Goal: Task Accomplishment & Management: Complete application form

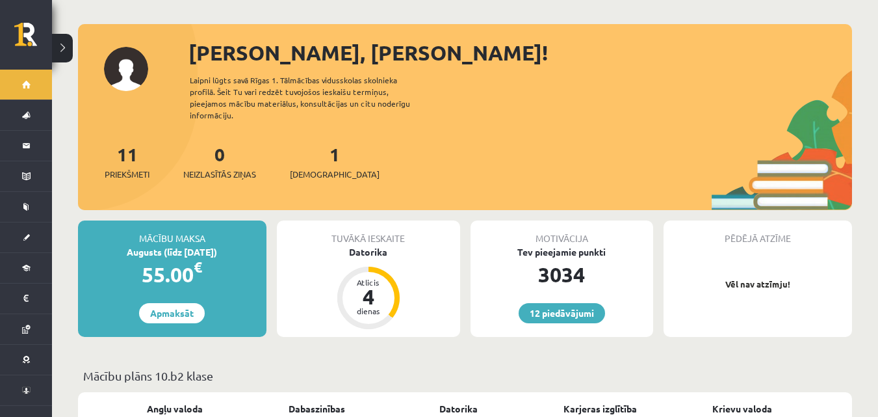
scroll to position [8, 0]
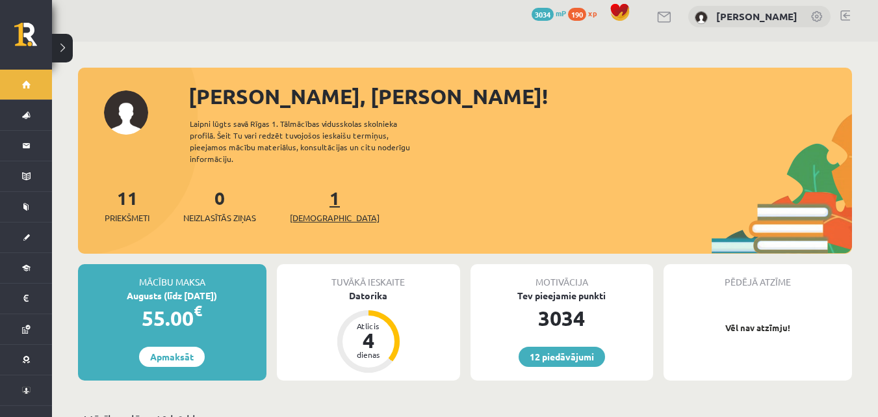
click at [317, 187] on link "1 Ieskaites" at bounding box center [335, 205] width 90 height 38
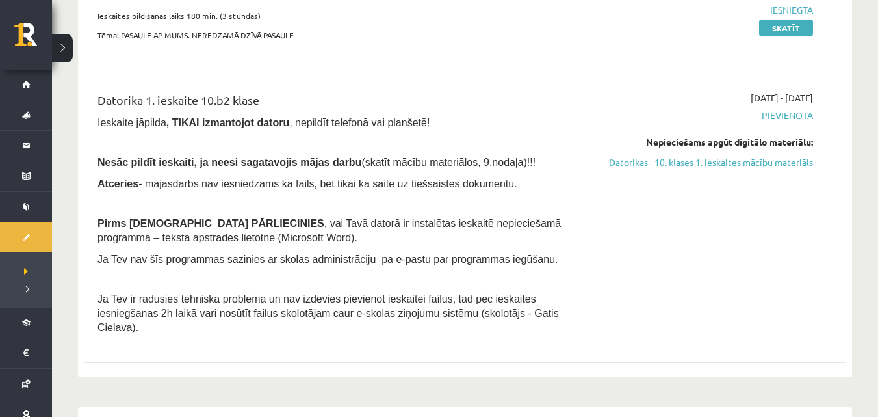
scroll to position [274, 0]
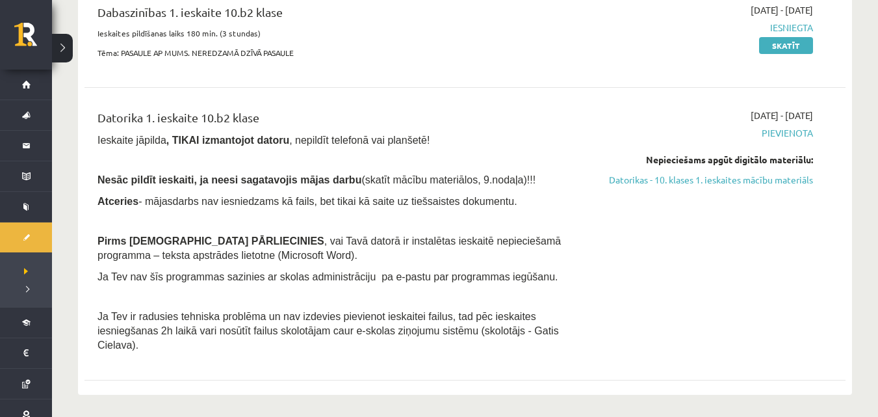
click at [478, 166] on div "Datorika 1. ieskaite 10.b2 klase Ieskaite jāpilda , TIKAI izmantojot datoru , n…" at bounding box center [333, 234] width 490 height 250
click at [222, 139] on b ", TIKAI izmantojot datoru" at bounding box center [227, 140] width 123 height 11
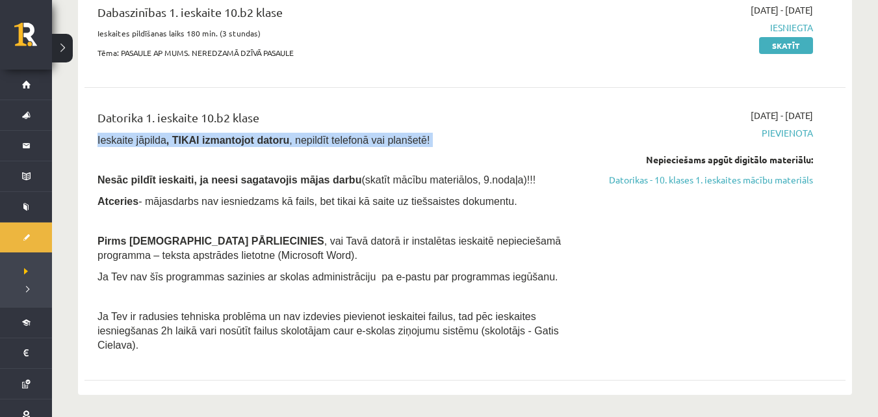
click at [222, 139] on b ", TIKAI izmantojot datoru" at bounding box center [227, 140] width 123 height 11
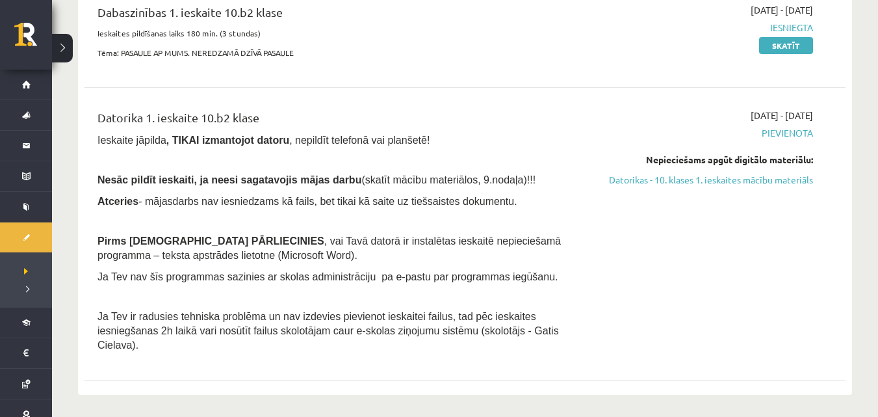
click at [516, 186] on p "Nesāc pildīt ieskaiti, ja neesi sagatavojis mājas darbu (skatīt mācību materiāl…" at bounding box center [333, 179] width 471 height 14
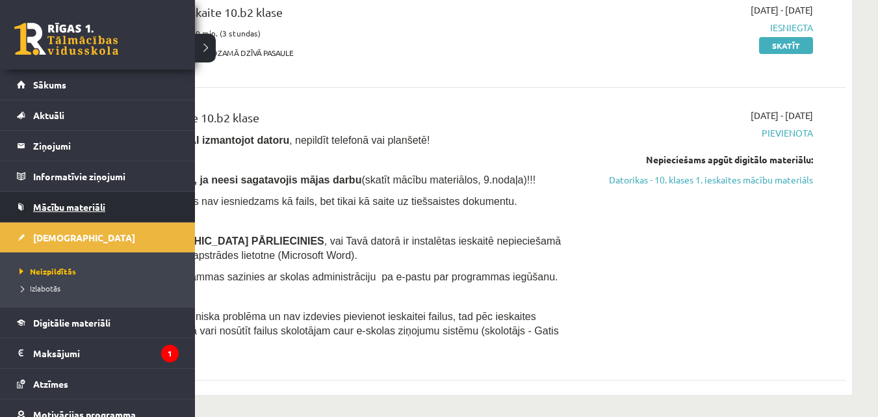
click at [62, 216] on link "Mācību materiāli" at bounding box center [98, 207] width 162 height 30
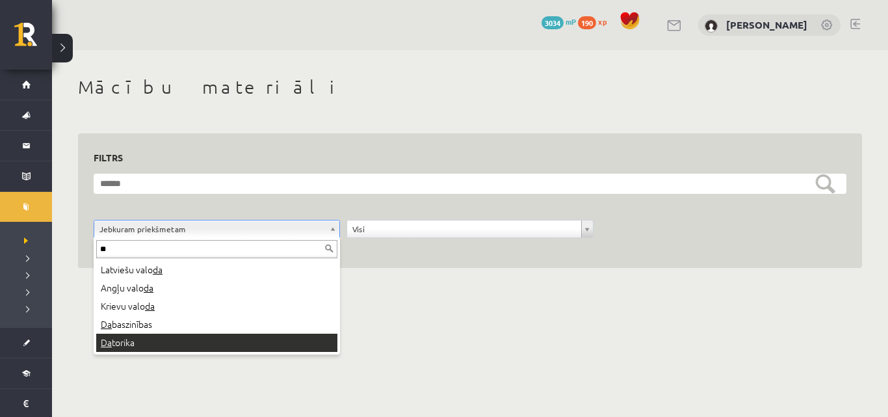
type input "**"
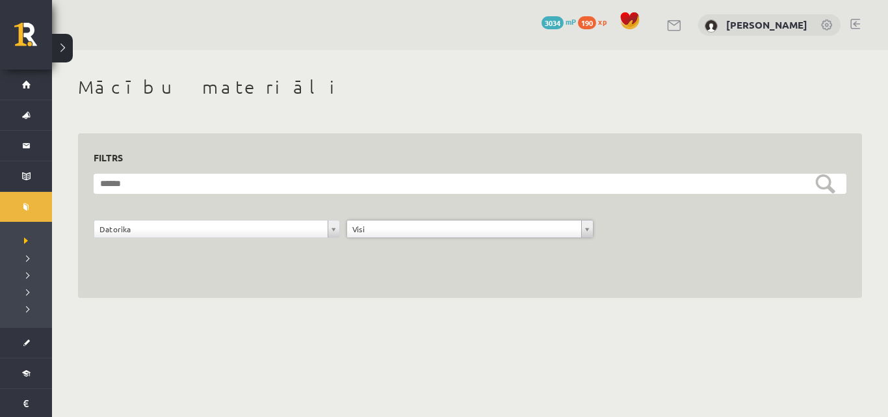
click at [697, 242] on div "**********" at bounding box center [469, 236] width 759 height 33
drag, startPoint x: 217, startPoint y: 397, endPoint x: 55, endPoint y: 268, distance: 207.2
click at [55, 268] on body "0 Dāvanas 3034 mP 190 xp Amanda Sirmule Sākums Aktuāli Kā mācīties eSKOLĀ Konta…" at bounding box center [444, 208] width 888 height 417
drag, startPoint x: 291, startPoint y: 334, endPoint x: 310, endPoint y: 230, distance: 105.1
click at [310, 230] on body "0 Dāvanas 3034 mP 190 xp Amanda Sirmule Sākums Aktuāli Kā mācīties eSKOLĀ Konta…" at bounding box center [444, 208] width 888 height 417
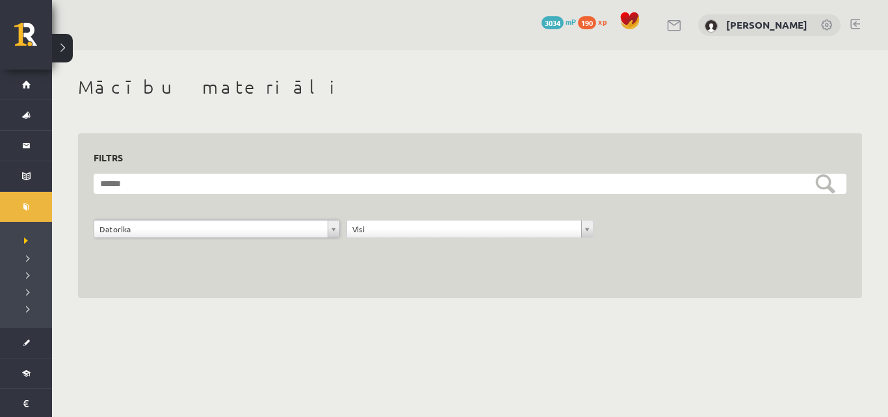
scroll to position [16, 0]
drag, startPoint x: 887, startPoint y: 109, endPoint x: 824, endPoint y: 318, distance: 218.6
click at [824, 318] on div "**********" at bounding box center [470, 187] width 836 height 274
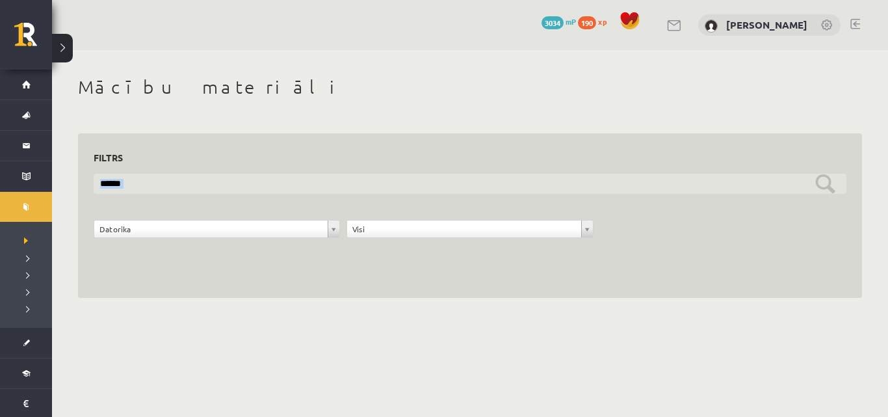
click at [813, 192] on input "text" at bounding box center [470, 184] width 753 height 20
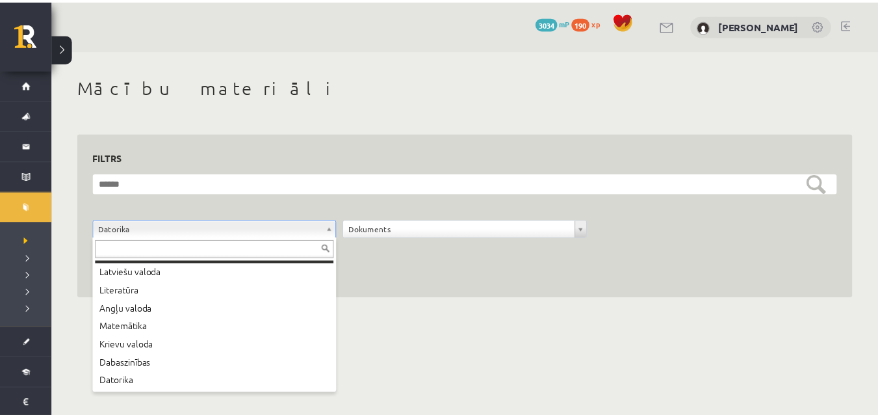
scroll to position [0, 0]
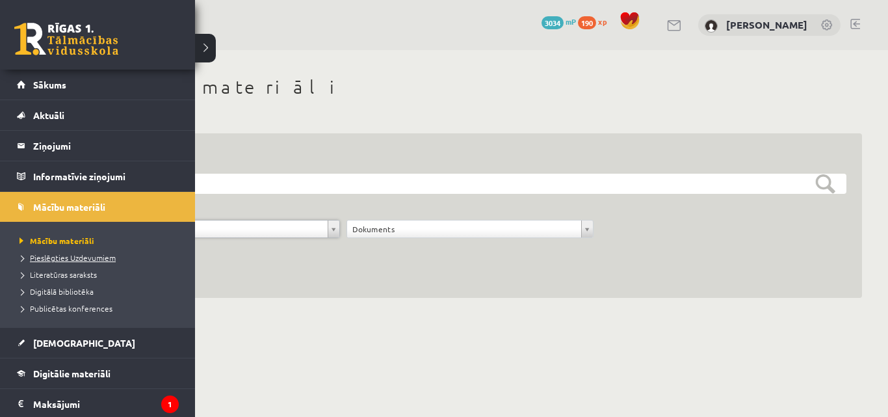
click at [68, 257] on span "Pieslēgties Uzdevumiem" at bounding box center [65, 257] width 99 height 10
click at [73, 209] on span "Mācību materiāli" at bounding box center [69, 207] width 72 height 12
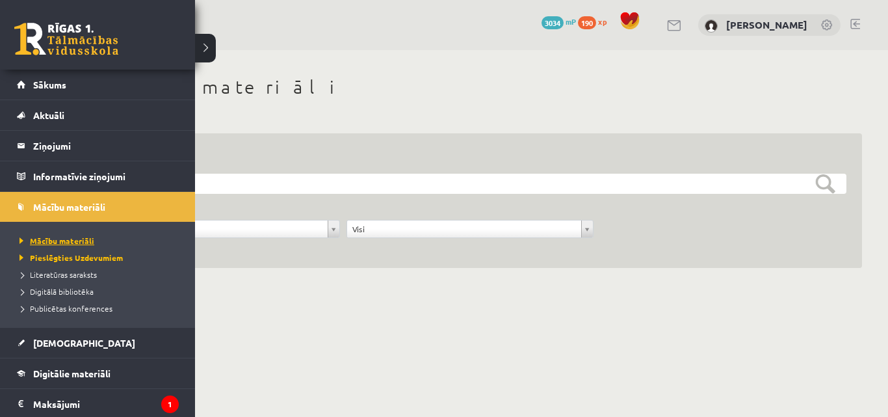
click at [53, 242] on span "Mācību materiāli" at bounding box center [55, 240] width 78 height 10
click at [68, 293] on span "Digitālā bibliotēka" at bounding box center [54, 291] width 77 height 10
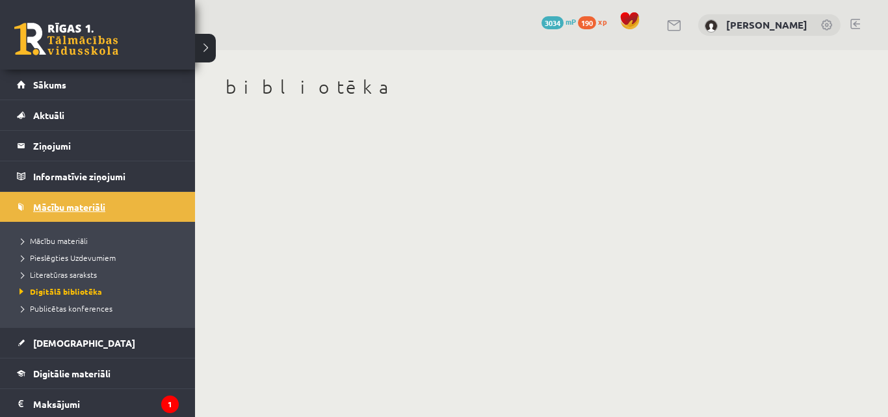
click at [77, 211] on span "Mācību materiāli" at bounding box center [69, 207] width 72 height 12
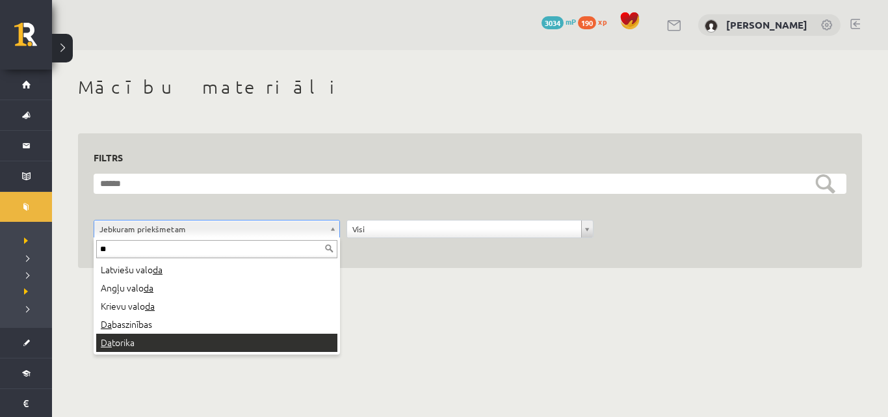
type input "**"
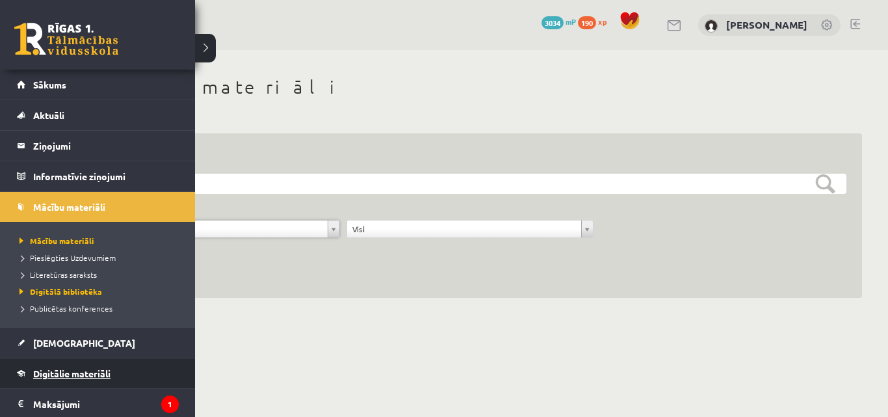
click at [84, 367] on link "Digitālie materiāli" at bounding box center [98, 373] width 162 height 30
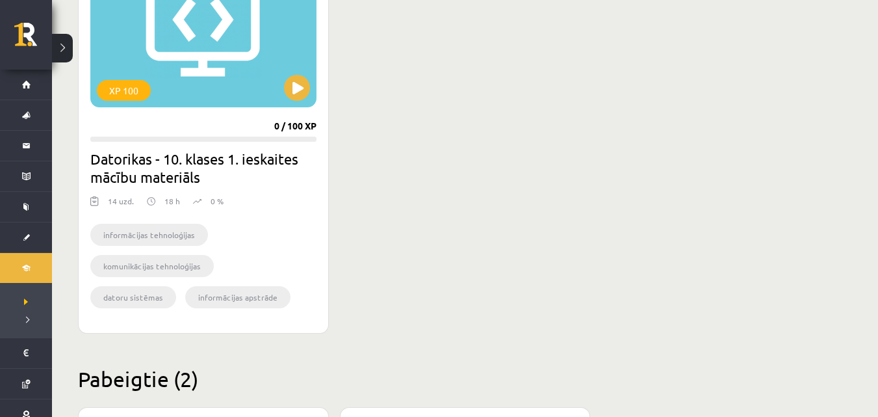
scroll to position [465, 0]
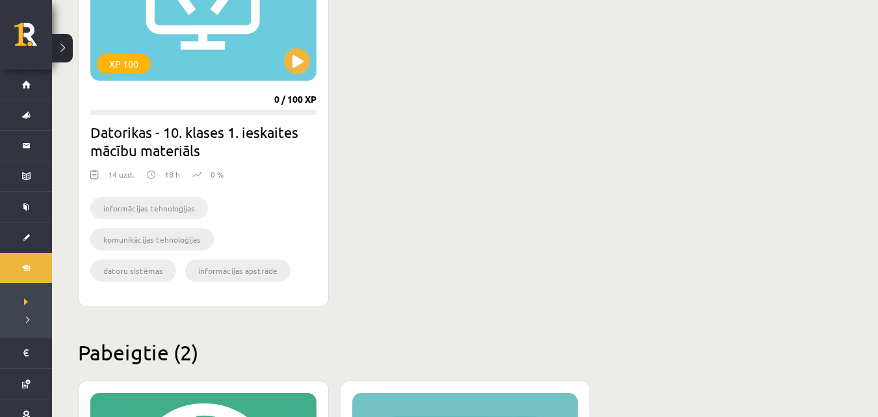
click at [235, 146] on h2 "Datorikas - 10. klases 1. ieskaites mācību materiāls" at bounding box center [203, 141] width 226 height 36
click at [174, 223] on ul "informācijas tehnoloģijas komunikācijas tehnoloģijas datoru sistēmas informācij…" at bounding box center [203, 242] width 226 height 91
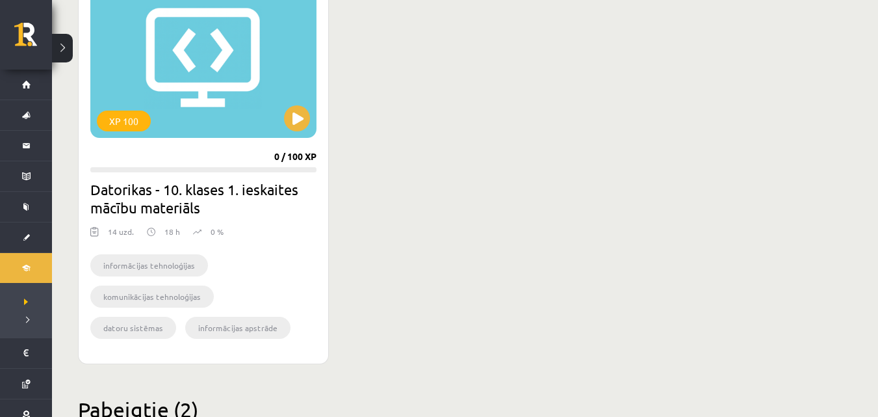
scroll to position [401, 0]
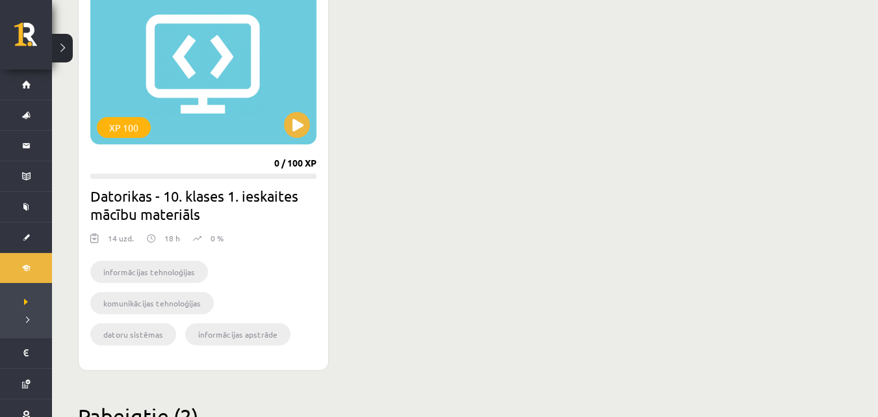
click at [202, 227] on div "XP 100 0 / 100 XP Datorikas - 10. klases 1. ieskaites mācību materiāls 14 uzd. …" at bounding box center [203, 169] width 251 height 401
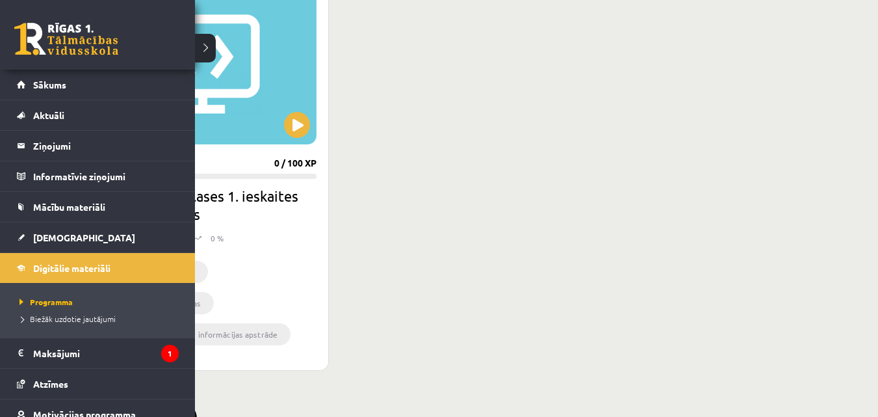
click at [66, 41] on link at bounding box center [66, 39] width 104 height 33
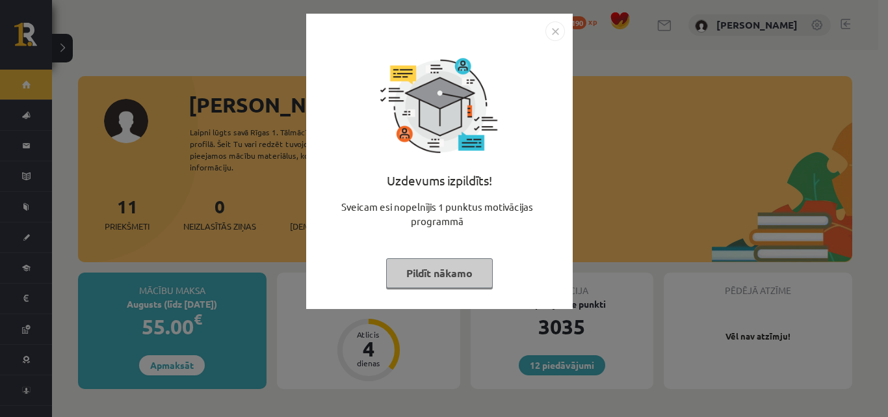
click at [439, 271] on button "Pildīt nākamo" at bounding box center [439, 273] width 107 height 30
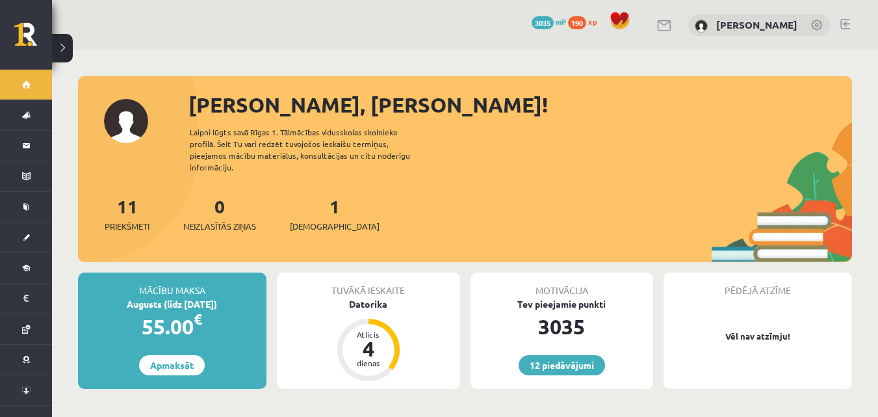
click at [315, 204] on div "1 Ieskaites" at bounding box center [335, 212] width 90 height 40
click at [313, 198] on link "1 Ieskaites" at bounding box center [335, 213] width 90 height 38
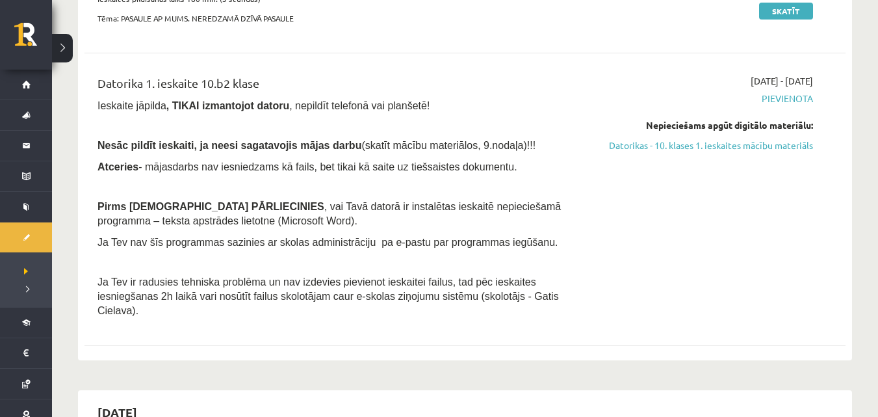
scroll to position [325, 0]
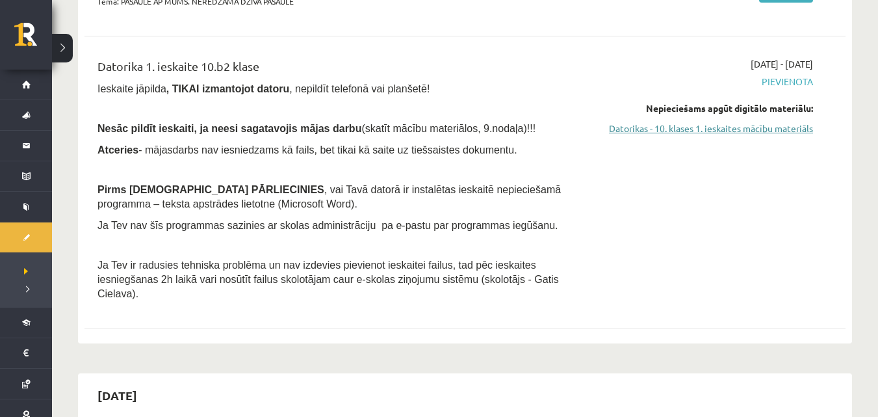
click at [723, 135] on link "Datorikas - 10. klases 1. ieskaites mācību materiāls" at bounding box center [701, 129] width 226 height 14
click at [668, 127] on link "Datorikas - 10. klases 1. ieskaites mācību materiāls" at bounding box center [701, 129] width 226 height 14
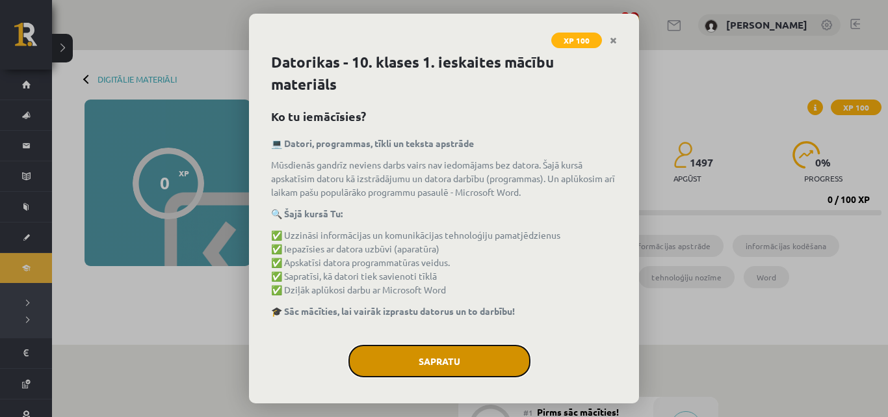
click at [468, 368] on button "Sapratu" at bounding box center [439, 361] width 182 height 33
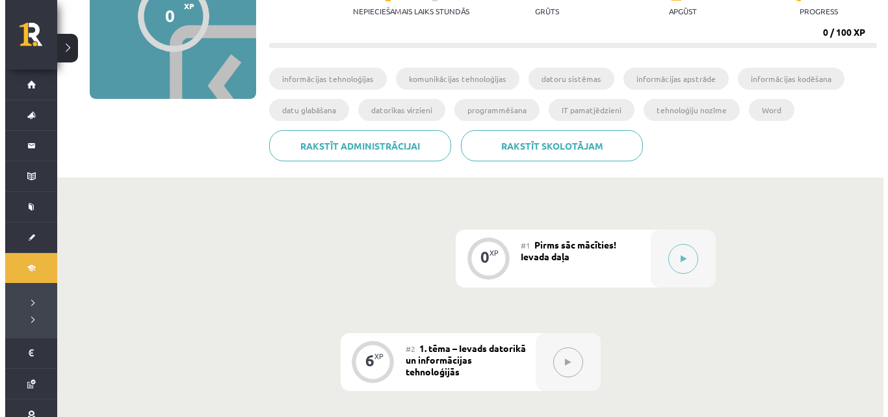
scroll to position [124, 0]
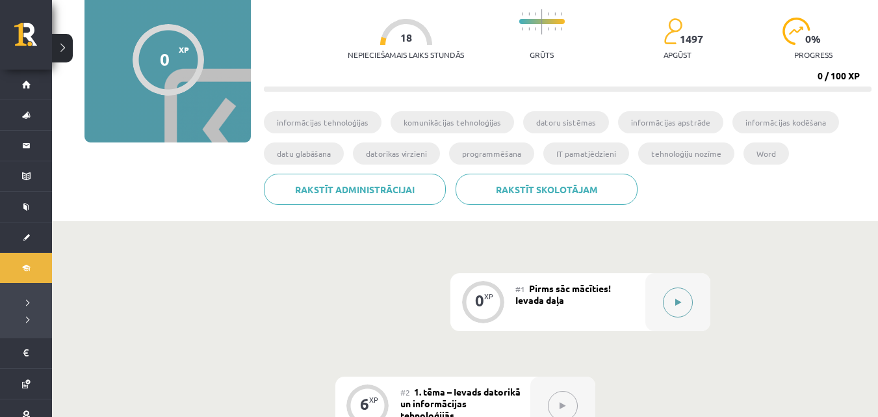
click at [686, 302] on button at bounding box center [678, 302] width 30 height 30
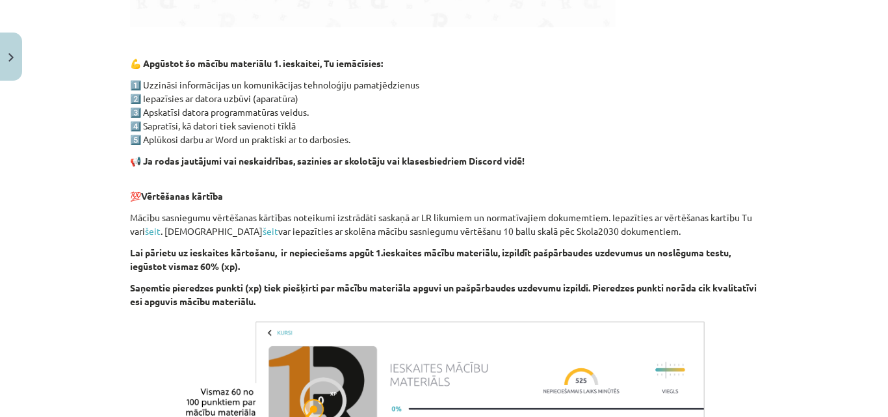
scroll to position [962, 0]
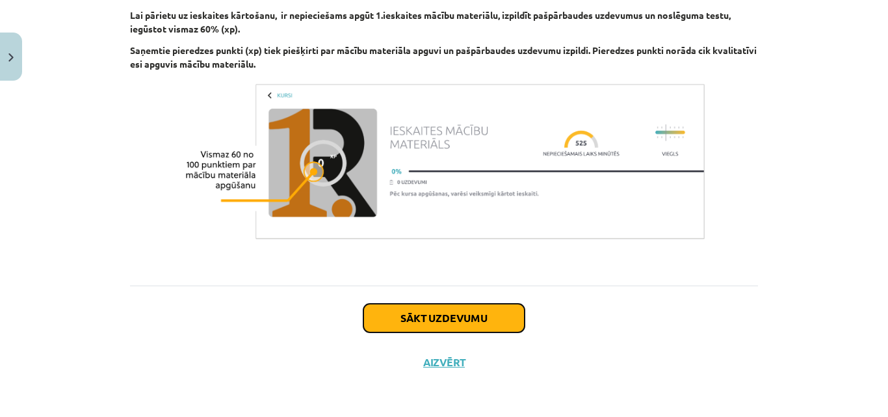
click at [436, 304] on button "Sākt uzdevumu" at bounding box center [443, 318] width 161 height 29
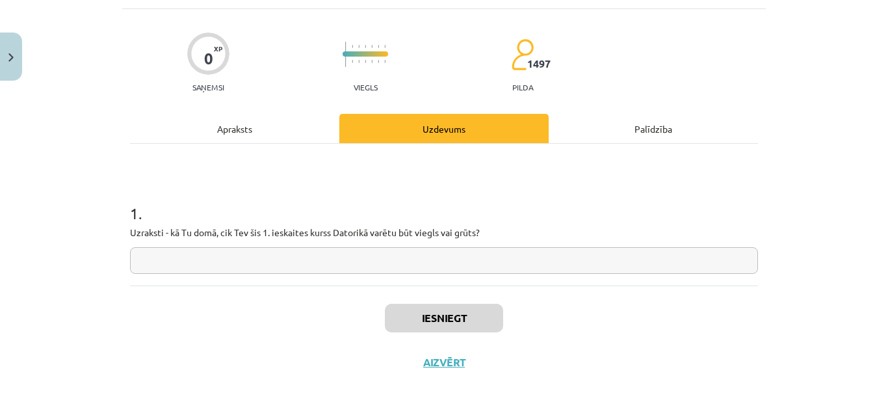
scroll to position [33, 0]
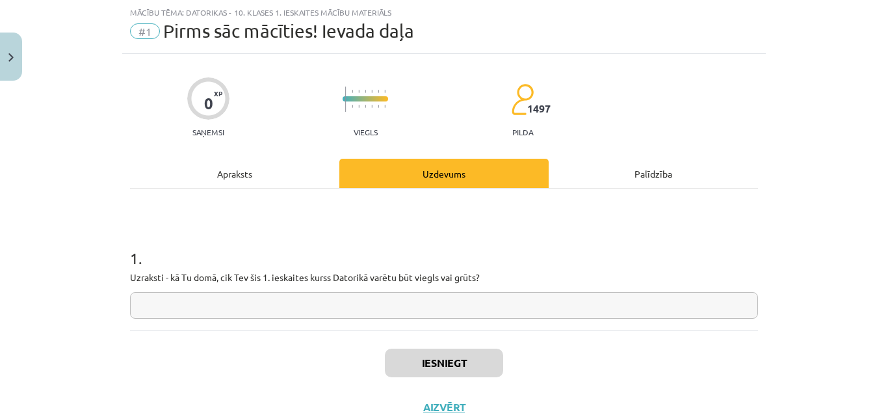
click at [436, 304] on input "text" at bounding box center [444, 305] width 628 height 27
type input "******"
click at [437, 362] on button "Iesniegt" at bounding box center [444, 362] width 118 height 29
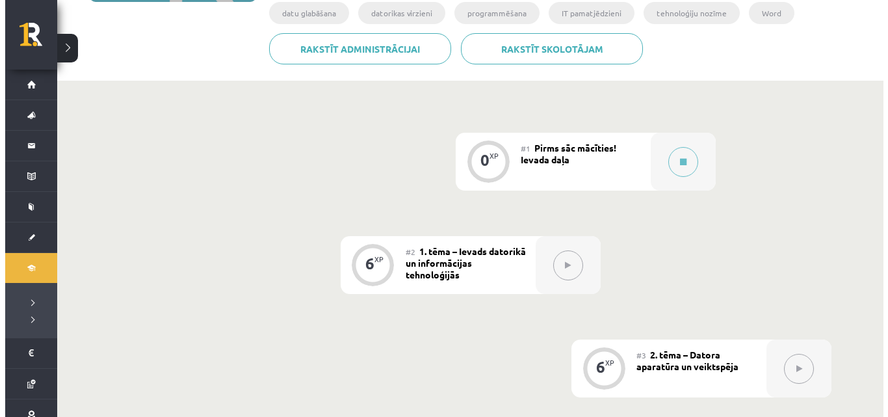
scroll to position [318, 0]
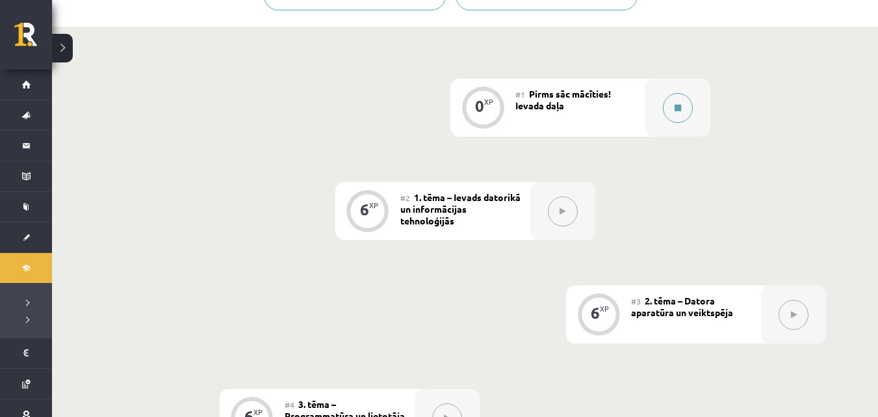
click at [656, 116] on div at bounding box center [678, 108] width 65 height 58
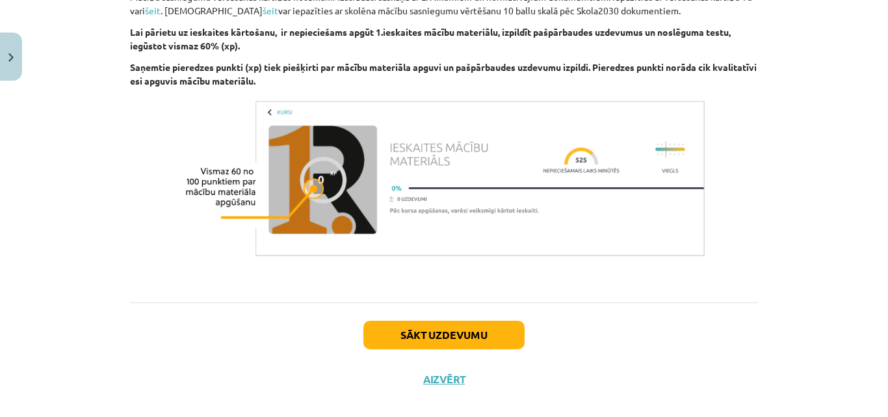
scroll to position [962, 0]
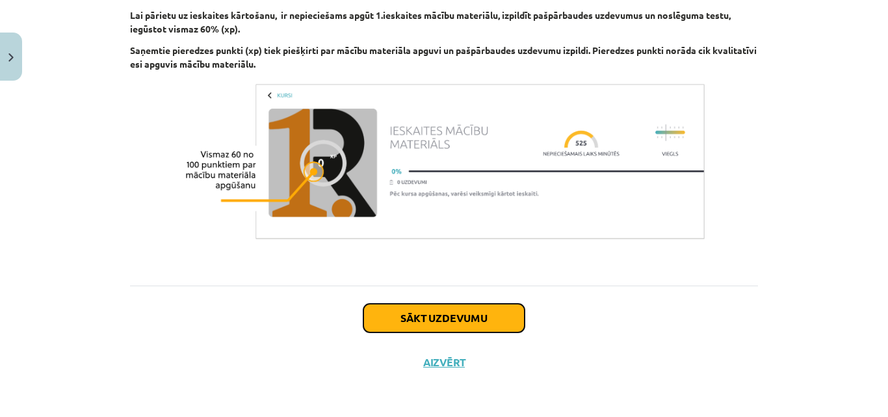
click at [407, 331] on button "Sākt uzdevumu" at bounding box center [443, 318] width 161 height 29
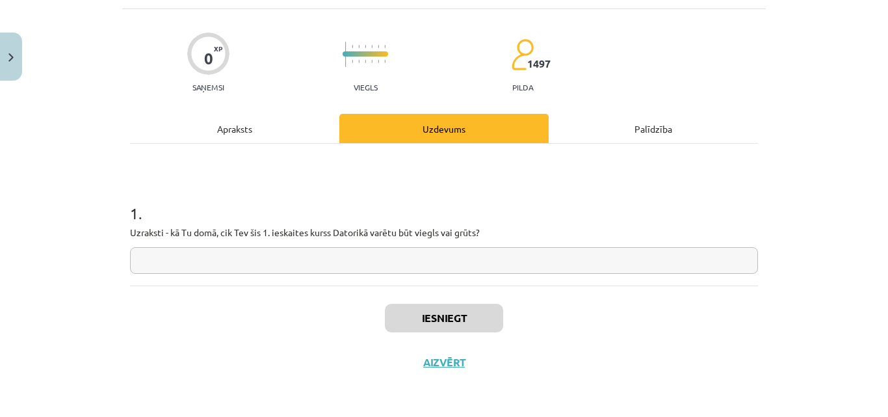
scroll to position [33, 0]
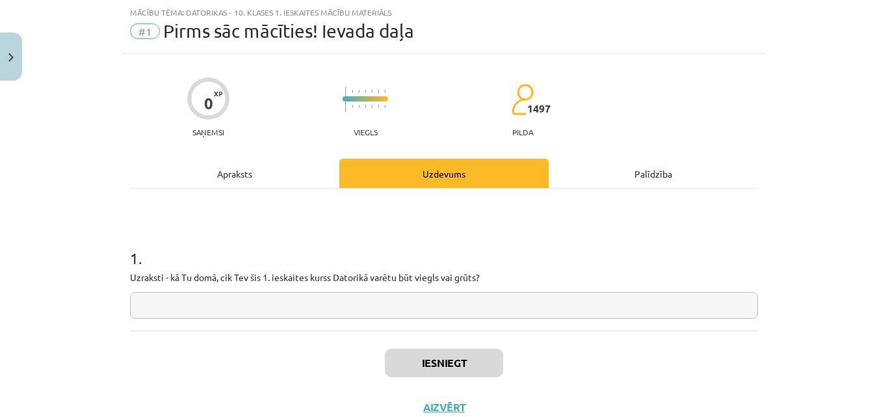
click at [410, 315] on input "text" at bounding box center [444, 305] width 628 height 27
type input "******"
click at [451, 374] on button "Iesniegt" at bounding box center [444, 362] width 118 height 29
click at [447, 407] on button "Nākamā nodarbība" at bounding box center [443, 415] width 127 height 30
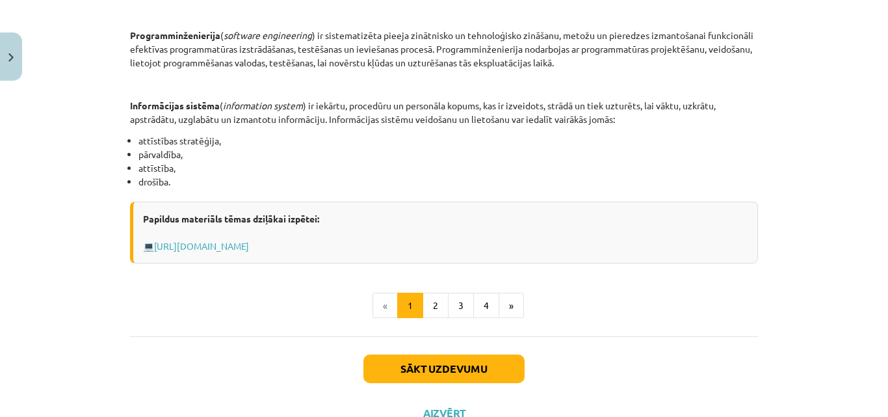
scroll to position [696, 0]
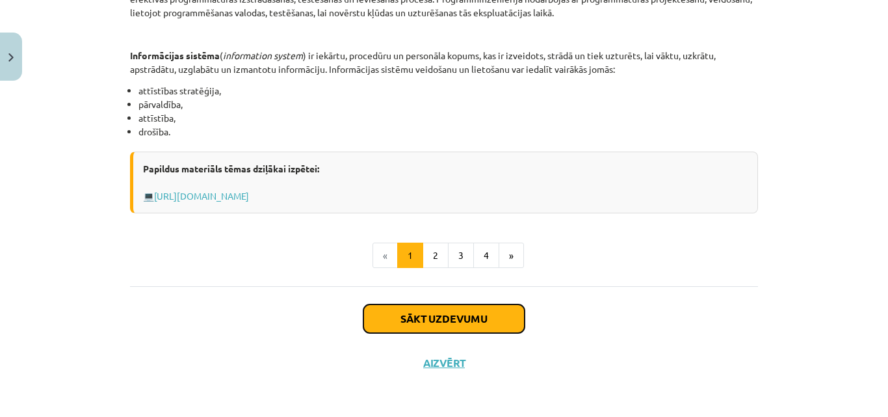
click at [446, 308] on button "Sākt uzdevumu" at bounding box center [443, 318] width 161 height 29
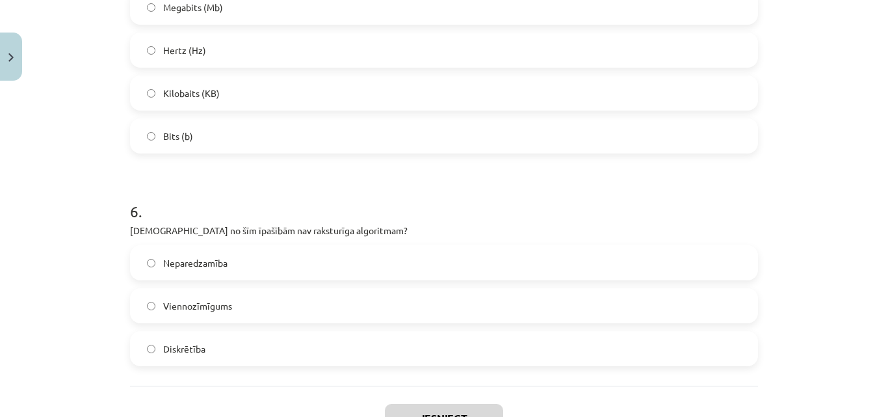
scroll to position [1328, 0]
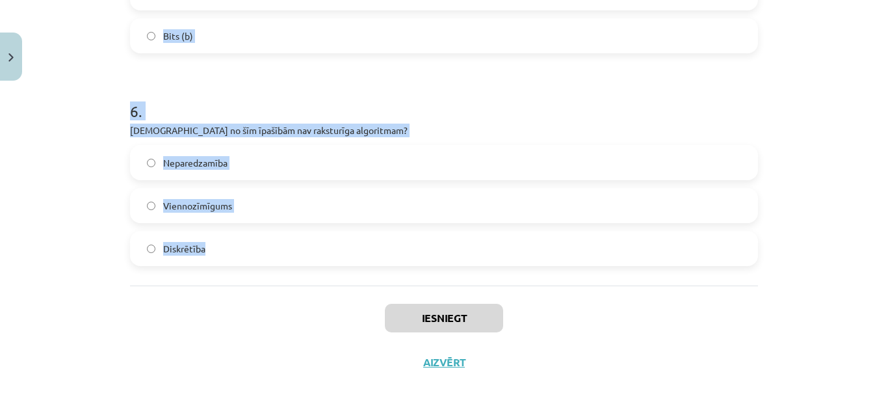
drag, startPoint x: 101, startPoint y: 101, endPoint x: 355, endPoint y: 257, distance: 298.3
click at [355, 257] on div "Mācību tēma: Datorikas - 10. klases 1. ieskaites mācību materiāls #2 1. tēma – …" at bounding box center [444, 208] width 888 height 417
copy form "1 . Kas ir algoritms? Programmēšanas valoda Noteikta darbību virkne, kuras izpi…"
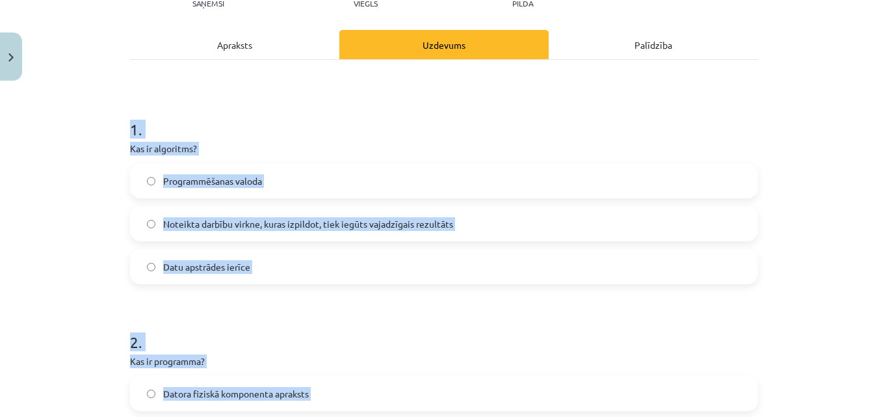
scroll to position [259, 0]
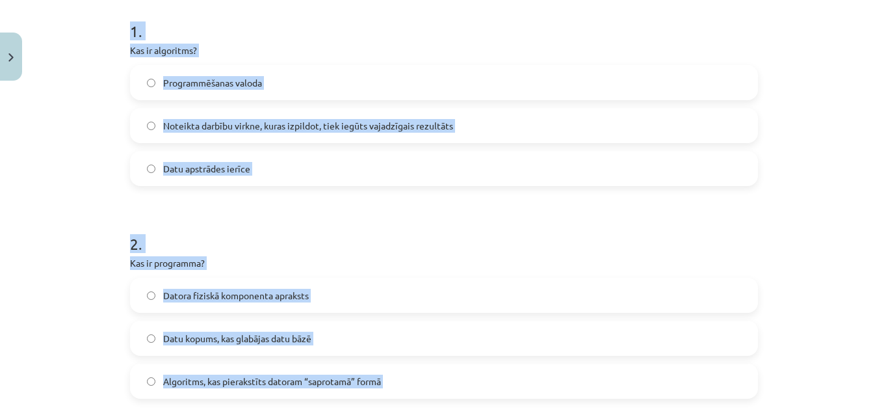
click at [636, 135] on label "Noteikta darbību virkne, kuras izpildot, tiek iegūts vajadzīgais rezultāts" at bounding box center [443, 125] width 625 height 33
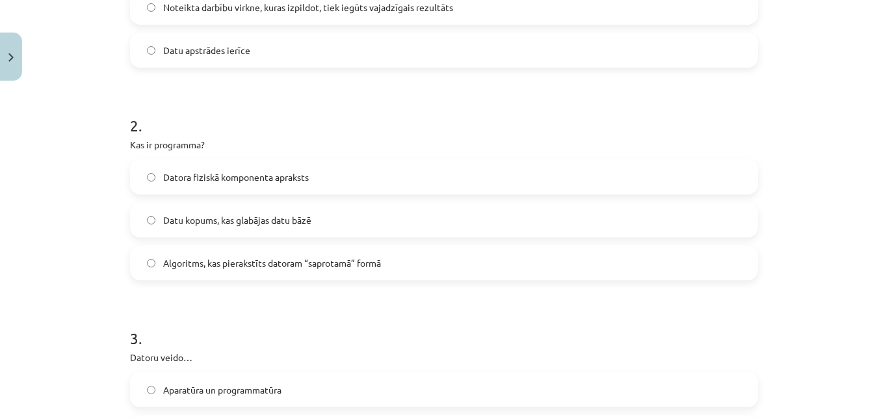
scroll to position [487, 0]
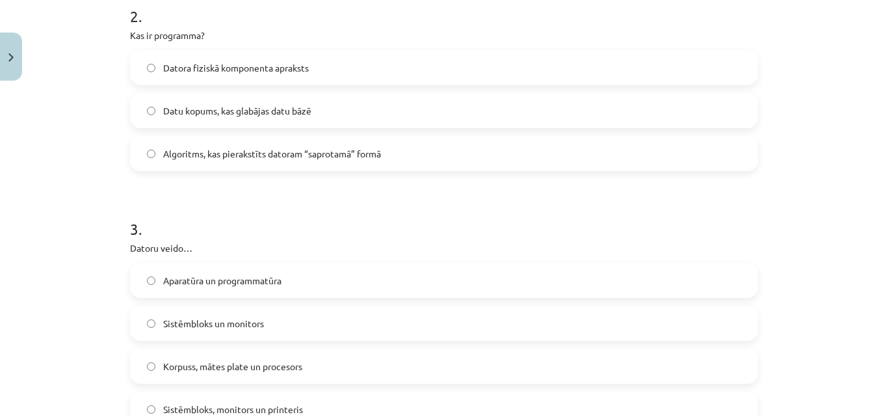
click at [322, 163] on label "Algoritms, kas pierakstīts datoram “saprotamā” formā" at bounding box center [443, 153] width 625 height 33
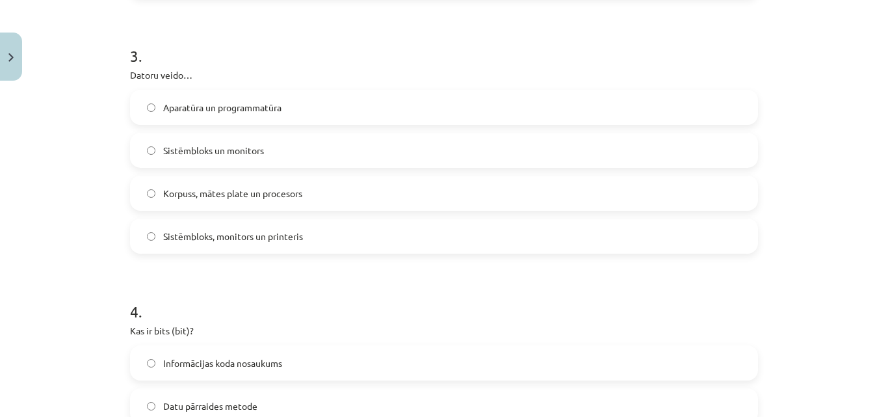
scroll to position [680, 0]
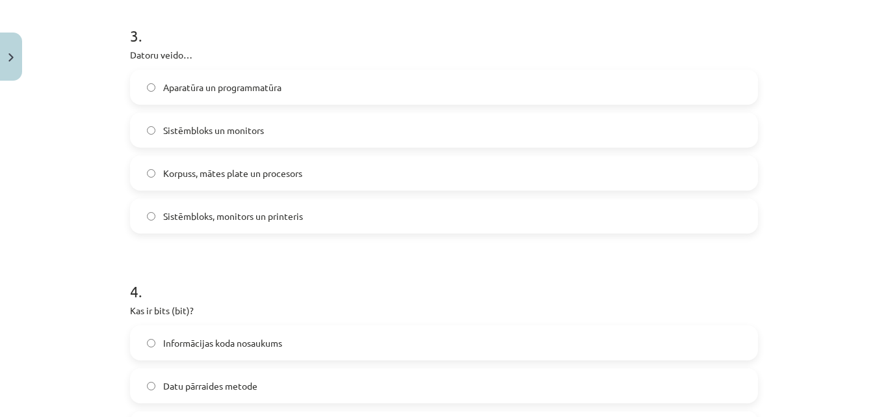
click at [244, 88] on span "Aparatūra un programmatūra" at bounding box center [222, 88] width 118 height 14
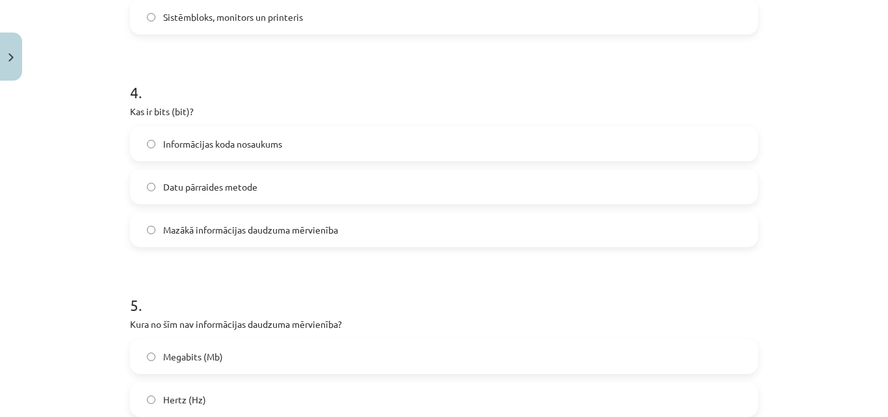
scroll to position [882, 0]
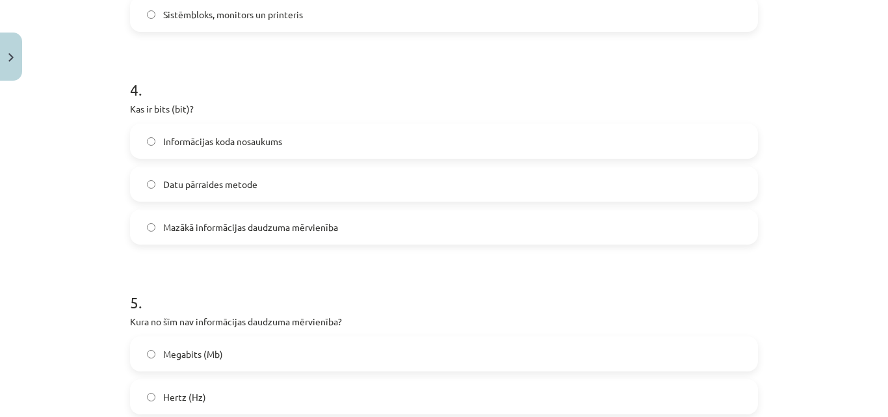
click at [314, 220] on span "Mazākā informācijas daudzuma mērvienība" at bounding box center [250, 227] width 175 height 14
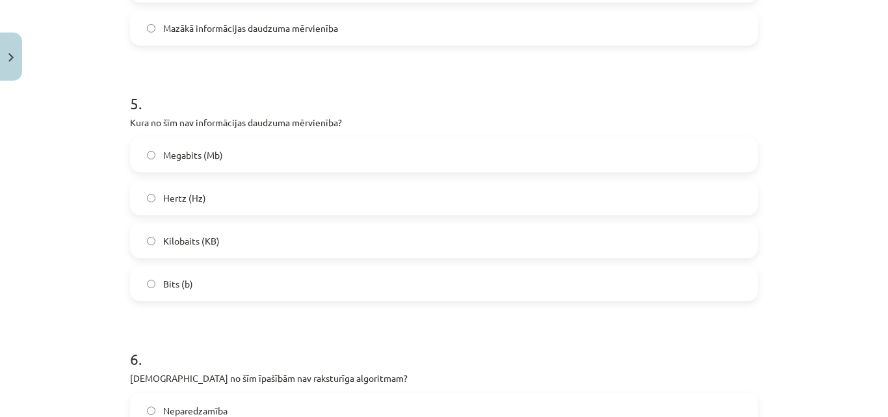
scroll to position [1127, 0]
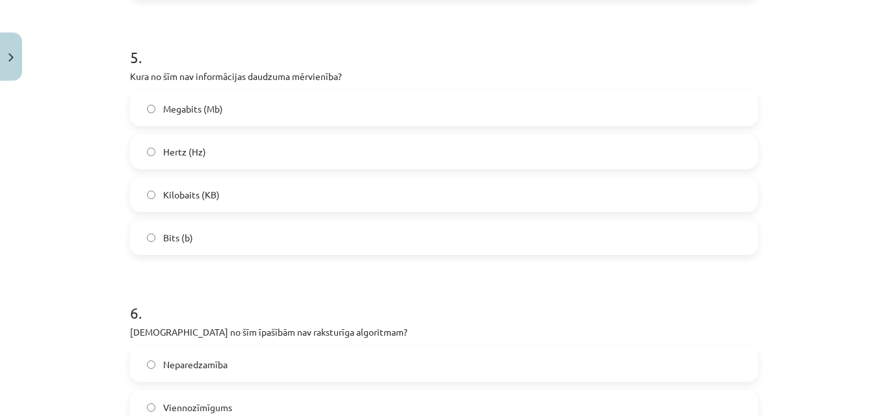
click at [249, 158] on label "Hertz (Hz)" at bounding box center [443, 151] width 625 height 33
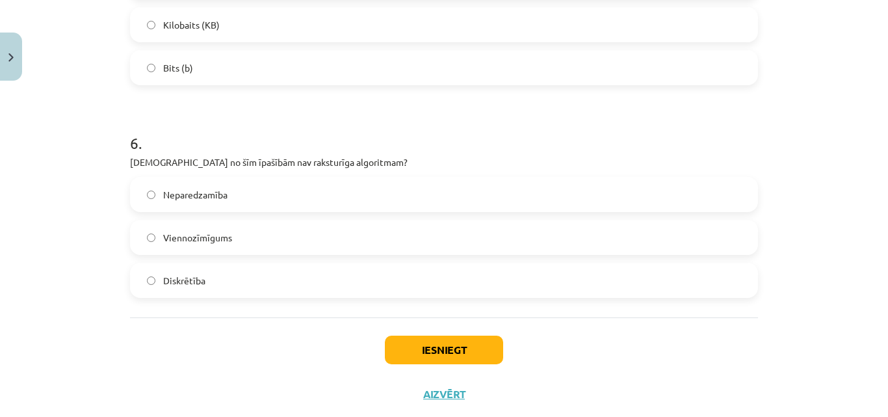
scroll to position [1328, 0]
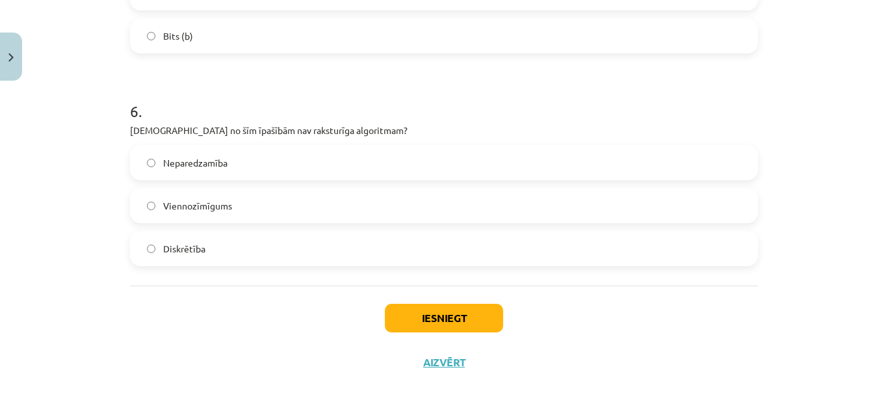
click at [244, 163] on label "Neparedzamība" at bounding box center [443, 162] width 625 height 33
click at [437, 322] on button "Iesniegt" at bounding box center [444, 318] width 118 height 29
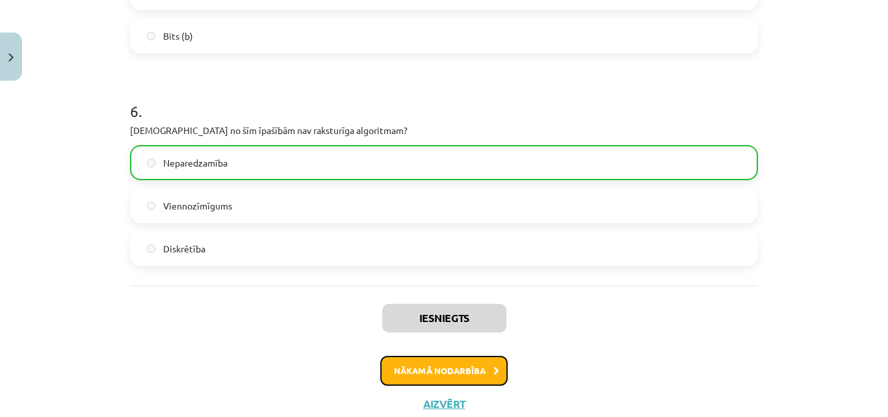
click at [436, 368] on button "Nākamā nodarbība" at bounding box center [443, 371] width 127 height 30
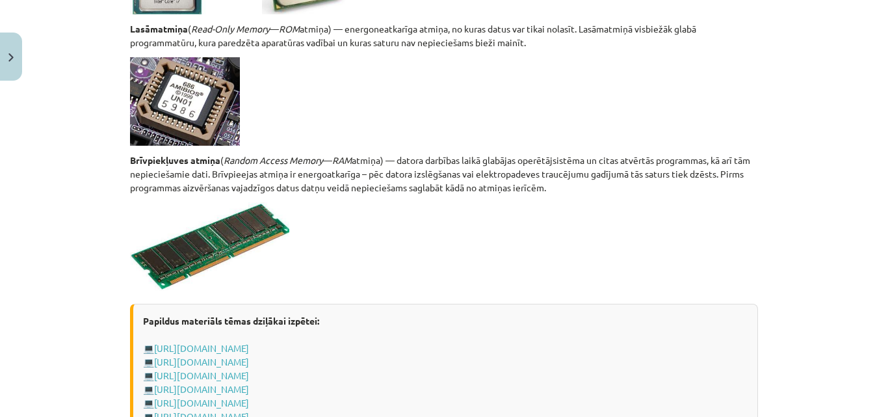
scroll to position [2368, 0]
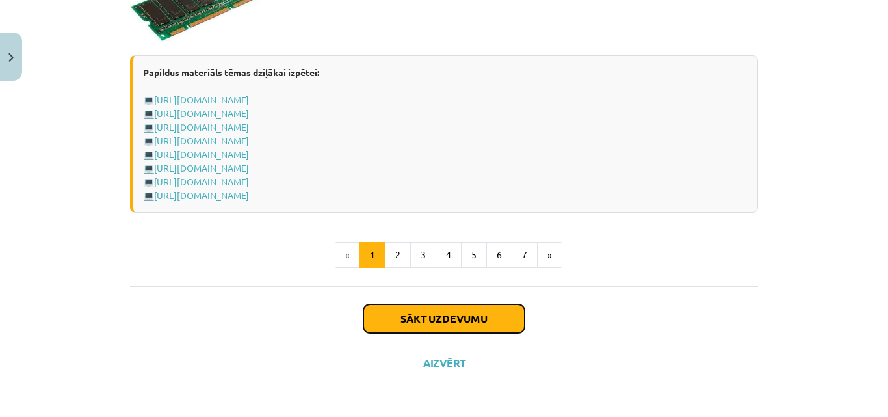
click at [402, 317] on button "Sākt uzdevumu" at bounding box center [443, 318] width 161 height 29
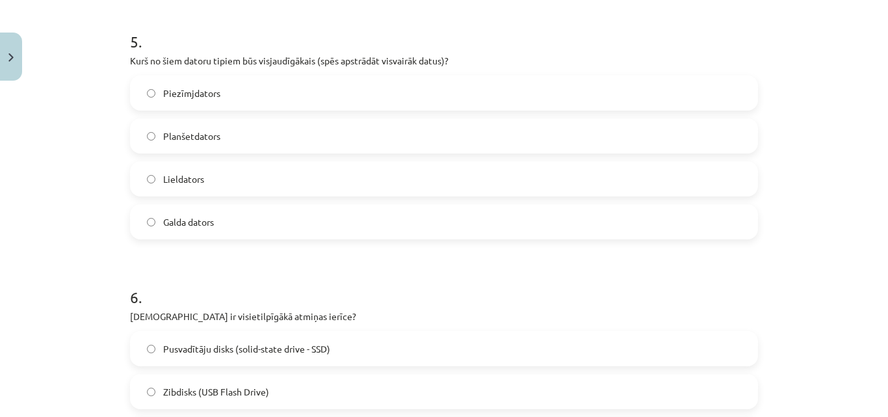
scroll to position [1500, 0]
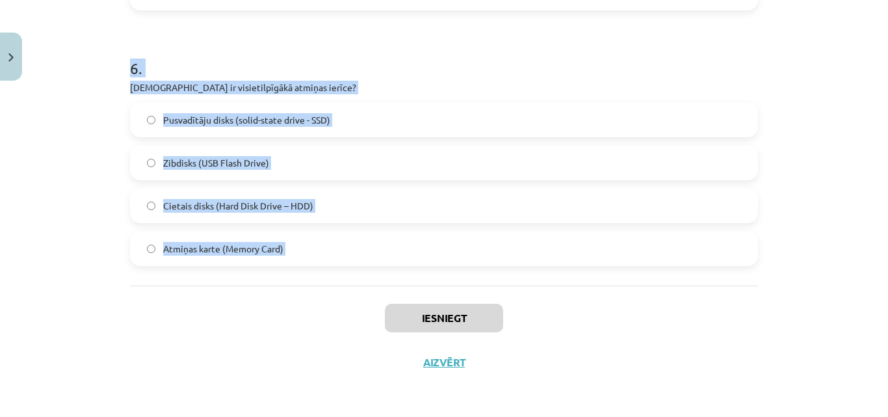
drag, startPoint x: 116, startPoint y: 233, endPoint x: 296, endPoint y: 317, distance: 199.2
click at [296, 317] on div "Mācību tēma: Datorikas - 10. klases 1. ieskaites mācību materiāls #3 2. tēma – …" at bounding box center [444, 208] width 888 height 417
copy form "1 . Kura no minētajām nav datora sistēmblokā ievietojama ierīce? Monitors Baroš…"
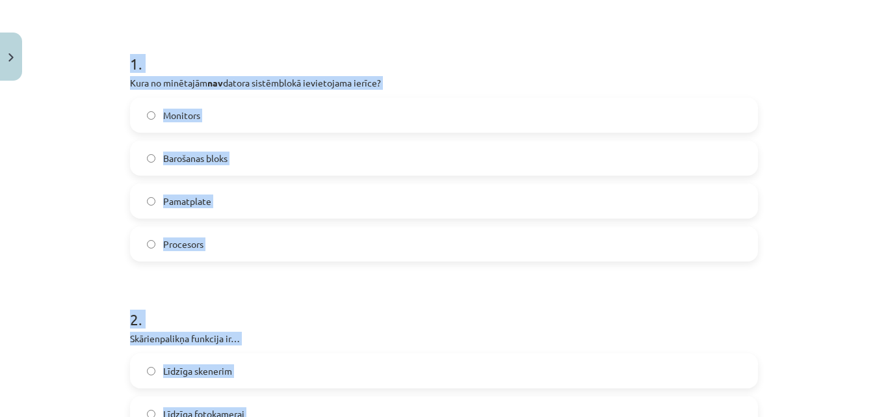
scroll to position [224, 0]
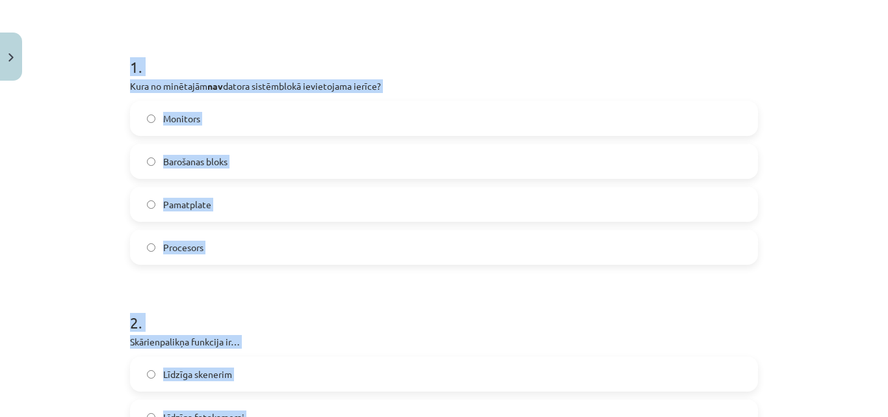
click at [605, 110] on label "Monitors" at bounding box center [443, 118] width 625 height 33
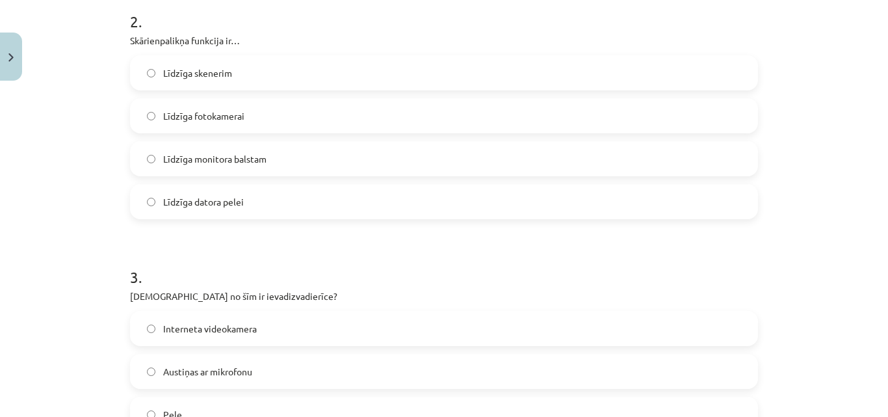
scroll to position [519, 0]
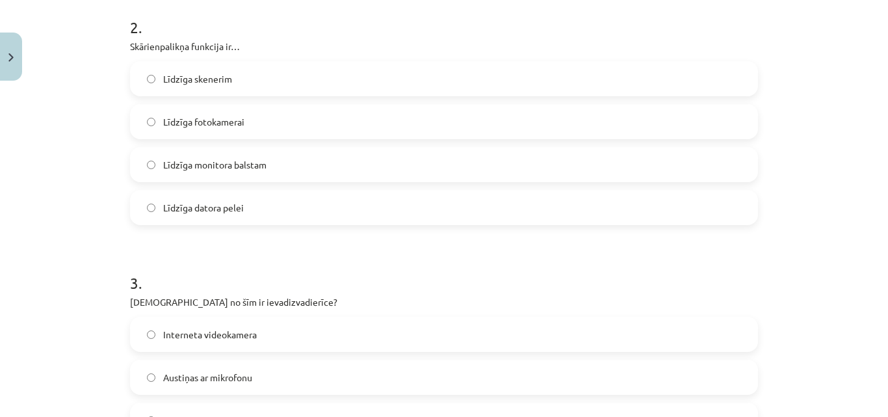
click at [269, 205] on label "Līdzīga datora pelei" at bounding box center [443, 207] width 625 height 33
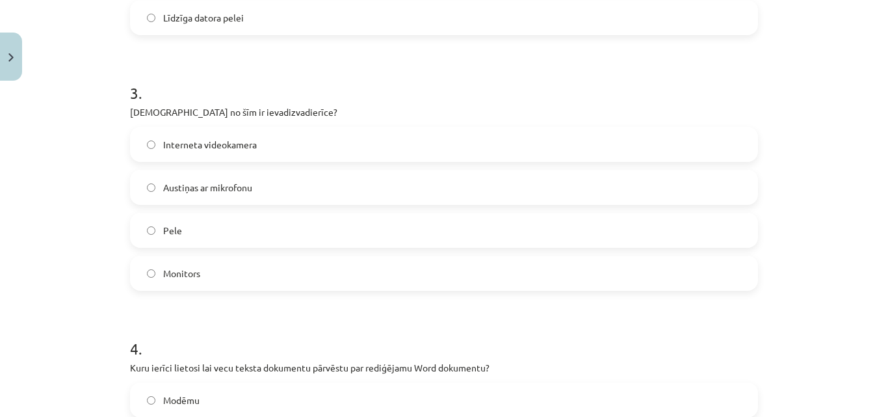
scroll to position [731, 0]
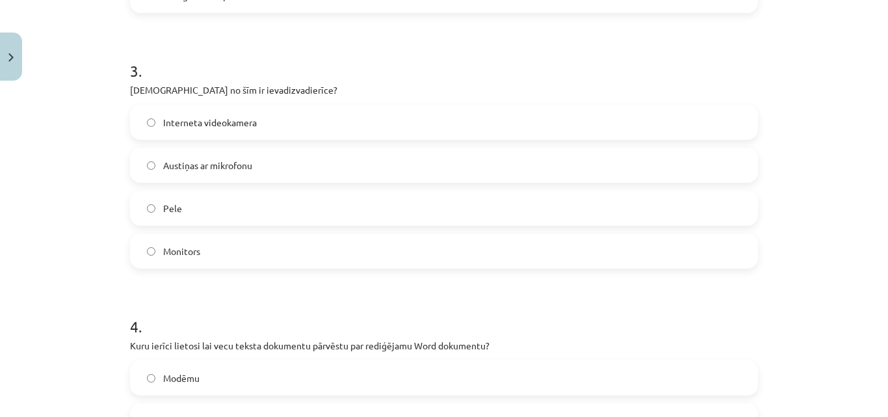
click at [261, 168] on label "Austiņas ar mikrofonu" at bounding box center [443, 165] width 625 height 33
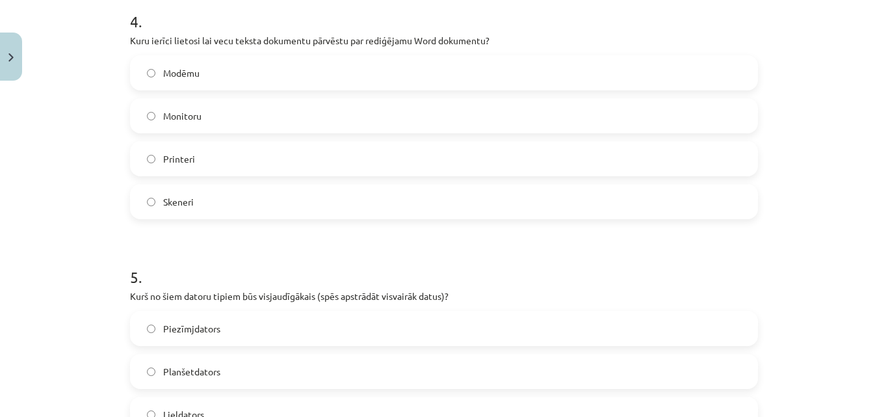
scroll to position [1048, 0]
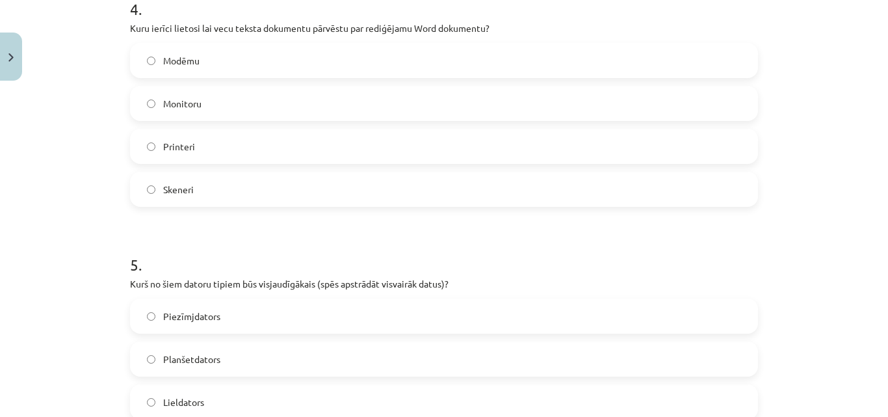
click at [205, 192] on label "Skeneri" at bounding box center [443, 189] width 625 height 33
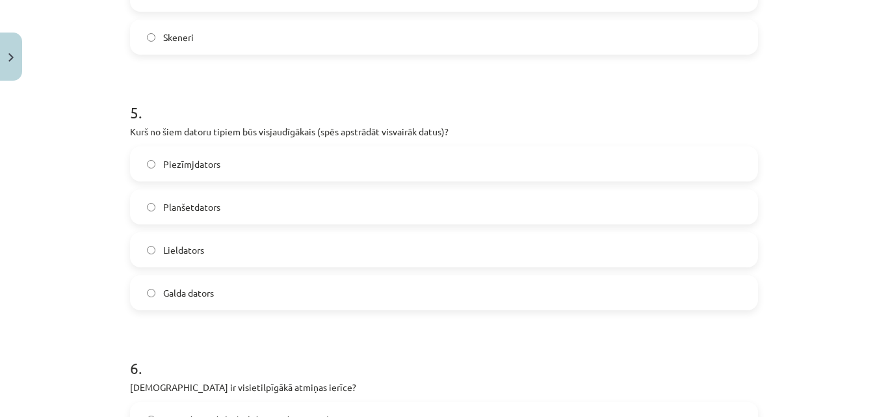
scroll to position [1229, 0]
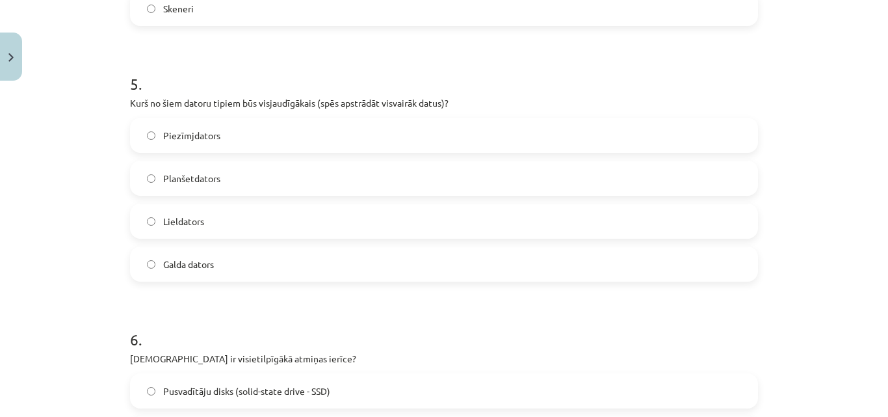
click at [244, 239] on div "Piezīmjdators Planšetdators Lieldators Galda dators" at bounding box center [444, 200] width 628 height 164
click at [690, 225] on label "Lieldators" at bounding box center [443, 221] width 625 height 33
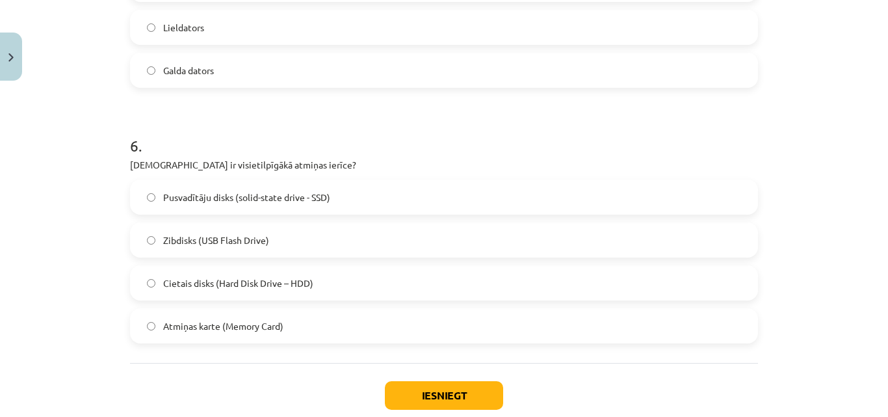
scroll to position [1489, 0]
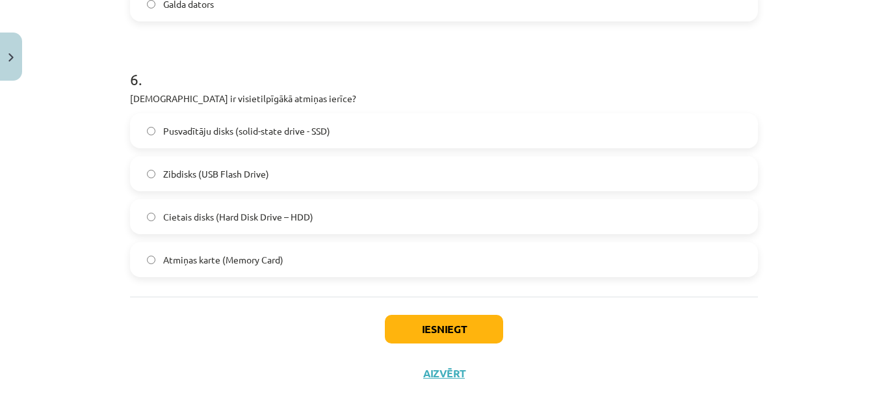
click at [237, 226] on label "Cietais disks (Hard Disk Drive – HDD)" at bounding box center [443, 216] width 625 height 33
click at [425, 327] on button "Iesniegt" at bounding box center [444, 329] width 118 height 29
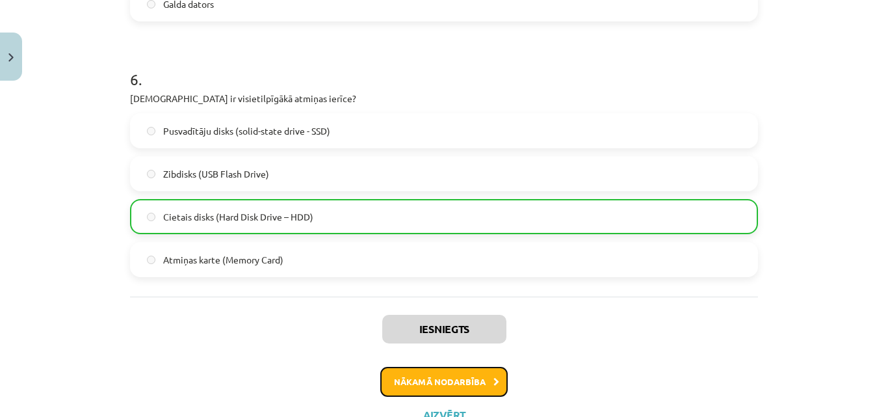
click at [425, 372] on button "Nākamā nodarbība" at bounding box center [443, 382] width 127 height 30
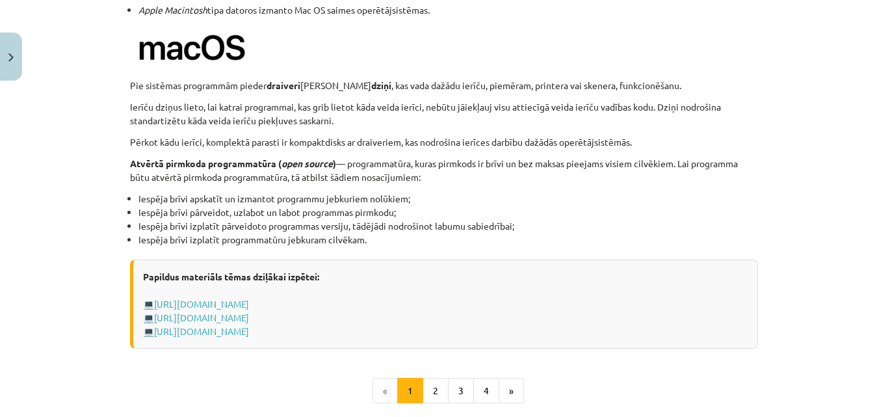
scroll to position [1424, 0]
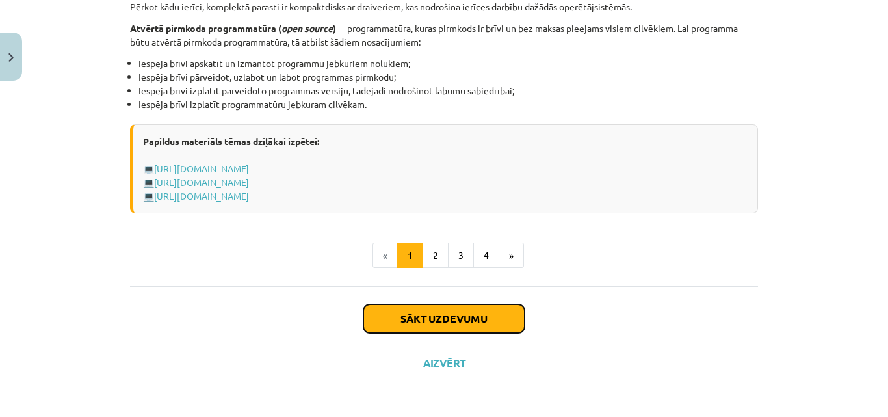
click at [406, 325] on button "Sākt uzdevumu" at bounding box center [443, 318] width 161 height 29
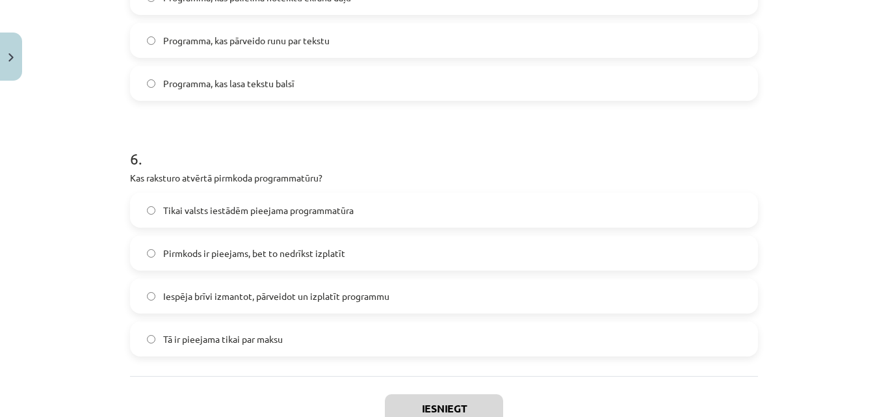
scroll to position [1414, 0]
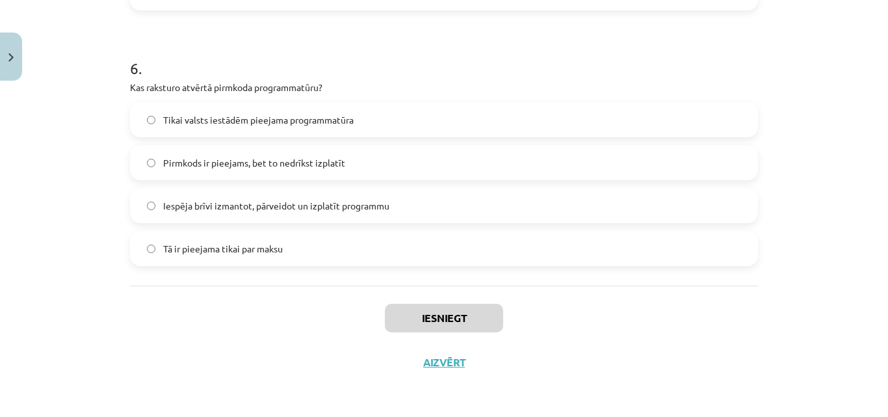
drag, startPoint x: 125, startPoint y: 244, endPoint x: 345, endPoint y: 269, distance: 221.8
copy form "1 . Kura no šīm programmām ir piemērs atvērtā pirmkoda programmatūrai? Microsof…"
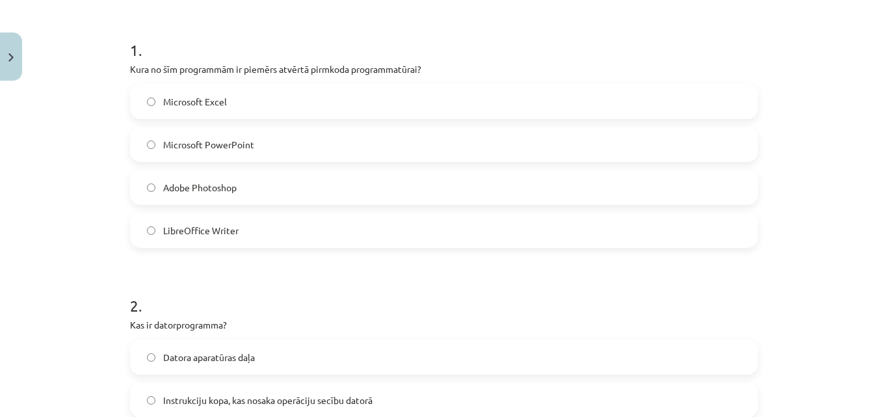
scroll to position [244, 0]
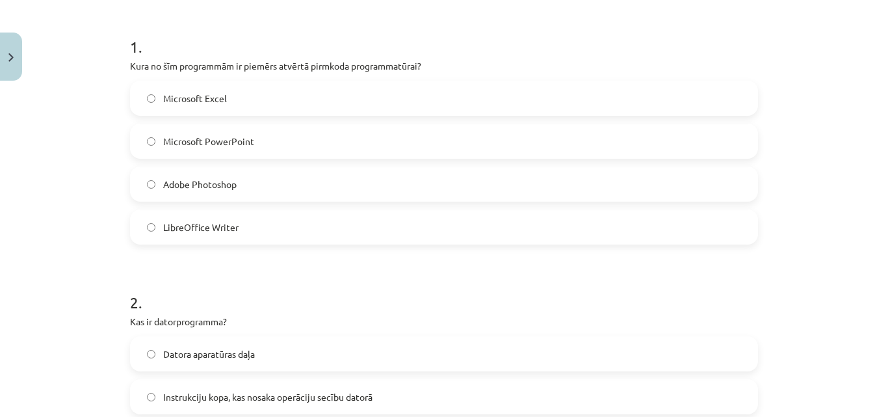
click at [268, 226] on label "LibreOffice Writer" at bounding box center [443, 227] width 625 height 33
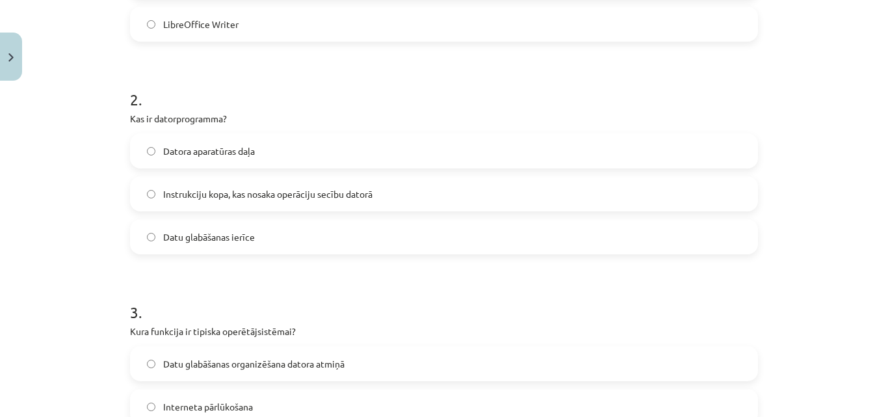
scroll to position [492, 0]
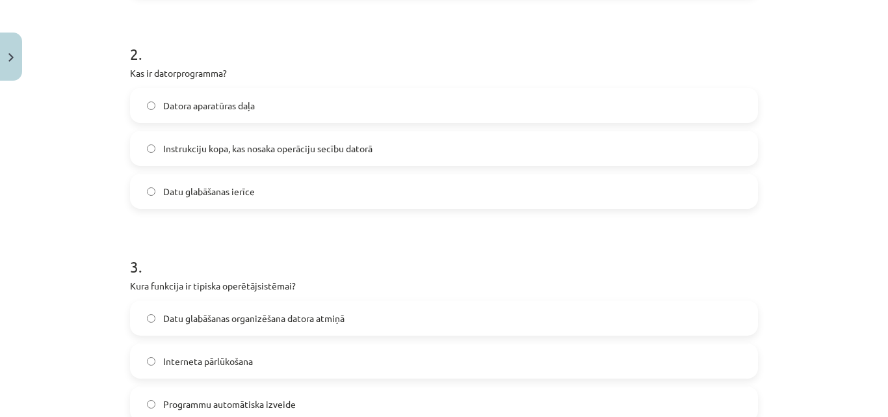
click at [454, 147] on label "Instrukciju kopa, kas nosaka operāciju secību datorā" at bounding box center [443, 148] width 625 height 33
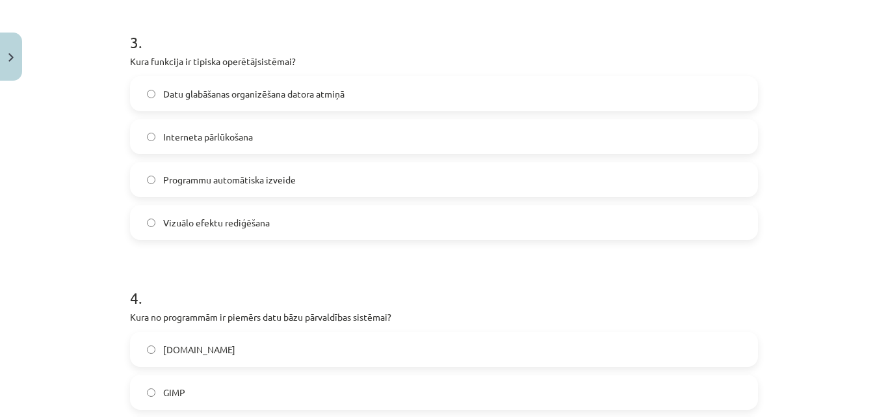
scroll to position [726, 0]
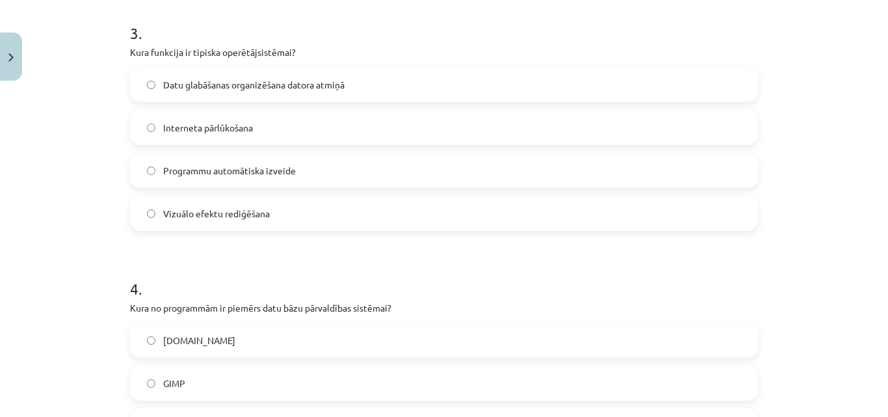
click at [225, 80] on span "Datu glabāšanas organizēšana datora atmiņā" at bounding box center [253, 85] width 181 height 14
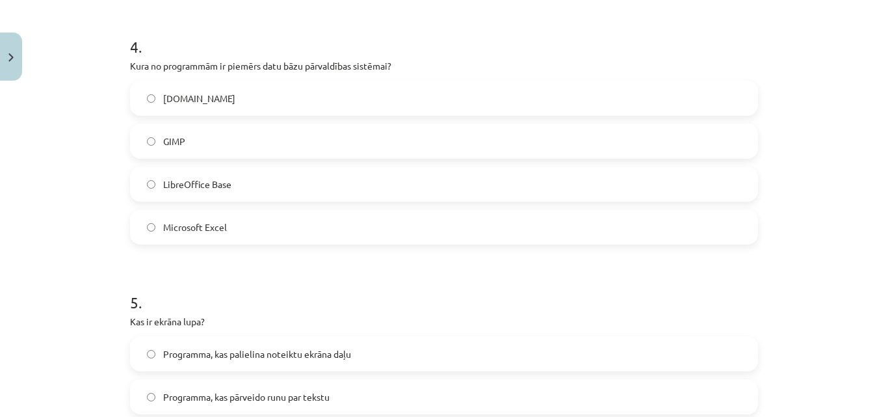
scroll to position [989, 0]
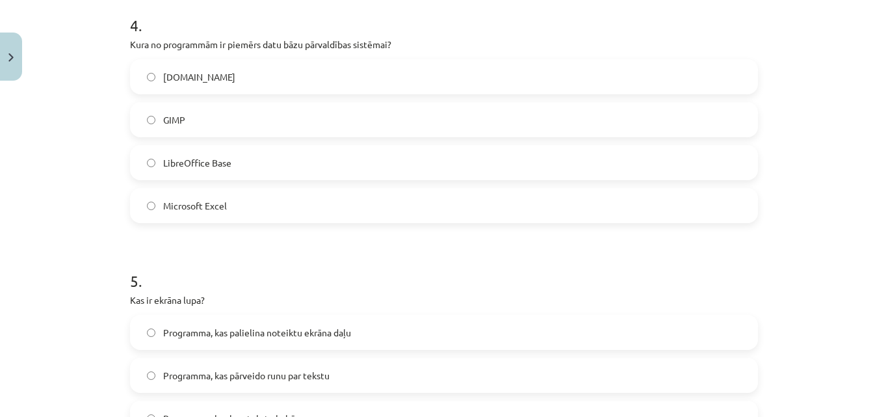
click at [231, 174] on label "LibreOffice Base" at bounding box center [443, 162] width 625 height 33
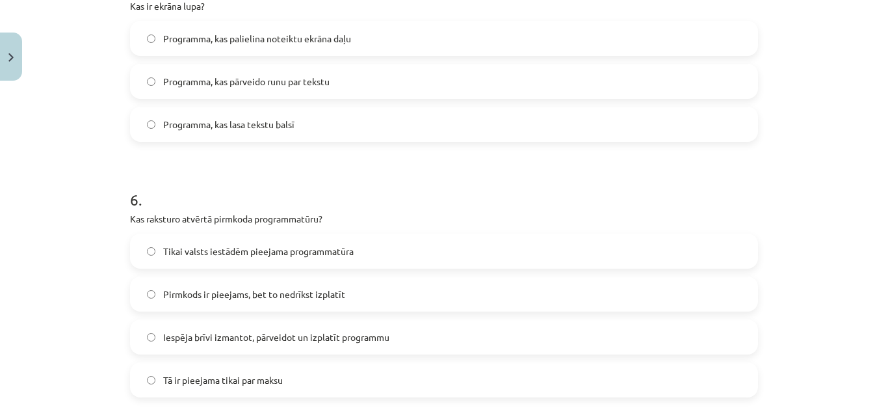
scroll to position [1267, 0]
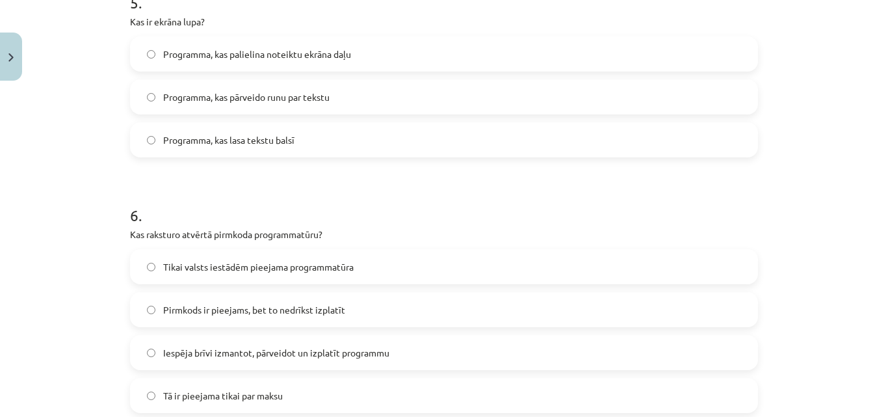
click at [665, 77] on div "Programma, kas palielina noteiktu ekrāna daļu Programma, kas pārveido runu par …" at bounding box center [444, 96] width 628 height 121
click at [660, 55] on label "Programma, kas palielina noteiktu ekrāna daļu" at bounding box center [443, 54] width 625 height 33
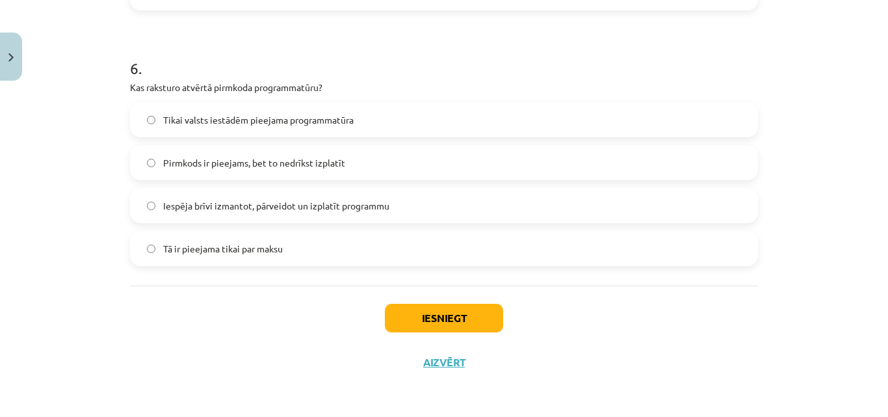
click at [245, 207] on span "Iespēja brīvi izmantot, pārveidot un izplatīt programmu" at bounding box center [276, 206] width 226 height 14
click at [447, 318] on button "Iesniegt" at bounding box center [444, 318] width 118 height 29
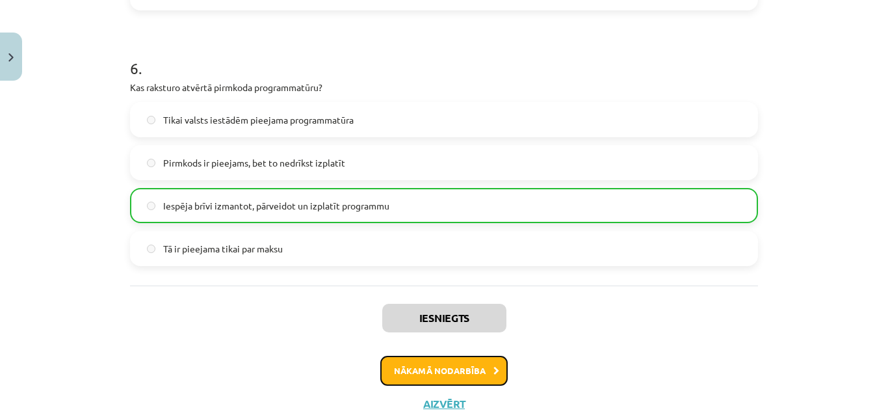
click at [441, 367] on button "Nākamā nodarbība" at bounding box center [443, 371] width 127 height 30
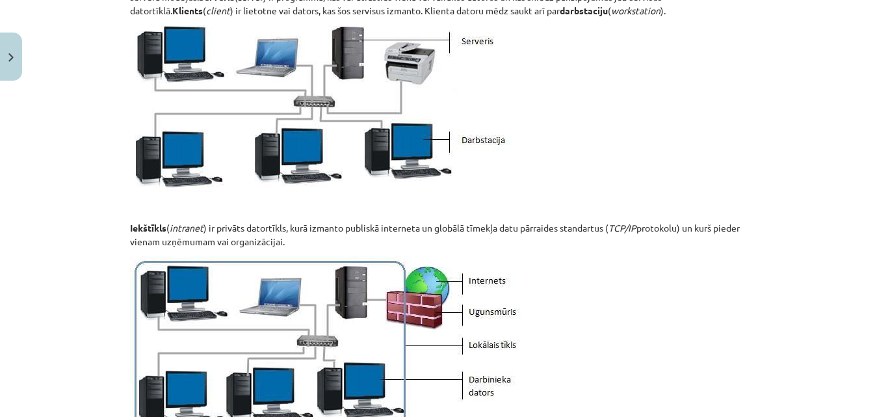
scroll to position [1649, 0]
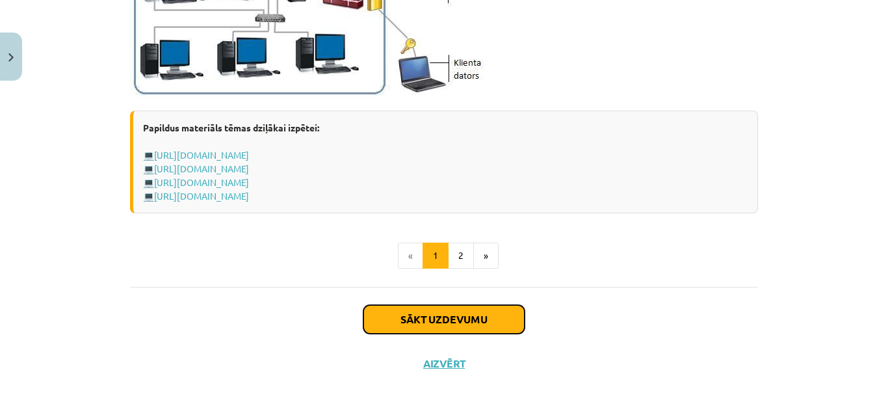
click at [460, 309] on button "Sākt uzdevumu" at bounding box center [443, 319] width 161 height 29
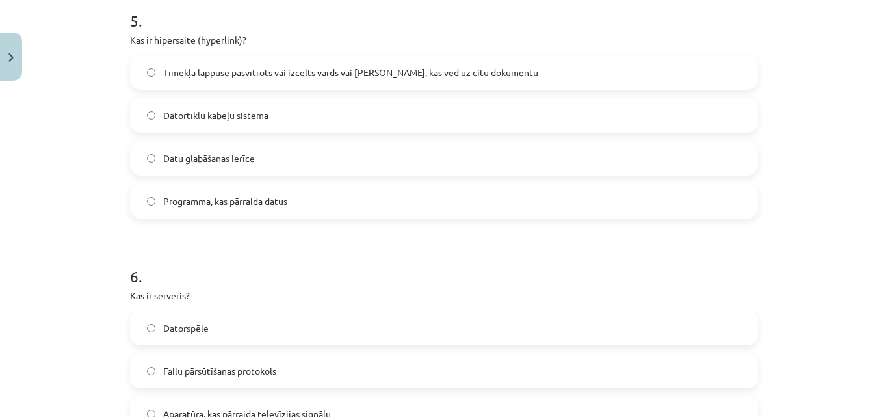
scroll to position [1500, 0]
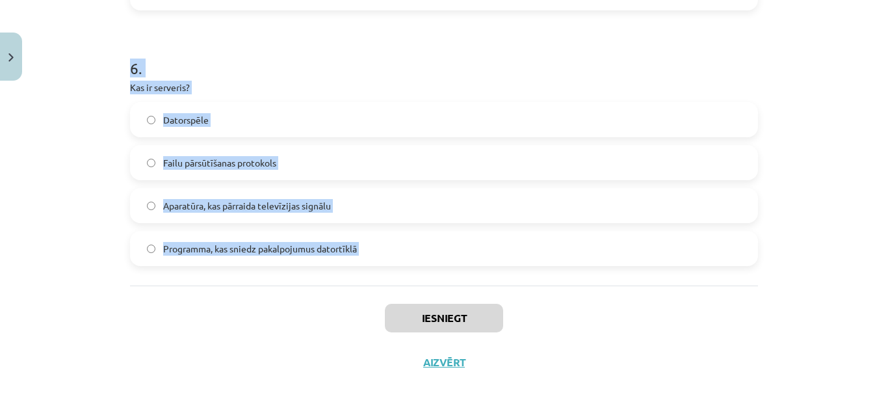
drag, startPoint x: 123, startPoint y: 254, endPoint x: 340, endPoint y: 292, distance: 220.4
copy form "1 . Kas ir lokālais tīkls (LAN)? Tīkls, kas aptver visu pasauli Tīkls, kas savi…"
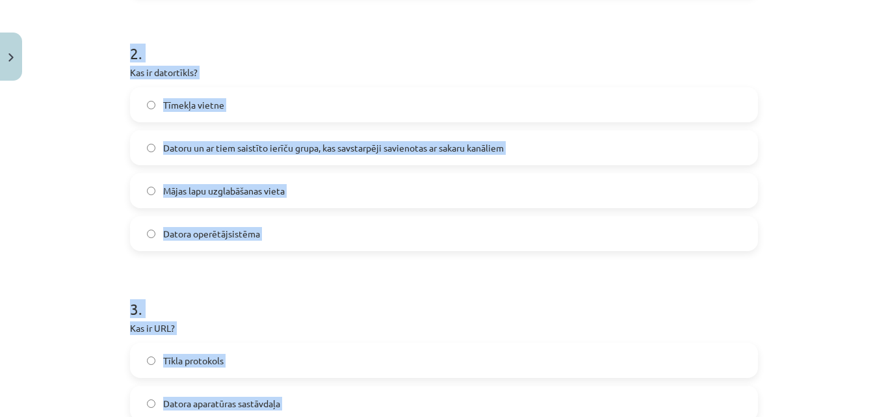
scroll to position [490, 0]
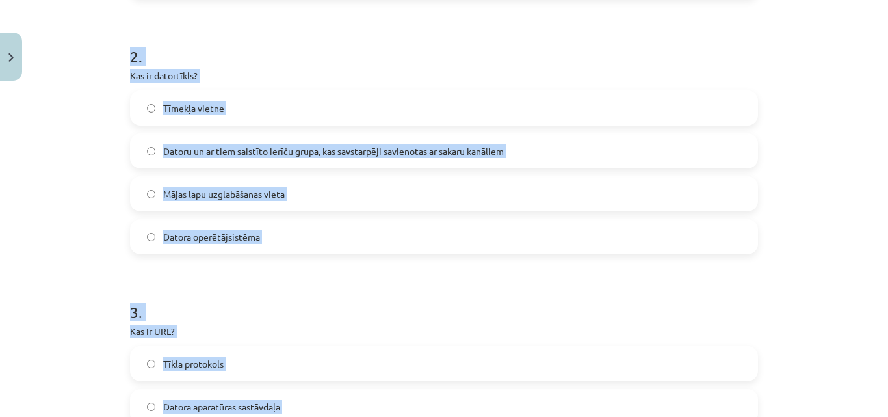
click at [435, 53] on h1 "2 ." at bounding box center [444, 45] width 628 height 40
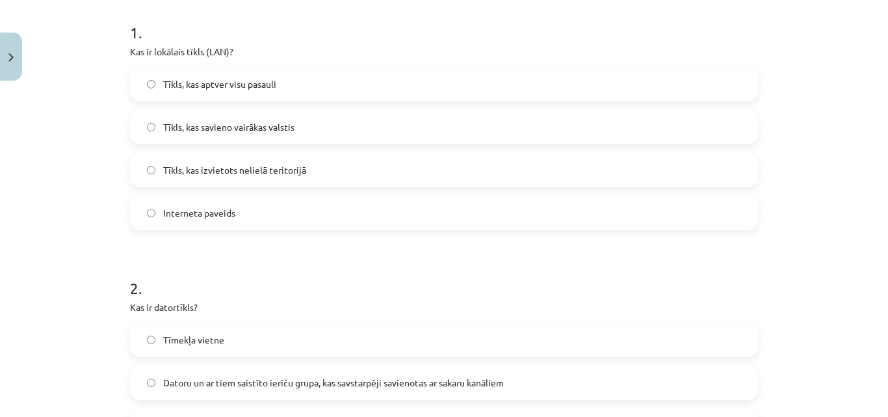
scroll to position [226, 0]
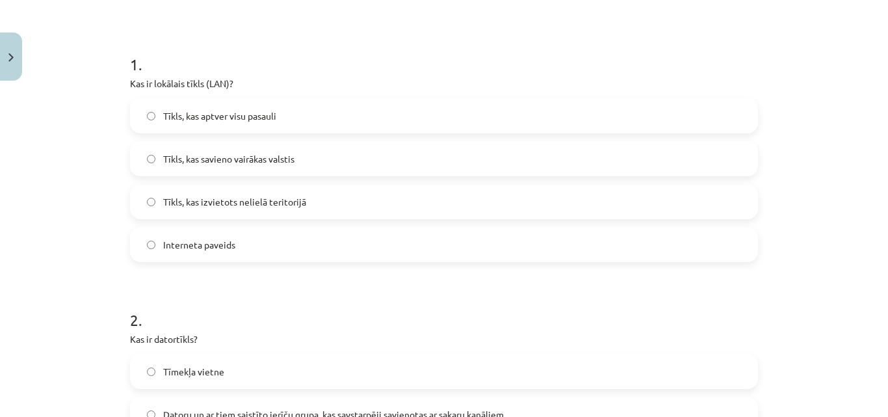
click at [233, 129] on label "Tīkls, kas aptver visu pasauli" at bounding box center [443, 115] width 625 height 33
click at [334, 211] on label "Tīkls, kas izvietots nelielā teritorijā" at bounding box center [443, 201] width 625 height 33
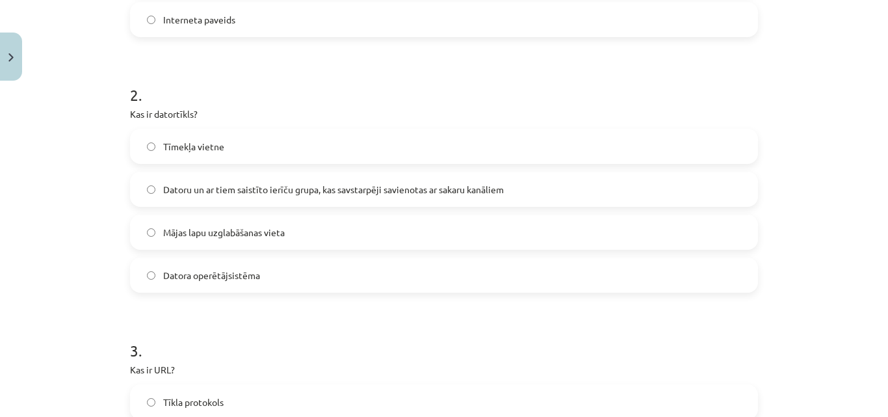
scroll to position [480, 0]
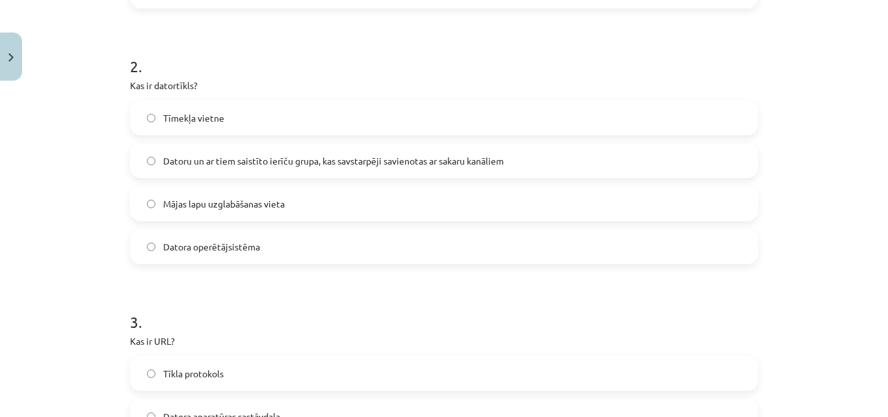
click at [406, 169] on label "Datoru un ar tiem saistīto ierīču grupa, kas savstarpēji savienotas ar sakaru k…" at bounding box center [443, 160] width 625 height 33
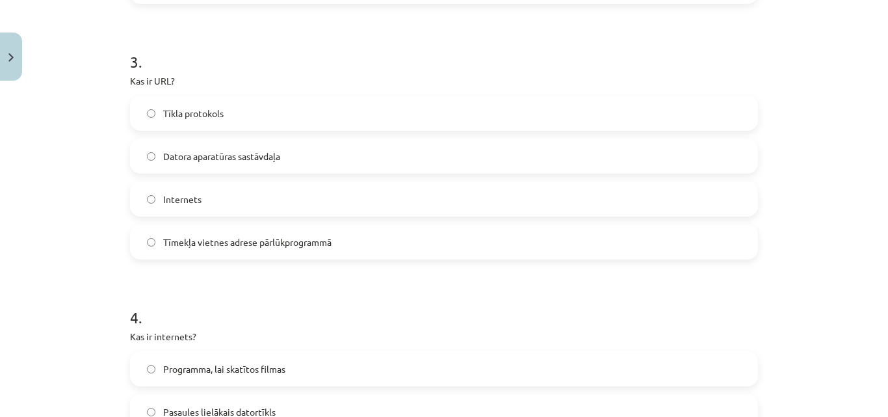
scroll to position [785, 0]
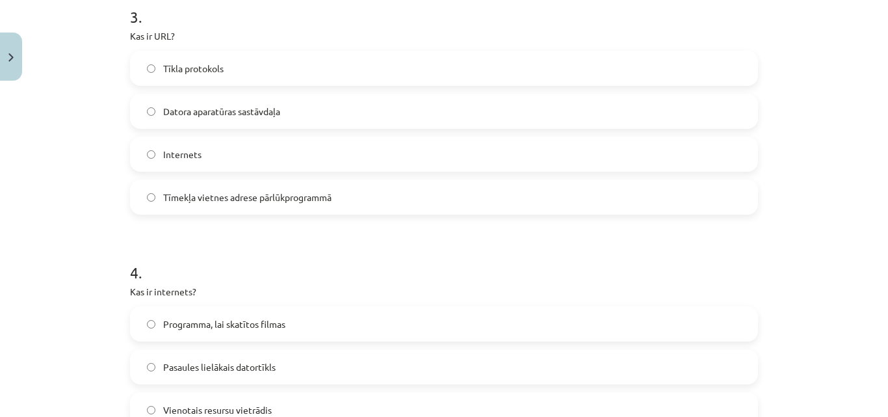
click at [312, 201] on span "Tīmekļa vietnes adrese pārlūkprogrammā" at bounding box center [247, 197] width 168 height 14
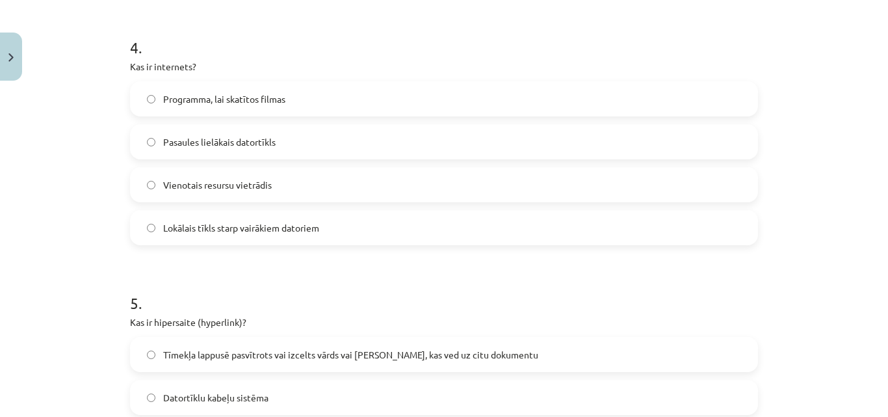
scroll to position [1032, 0]
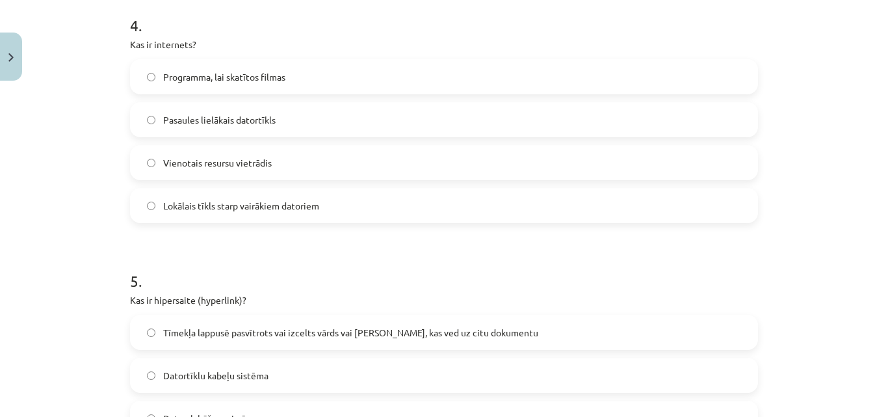
click at [239, 120] on span "Pasaules lielākais datortīkls" at bounding box center [219, 120] width 112 height 14
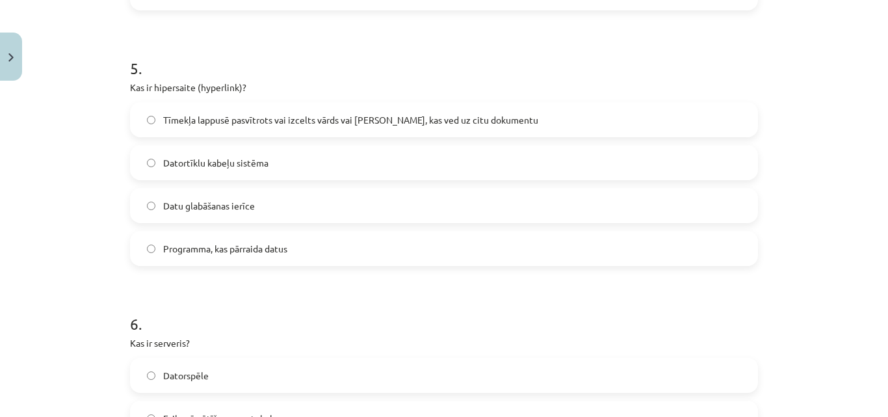
scroll to position [1263, 0]
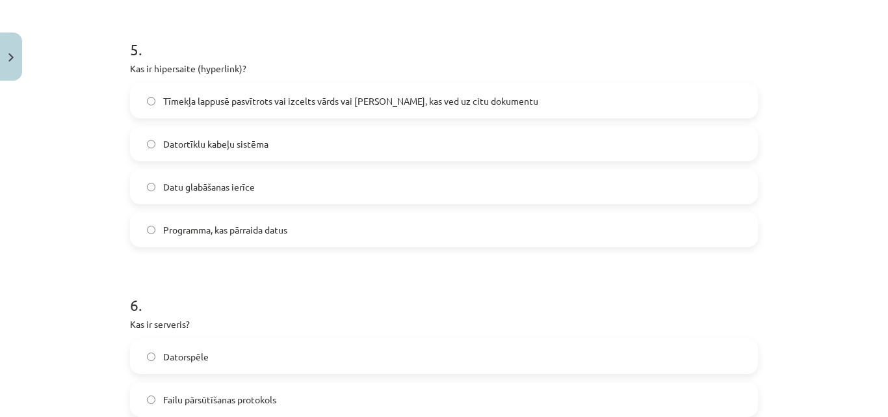
click at [400, 88] on label "Tīmekļa lappusē pasvītrots vai izcelts vārds vai frāze, kas ved uz citu dokumen…" at bounding box center [443, 101] width 625 height 33
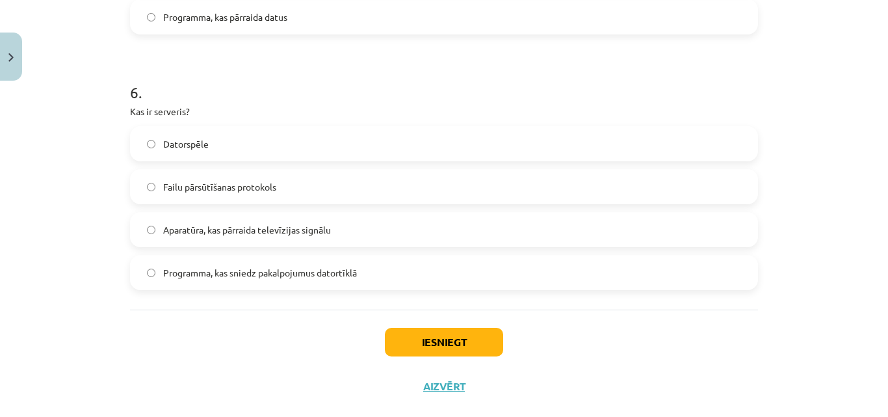
scroll to position [1500, 0]
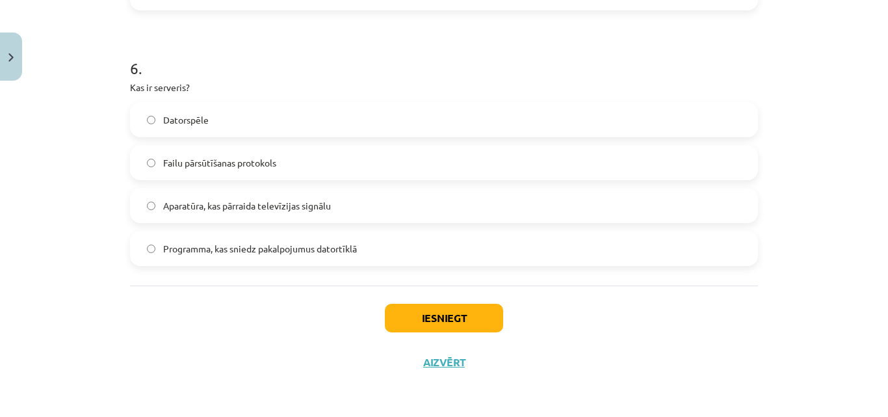
click at [309, 250] on span "Programma, kas sniedz pakalpojumus datortīklā" at bounding box center [260, 249] width 194 height 14
click at [469, 317] on button "Iesniegt" at bounding box center [444, 318] width 118 height 29
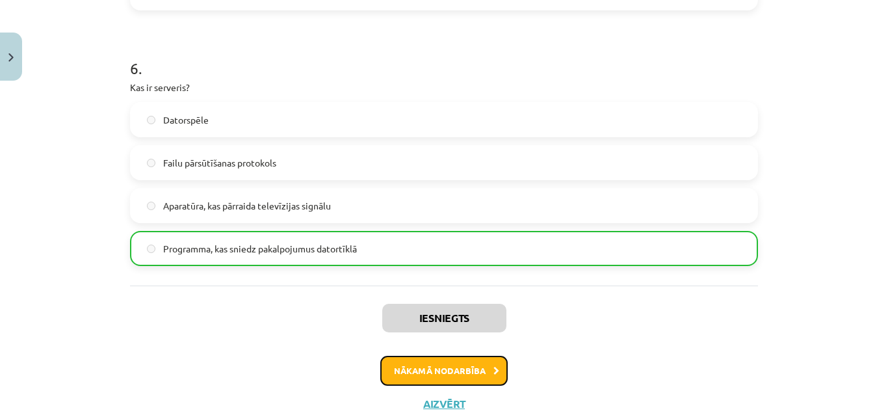
click at [410, 373] on button "Nākamā nodarbība" at bounding box center [443, 371] width 127 height 30
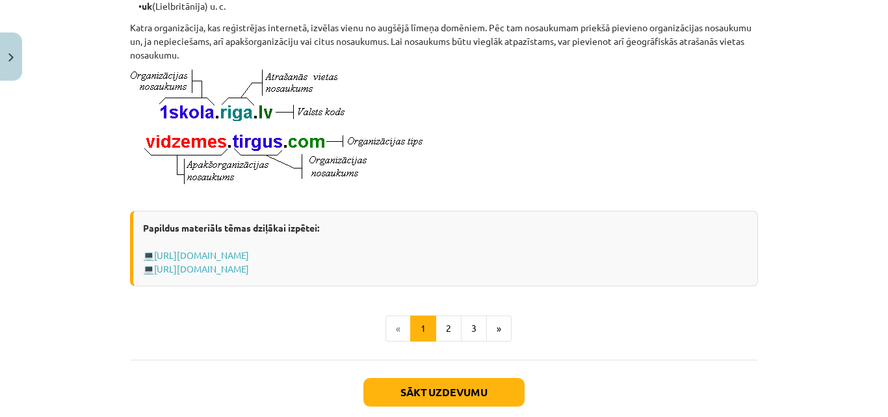
scroll to position [791, 0]
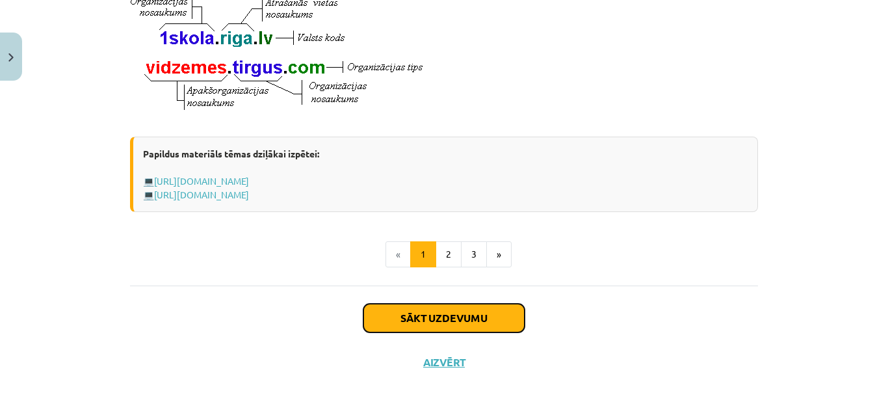
click at [460, 314] on button "Sākt uzdevumu" at bounding box center [443, 318] width 161 height 29
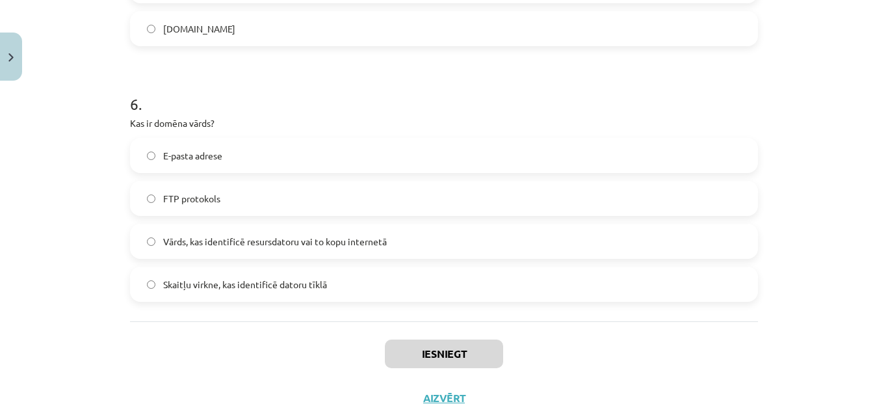
scroll to position [1414, 0]
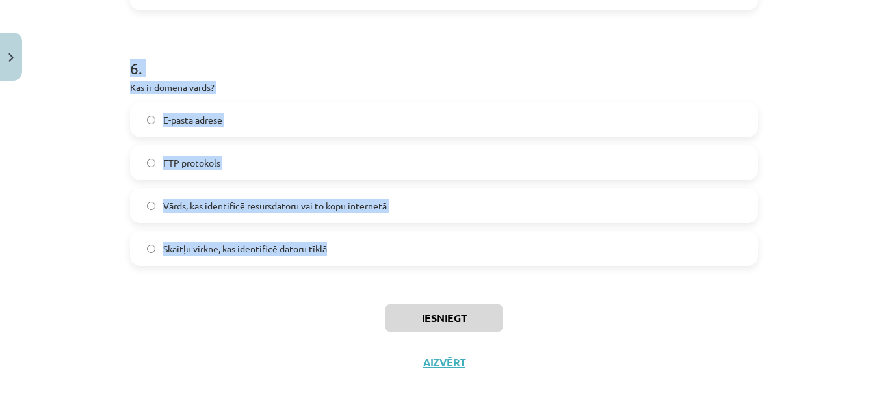
drag, startPoint x: 94, startPoint y: 246, endPoint x: 376, endPoint y: 273, distance: 283.4
click at [376, 273] on div "Mācību tēma: Datorikas - 10. klases 1. ieskaites mācību materiāls #6 5. tēma – …" at bounding box center [444, 208] width 888 height 417
copy form "1 . Kura no šīm iespējām ir e-komercijas piemērs? Savas mājas lapas izveide E-v…"
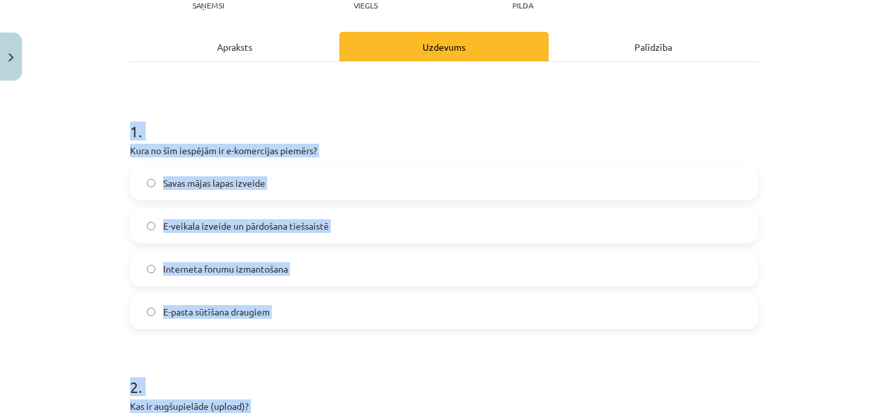
scroll to position [0, 0]
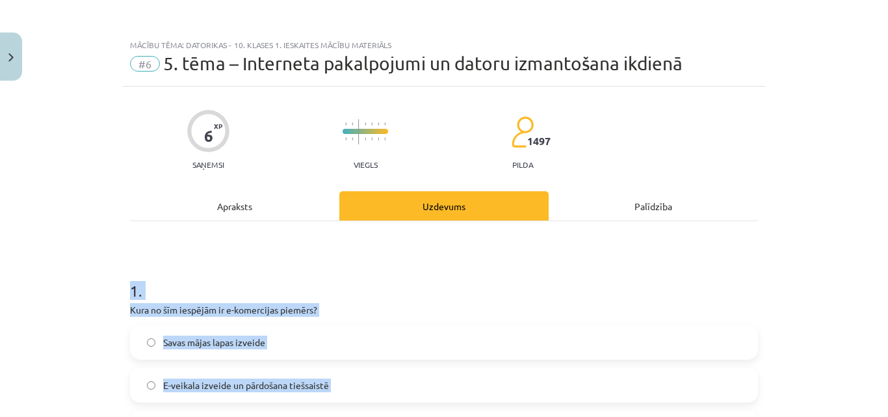
click at [800, 288] on div "Mācību tēma: Datorikas - 10. klases 1. ieskaites mācību materiāls #6 5. tēma – …" at bounding box center [444, 208] width 888 height 417
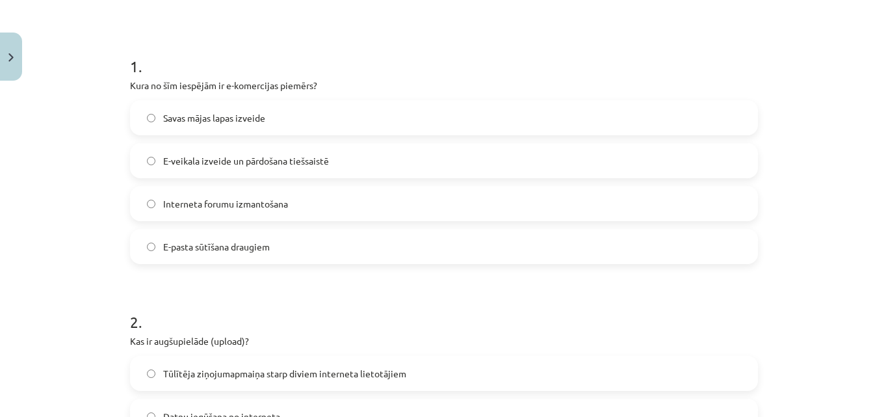
scroll to position [257, 0]
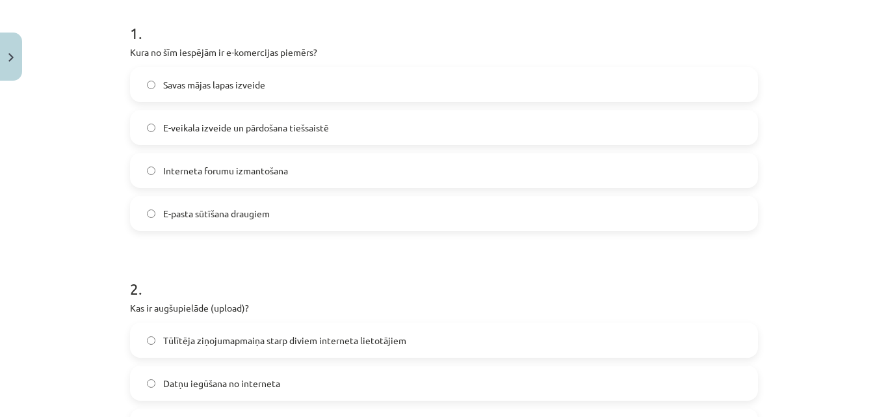
click at [306, 138] on label "E-veikala izveide un pārdošana tiešsaistē" at bounding box center [443, 127] width 625 height 33
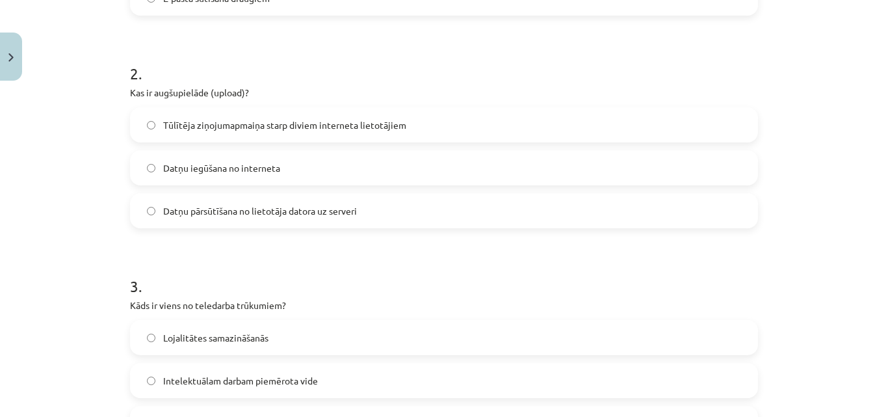
scroll to position [497, 0]
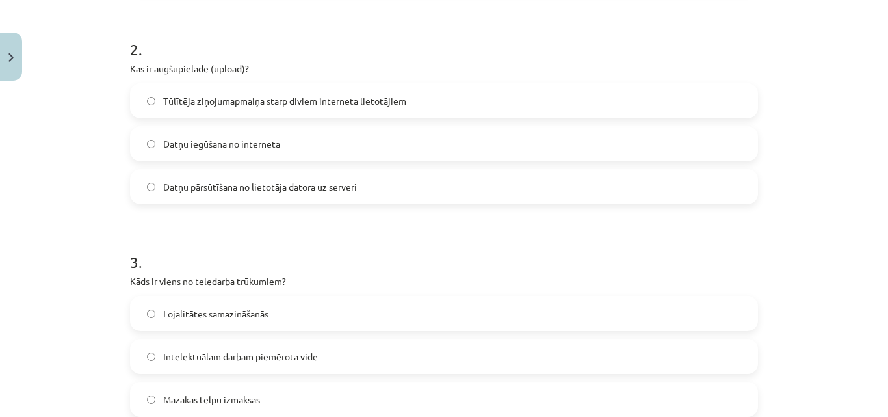
click at [288, 177] on label "Datņu pārsūtīšana no lietotāja datora uz serveri" at bounding box center [443, 186] width 625 height 33
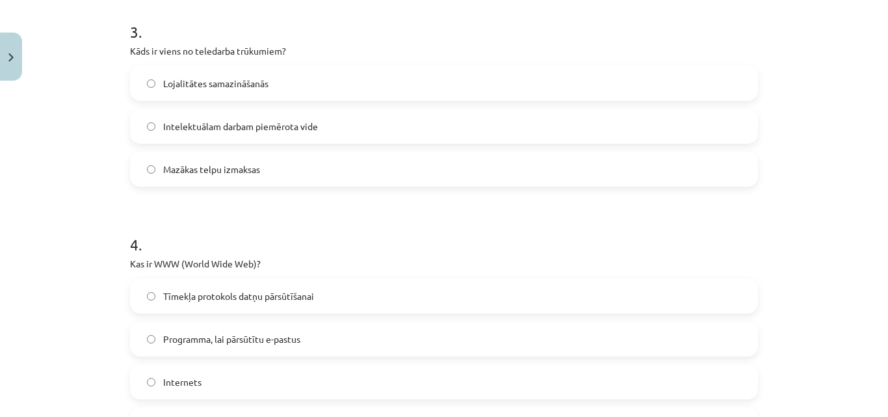
scroll to position [736, 0]
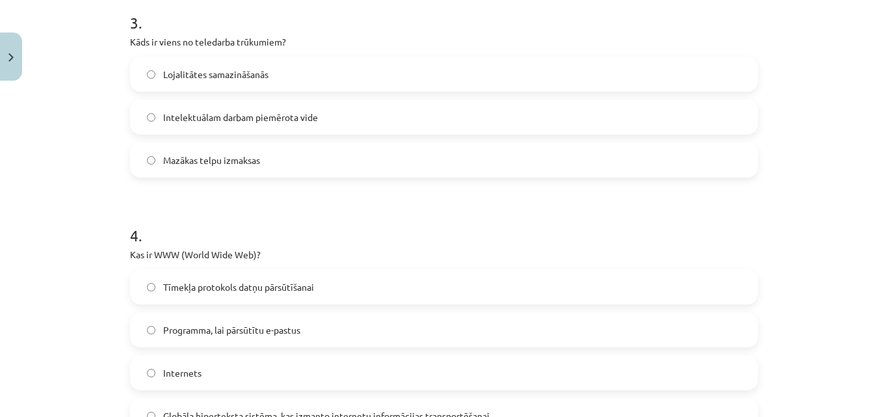
click at [284, 66] on label "Lojalitātes samazināšanās" at bounding box center [443, 74] width 625 height 33
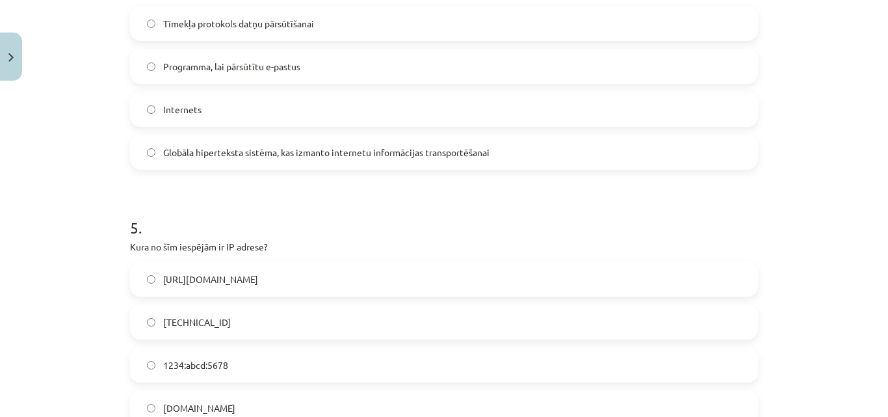
scroll to position [1002, 0]
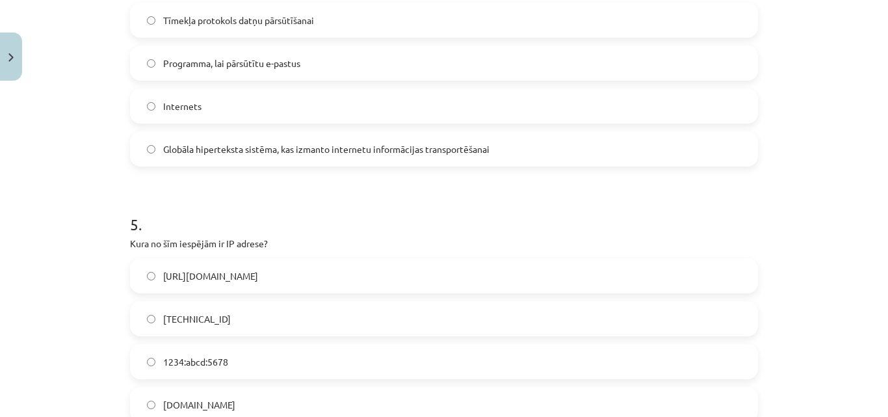
click at [347, 161] on label "Globāla hiperteksta sistēma, kas izmanto internetu informācijas transportēšanai" at bounding box center [443, 149] width 625 height 33
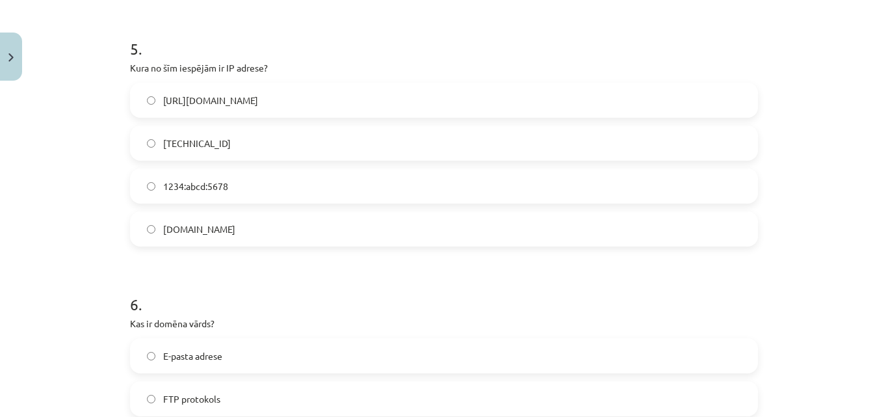
scroll to position [1196, 0]
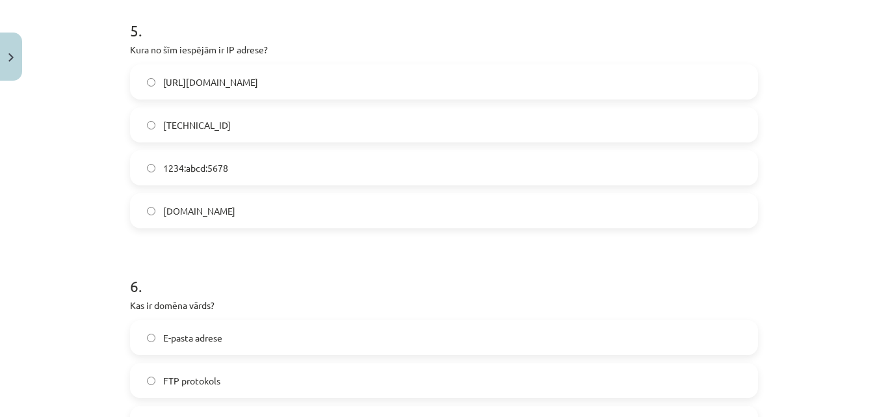
click at [226, 117] on label "192.100.81.101" at bounding box center [443, 125] width 625 height 33
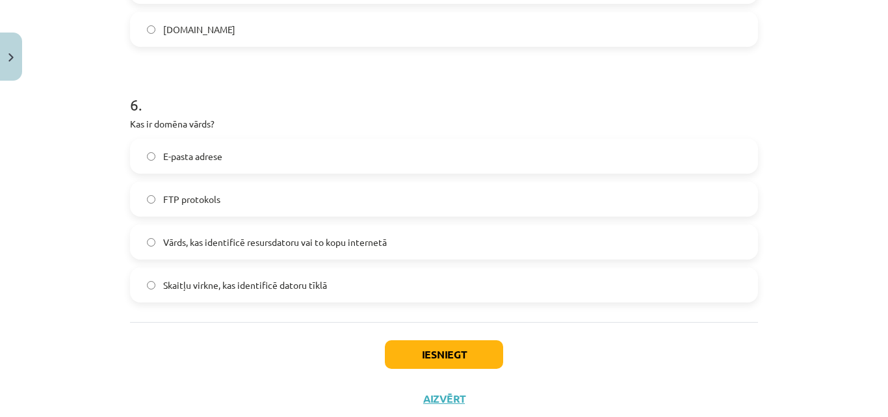
scroll to position [1414, 0]
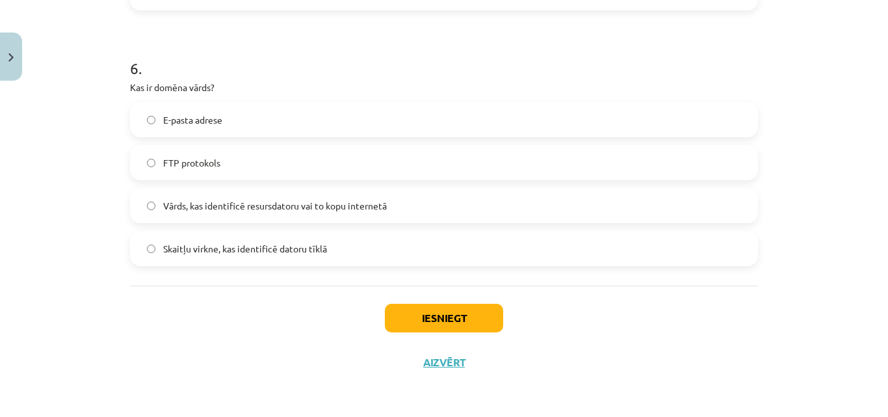
click at [347, 205] on span "Vārds, kas identificē resursdatoru vai to kopu internetā" at bounding box center [275, 206] width 224 height 14
click at [434, 322] on button "Iesniegt" at bounding box center [444, 318] width 118 height 29
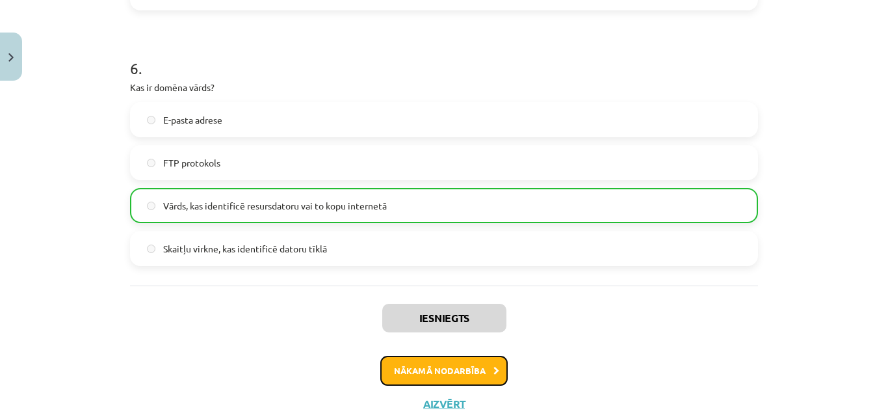
click at [440, 358] on button "Nākamā nodarbība" at bounding box center [443, 371] width 127 height 30
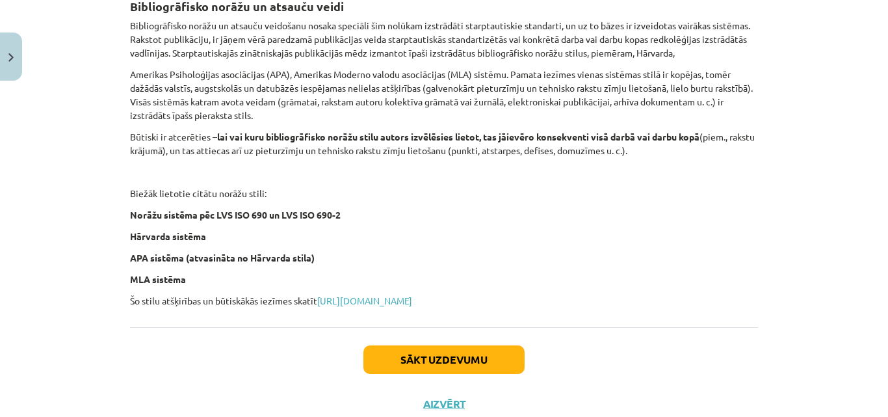
scroll to position [579, 0]
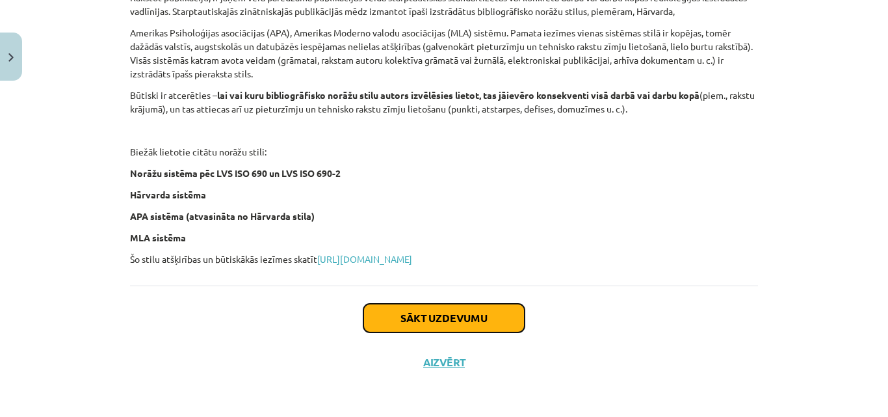
click at [464, 326] on button "Sākt uzdevumu" at bounding box center [443, 318] width 161 height 29
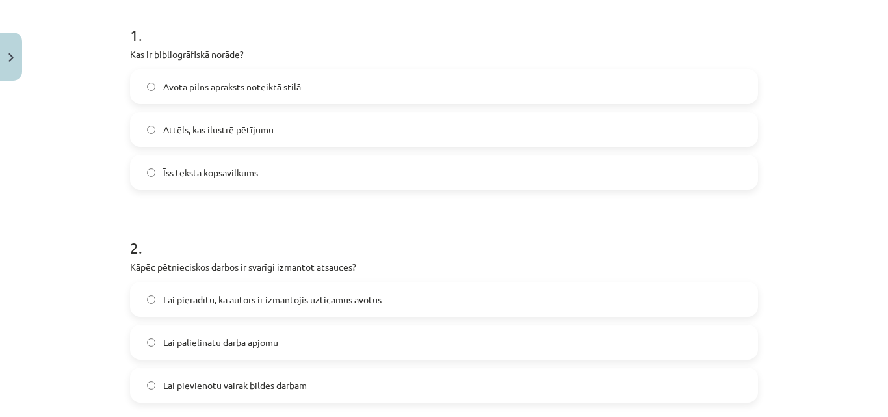
scroll to position [392, 0]
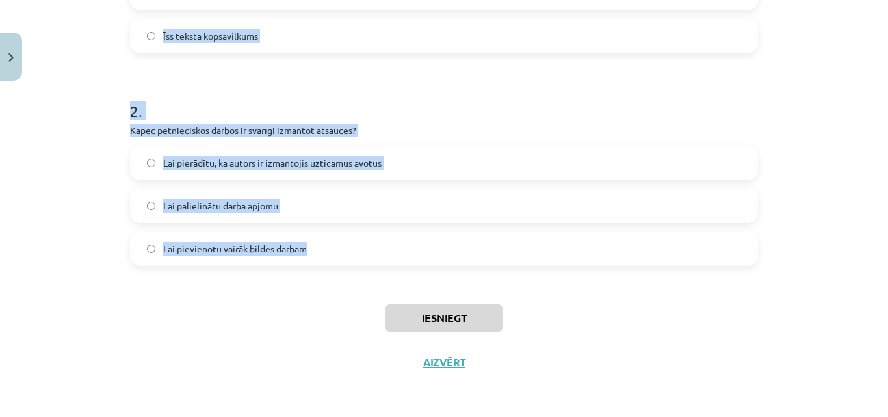
drag, startPoint x: 112, startPoint y: 250, endPoint x: 363, endPoint y: 224, distance: 252.9
click at [363, 224] on div "Mācību tēma: Datorikas - 10. klases 1. ieskaites mācību materiāls #7 6. tēma – …" at bounding box center [444, 208] width 888 height 417
copy form "1 . Kas ir bibliogrāfiskā norāde? Avota pilns apraksts noteiktā stilā Attēls, k…"
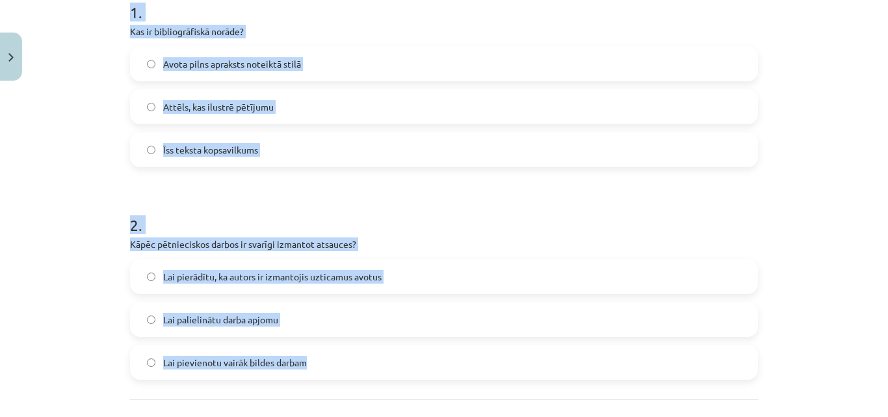
scroll to position [262, 0]
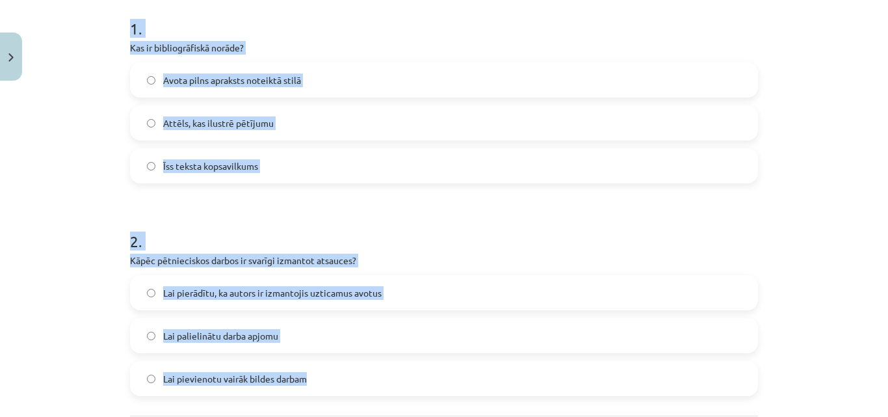
click at [313, 90] on label "Avota pilns apraksts noteiktā stilā" at bounding box center [443, 80] width 625 height 33
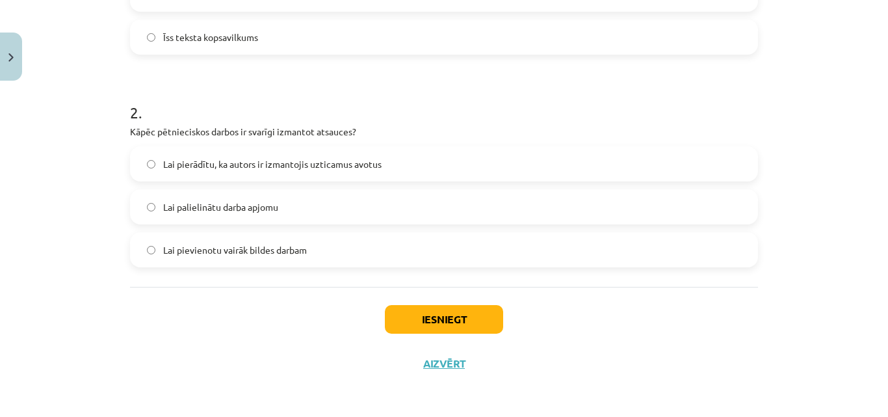
scroll to position [392, 0]
click at [380, 159] on label "Lai pierādītu, ka autors ir izmantojis uzticamus avotus" at bounding box center [443, 162] width 625 height 33
click at [439, 328] on button "Iesniegt" at bounding box center [444, 318] width 118 height 29
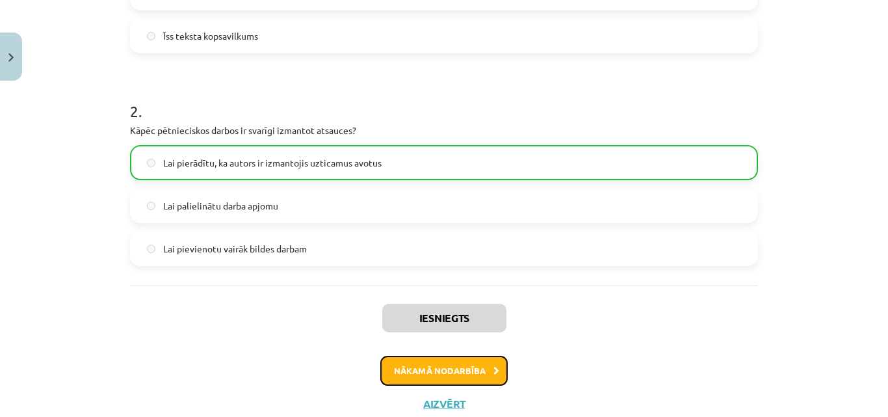
click at [458, 358] on button "Nākamā nodarbība" at bounding box center [443, 371] width 127 height 30
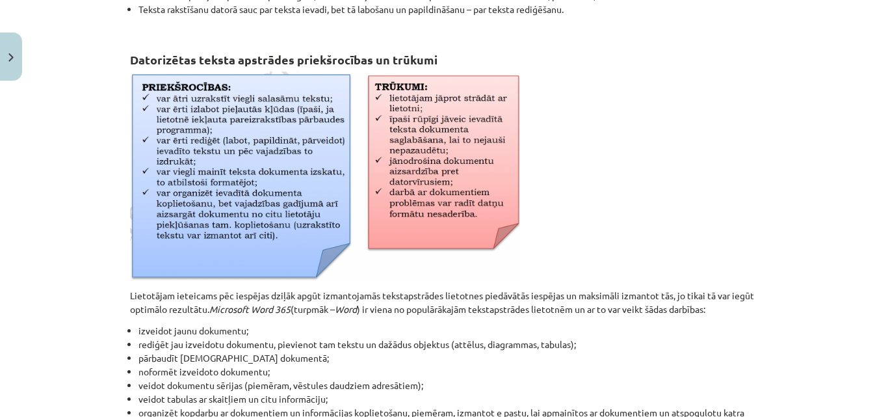
scroll to position [665, 0]
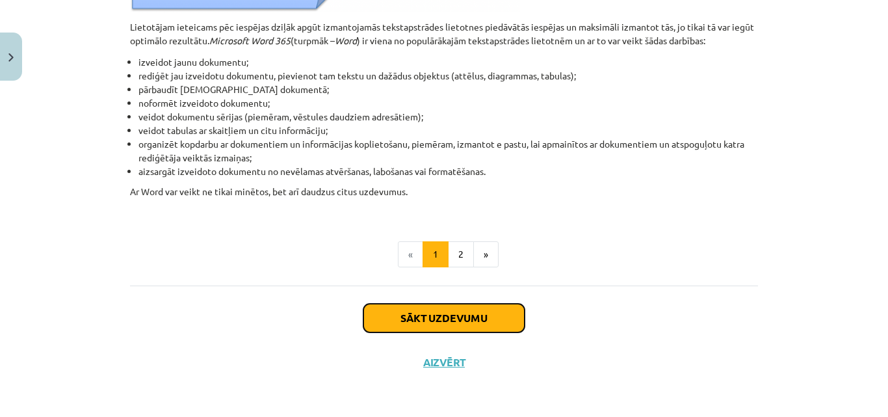
click at [428, 316] on button "Sākt uzdevumu" at bounding box center [443, 318] width 161 height 29
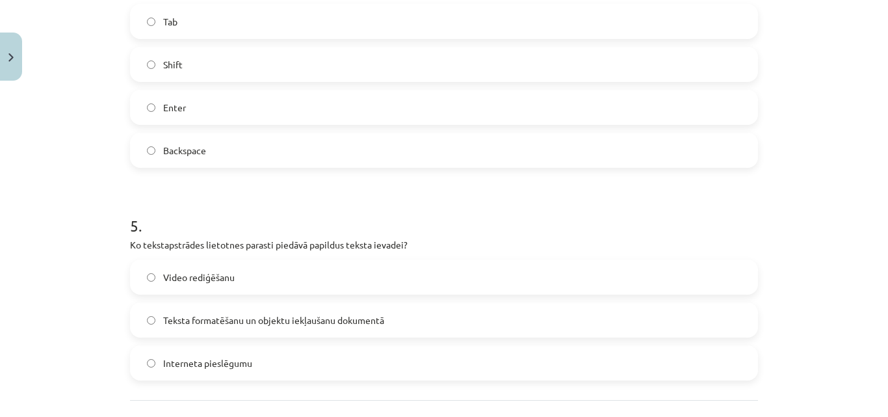
scroll to position [1201, 0]
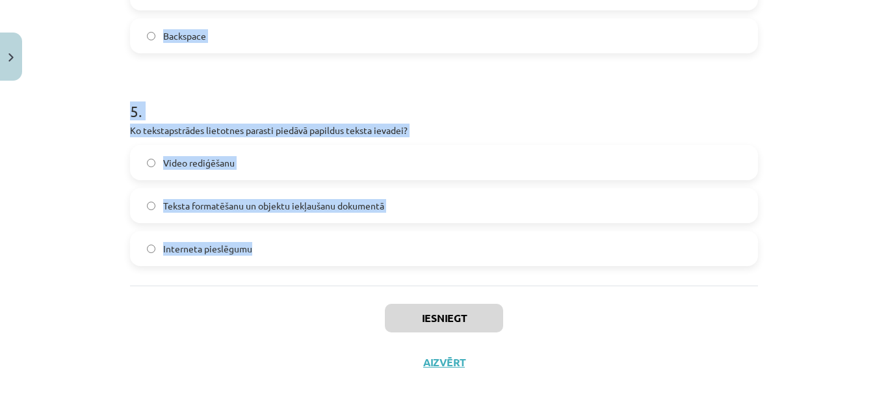
drag, startPoint x: 99, startPoint y: 233, endPoint x: 294, endPoint y: 236, distance: 195.1
click at [294, 236] on div "Mācību tēma: Datorikas - 10. klases 1. ieskaites mācību materiāls #8 7. tema – …" at bounding box center [444, 208] width 888 height 417
copy form "1 . Kas parasti atdala vārdus tekstā? Pieturzīmes Enter taustiņš Atstarpe Domuz…"
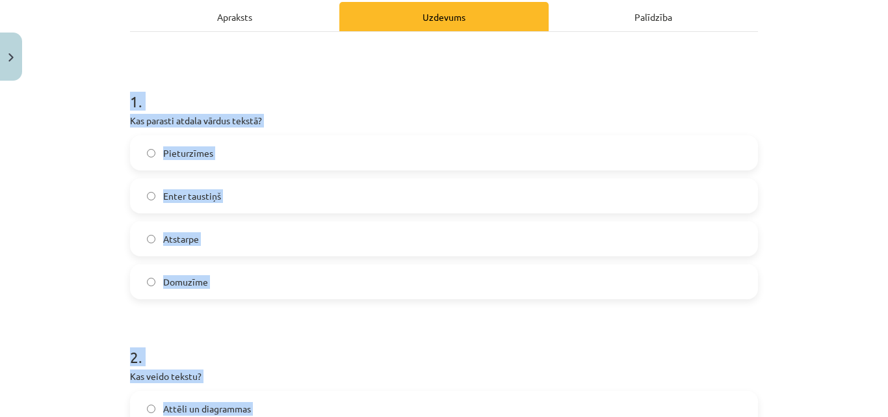
scroll to position [229, 0]
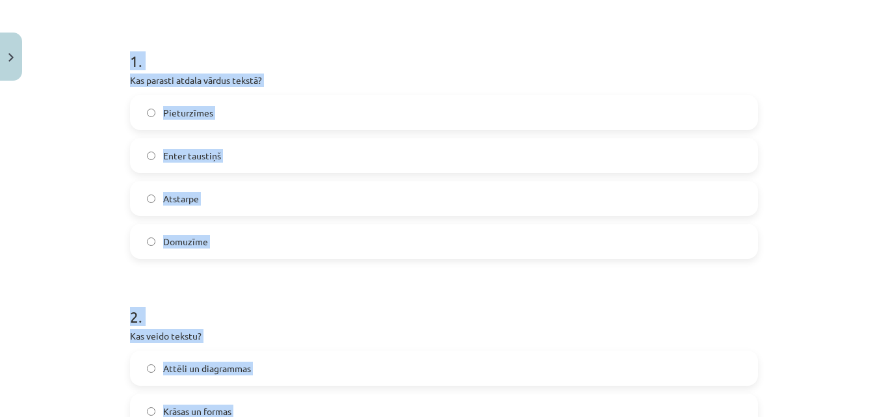
click at [276, 201] on label "Atstarpe" at bounding box center [443, 198] width 625 height 33
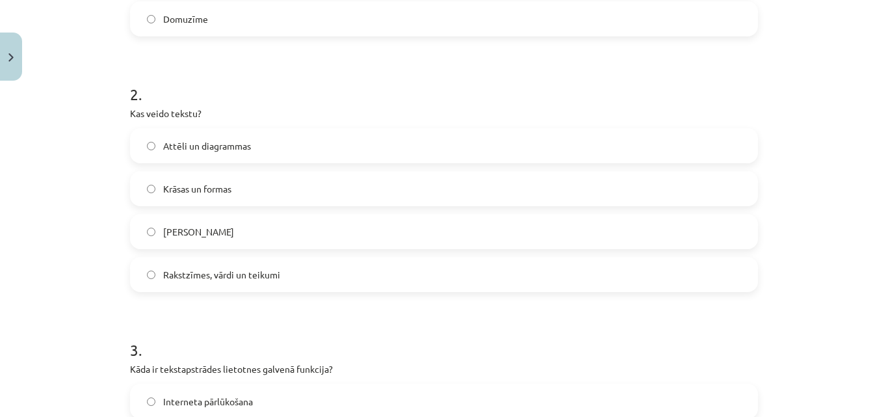
scroll to position [503, 0]
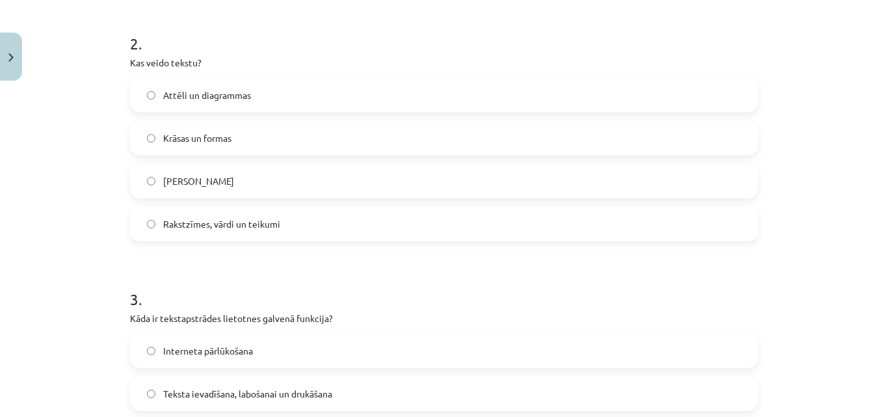
click at [239, 217] on span "Rakstzīmes, vārdi un teikumi" at bounding box center [221, 224] width 117 height 14
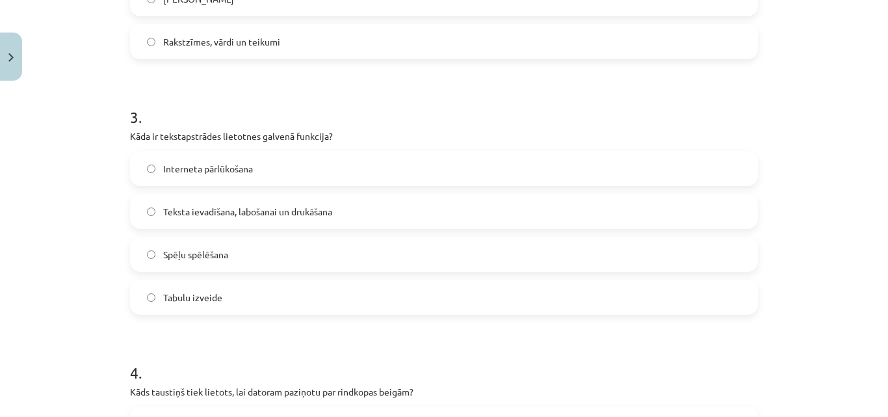
scroll to position [709, 0]
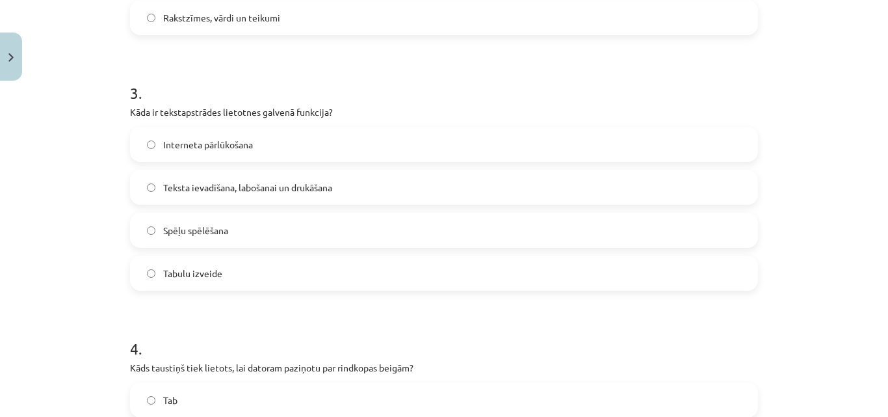
click at [278, 193] on span "Teksta ievadīšana, labošanai un drukāšana" at bounding box center [247, 188] width 169 height 14
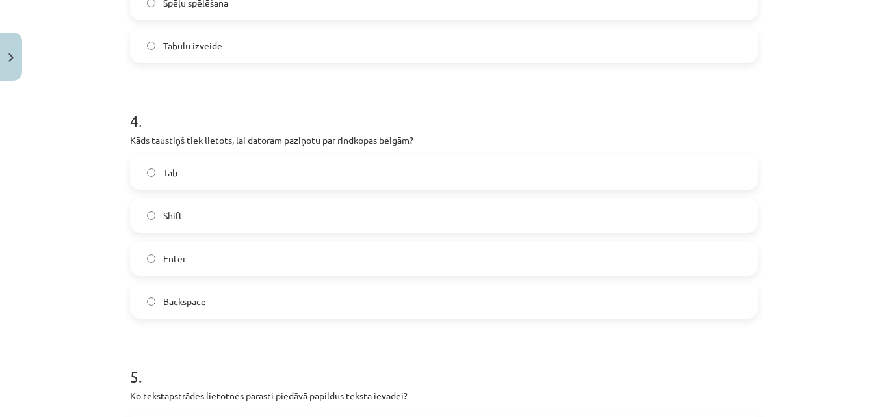
scroll to position [1019, 0]
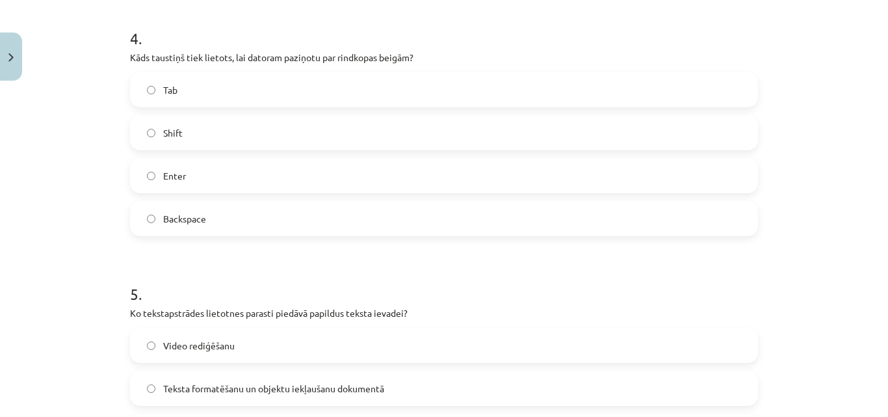
click at [186, 176] on label "Enter" at bounding box center [443, 175] width 625 height 33
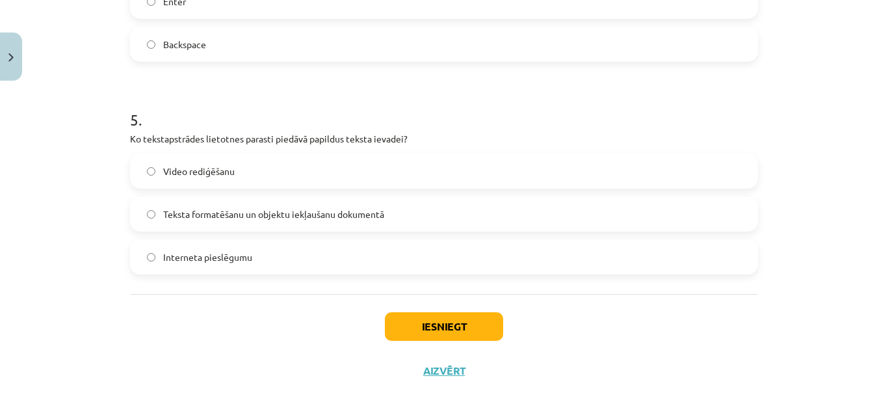
scroll to position [1201, 0]
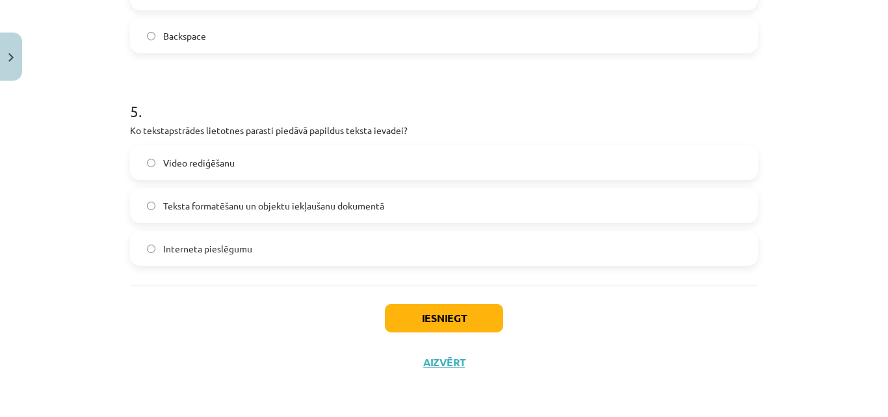
click at [254, 211] on span "Teksta formatēšanu un objektu iekļaušanu dokumentā" at bounding box center [273, 206] width 221 height 14
click at [440, 313] on button "Iesniegt" at bounding box center [444, 318] width 118 height 29
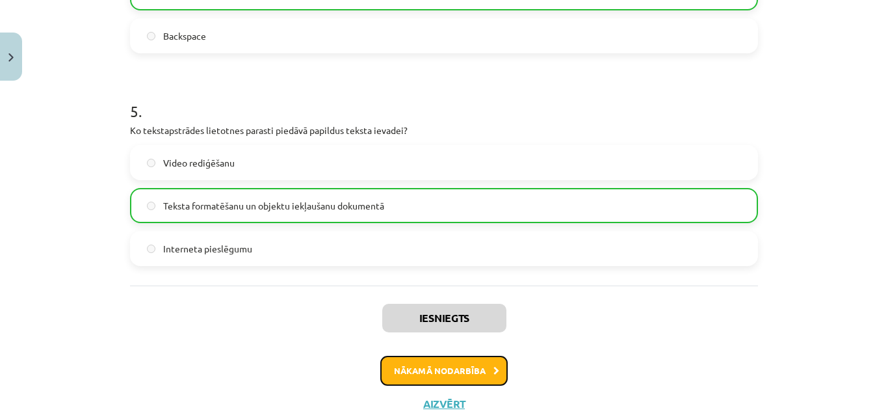
click at [430, 369] on button "Nākamā nodarbība" at bounding box center [443, 371] width 127 height 30
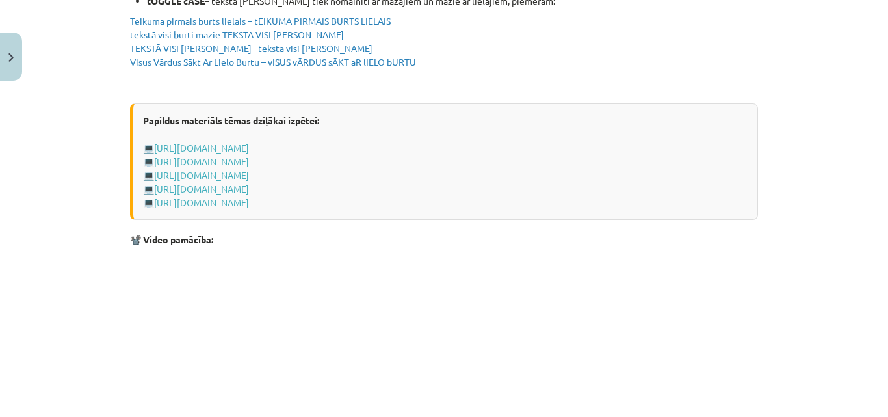
scroll to position [2663, 0]
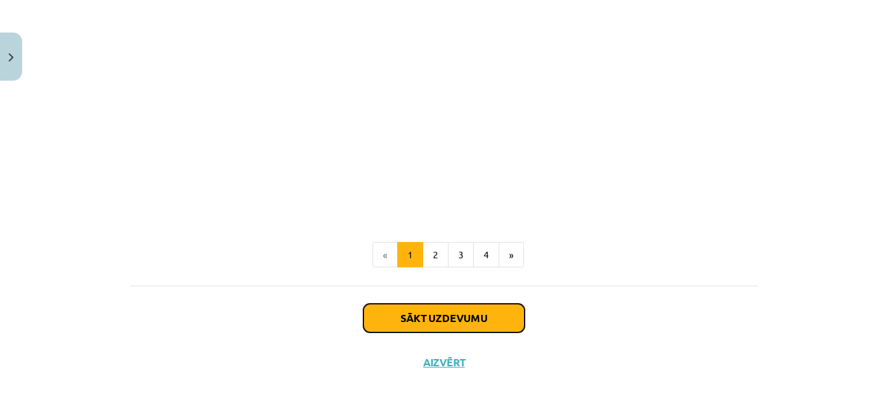
click at [441, 331] on button "Sākt uzdevumu" at bounding box center [443, 318] width 161 height 29
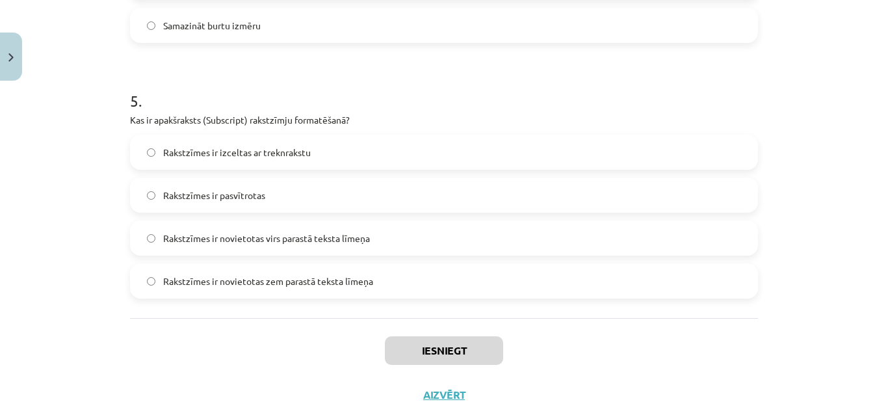
scroll to position [1257, 0]
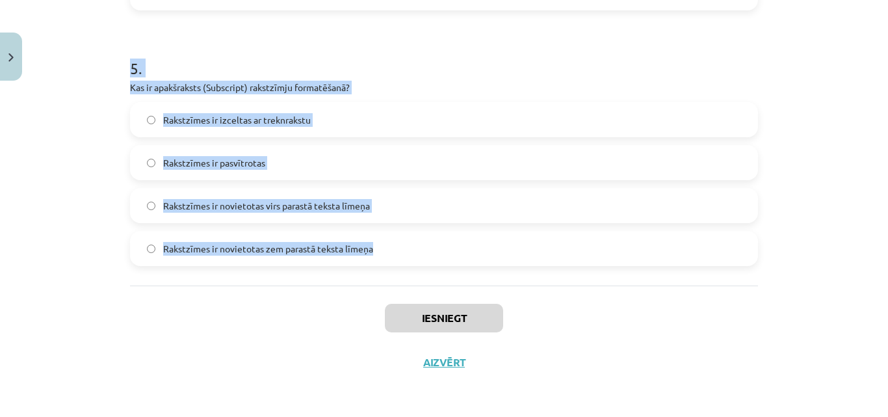
drag, startPoint x: 126, startPoint y: 246, endPoint x: 380, endPoint y: 249, distance: 253.6
copy form "1 . Kas ir aizzīmēts saraksts? Rindkopa, kas ir pasvītrota Rindkopa, kas sākas …"
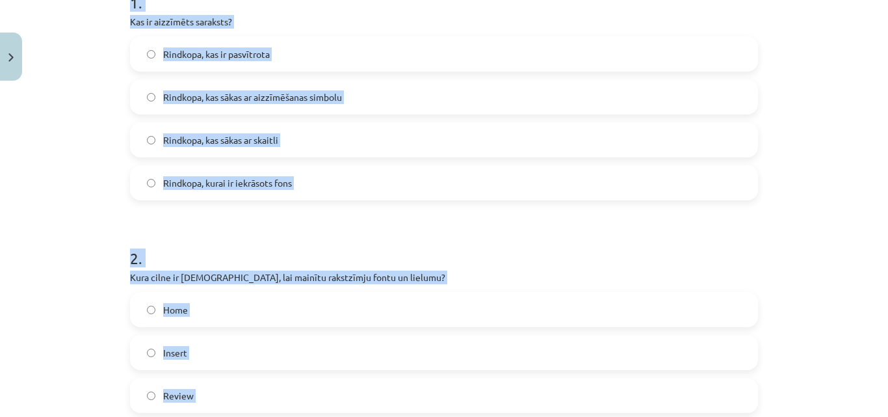
scroll to position [246, 0]
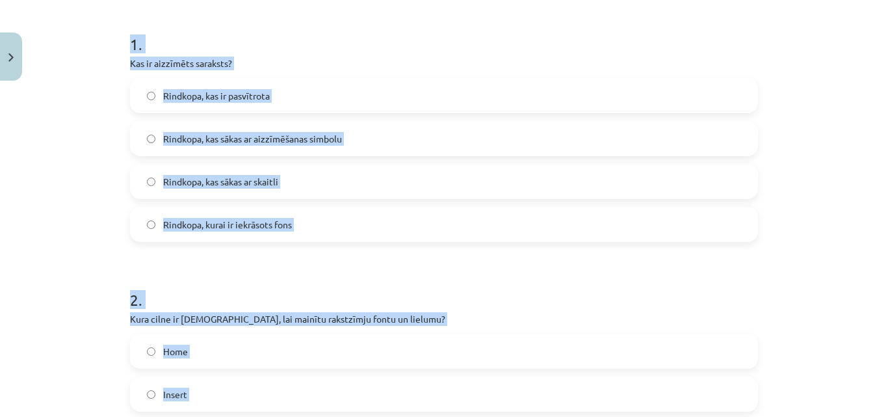
click at [812, 57] on div "Mācību tēma: Datorikas - 10. klases 1. ieskaites mācību materiāls #9 8. tēma – …" at bounding box center [444, 208] width 888 height 417
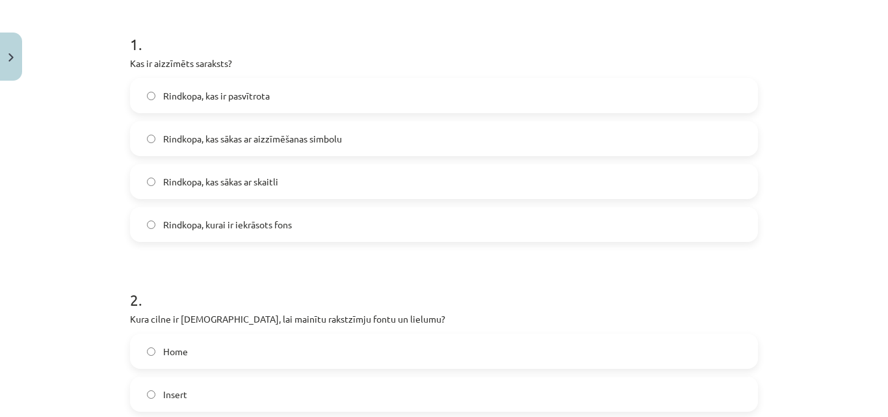
click at [301, 154] on label "Rindkopa, kas sākas ar aizzīmēšanas simbolu" at bounding box center [443, 138] width 625 height 33
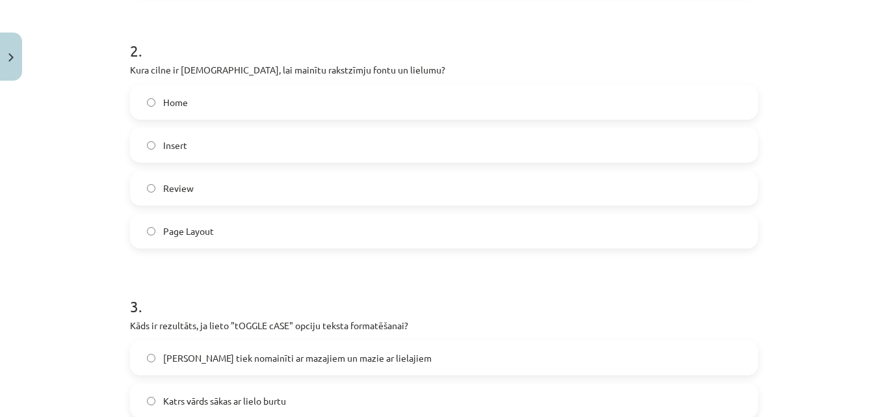
scroll to position [529, 0]
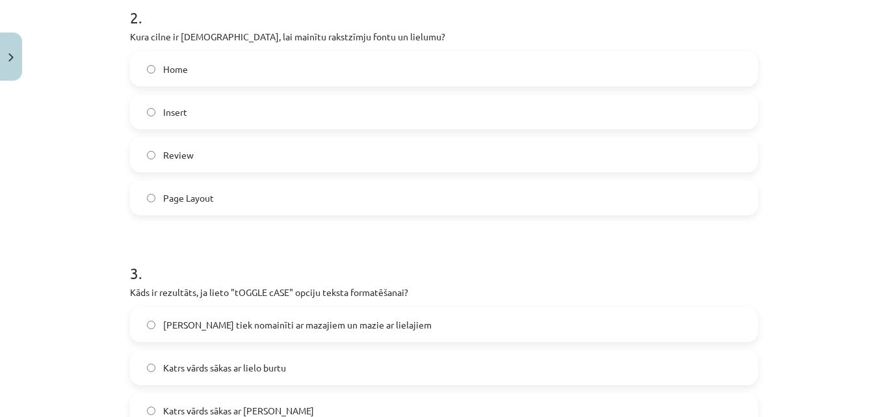
click at [249, 64] on label "Home" at bounding box center [443, 69] width 625 height 33
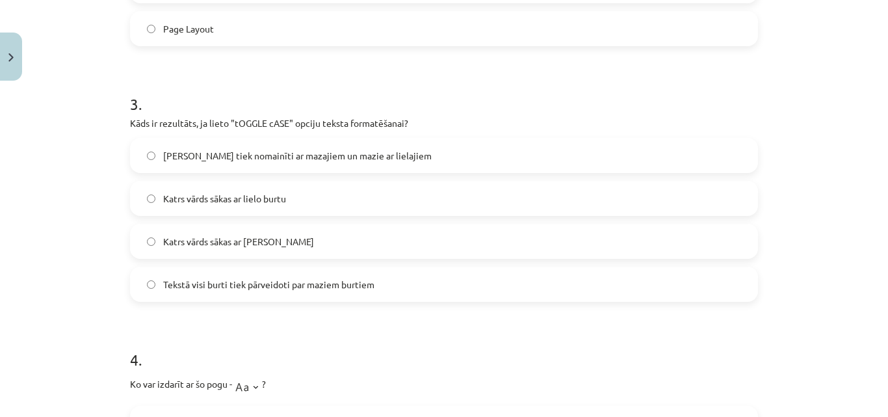
scroll to position [728, 0]
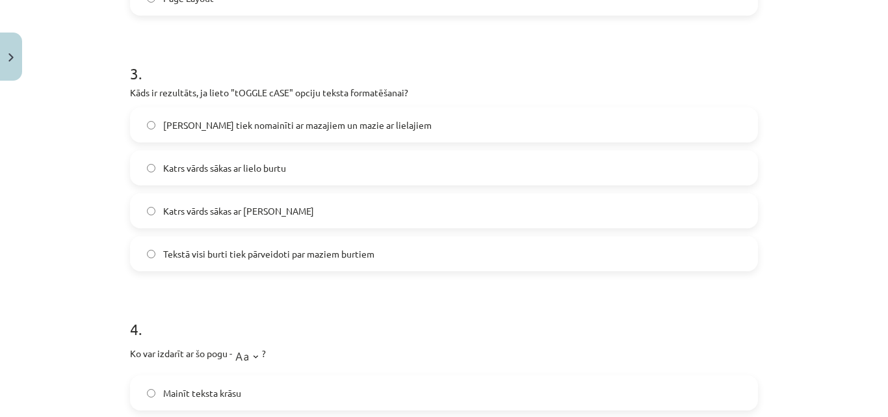
click at [250, 135] on label "Lielie burti tiek nomainīti ar mazajiem un mazie ar lielajiem" at bounding box center [443, 125] width 625 height 33
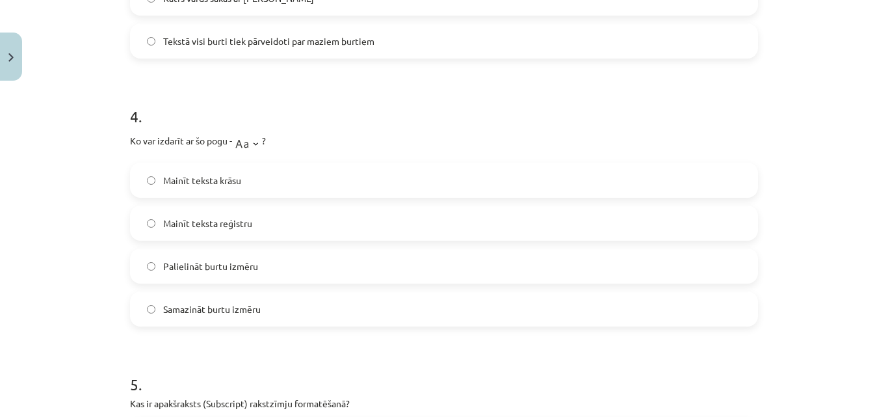
scroll to position [993, 0]
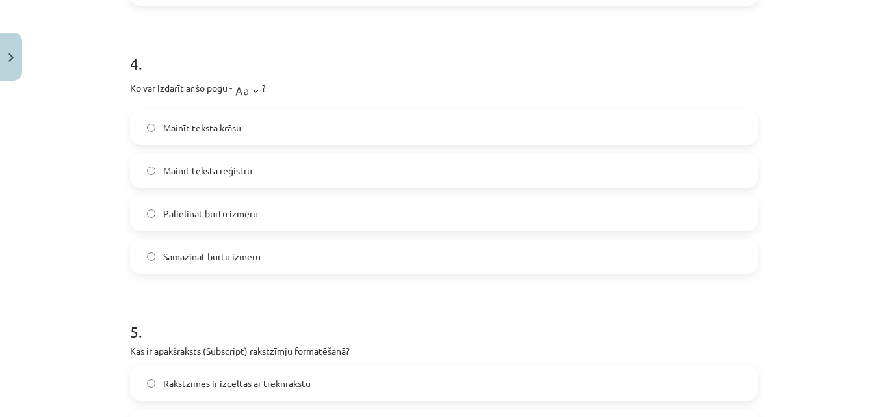
click at [274, 230] on div "Palielināt burtu izmēru" at bounding box center [444, 213] width 628 height 35
click at [566, 202] on label "Palielināt burtu izmēru" at bounding box center [443, 213] width 625 height 33
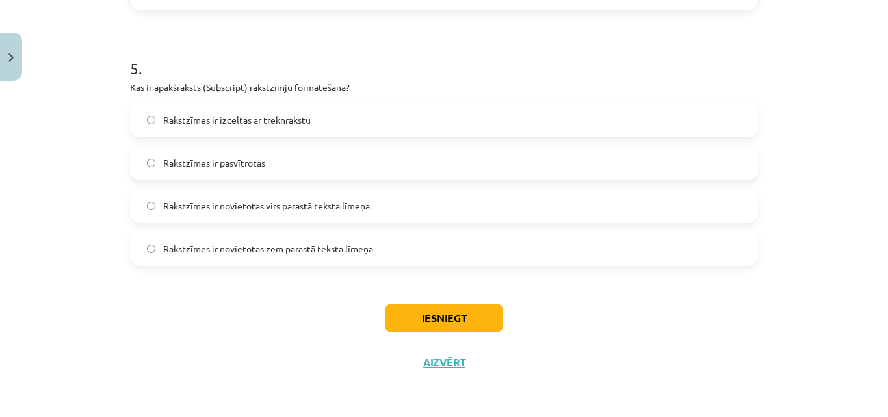
click at [303, 218] on label "Rakstzīmes ir novietotas virs parastā teksta līmeņa" at bounding box center [443, 205] width 625 height 33
click at [332, 261] on label "Rakstzīmes ir novietotas zem parastā teksta līmeņa" at bounding box center [443, 248] width 625 height 33
click at [428, 322] on button "Iesniegt" at bounding box center [444, 318] width 118 height 29
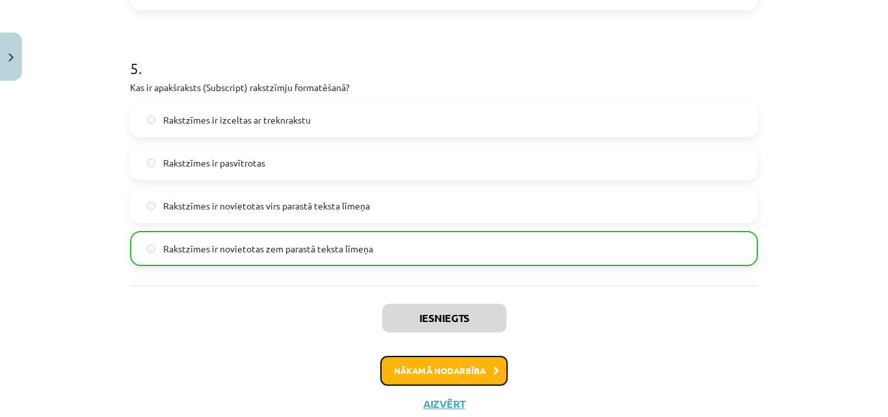
click at [445, 360] on button "Nākamā nodarbība" at bounding box center [443, 371] width 127 height 30
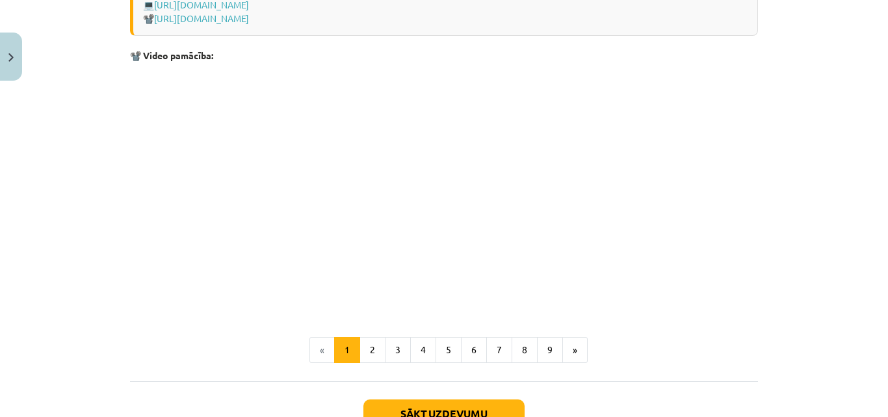
scroll to position [2797, 0]
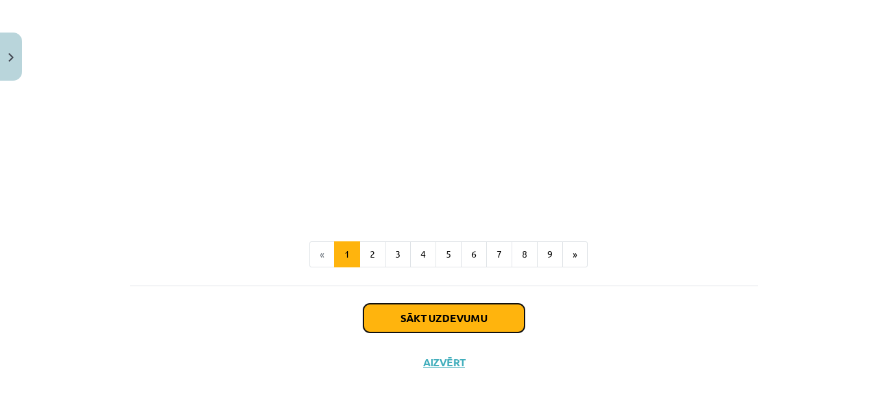
click at [412, 307] on button "Sākt uzdevumu" at bounding box center [443, 318] width 161 height 29
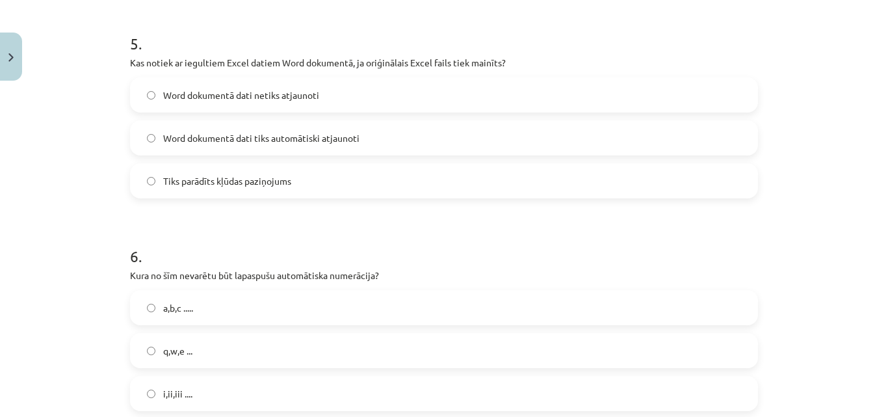
scroll to position [1669, 0]
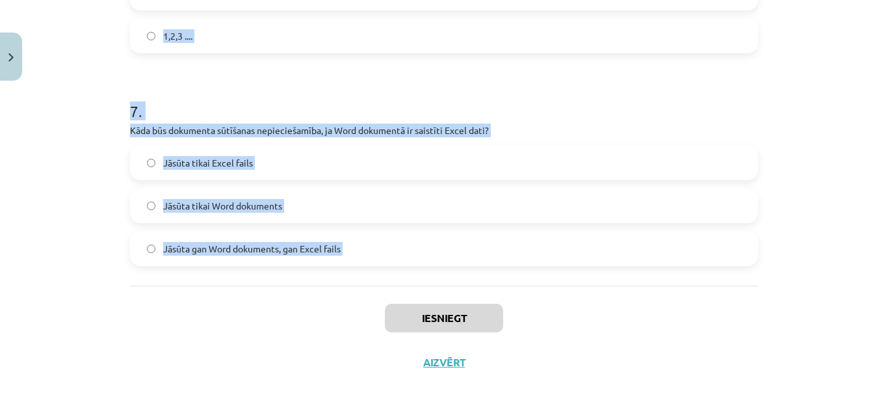
drag, startPoint x: 107, startPoint y: 241, endPoint x: 415, endPoint y: 301, distance: 313.3
click at [415, 301] on div "Mācību tēma: Datorikas - 10. klases 1. ieskaites mācību materiāls #10 9. tēma –…" at bounding box center [444, 208] width 888 height 417
copy form "1 . Kurā cilnē var ievietot satura rādītāju Word dokumentā? Home References For…"
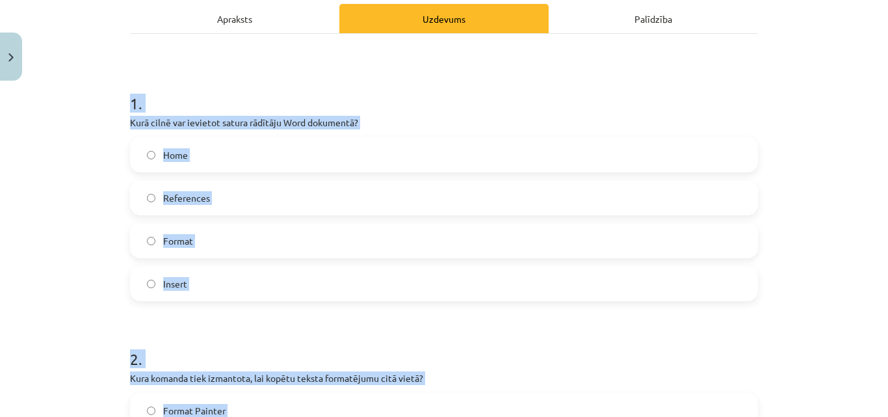
scroll to position [260, 0]
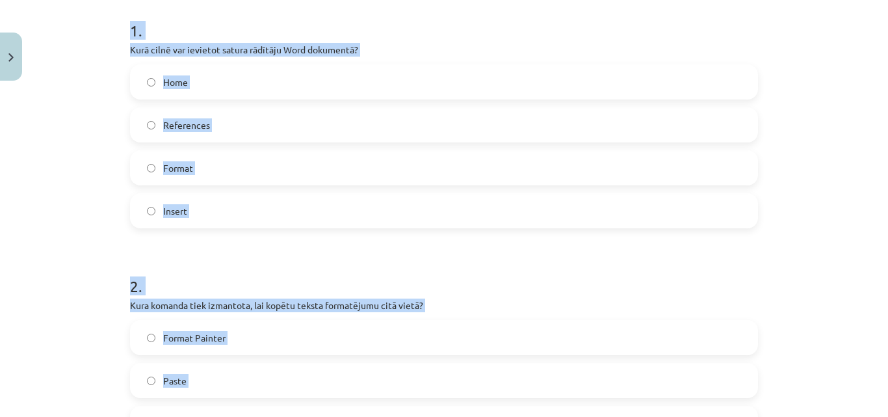
click at [595, 125] on label "References" at bounding box center [443, 125] width 625 height 33
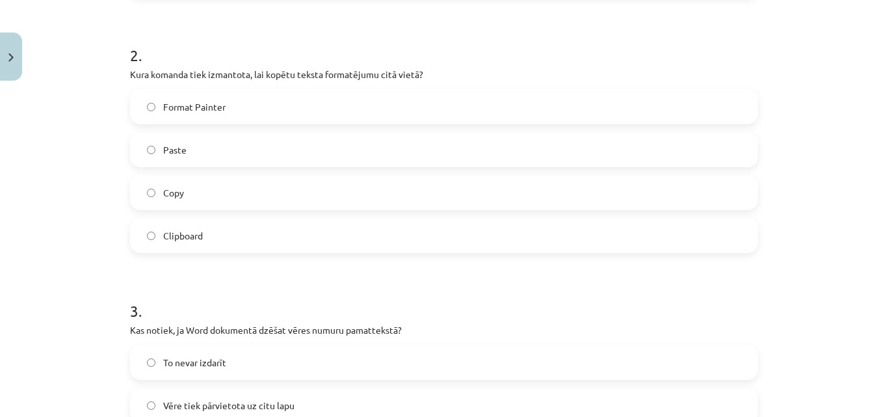
scroll to position [508, 0]
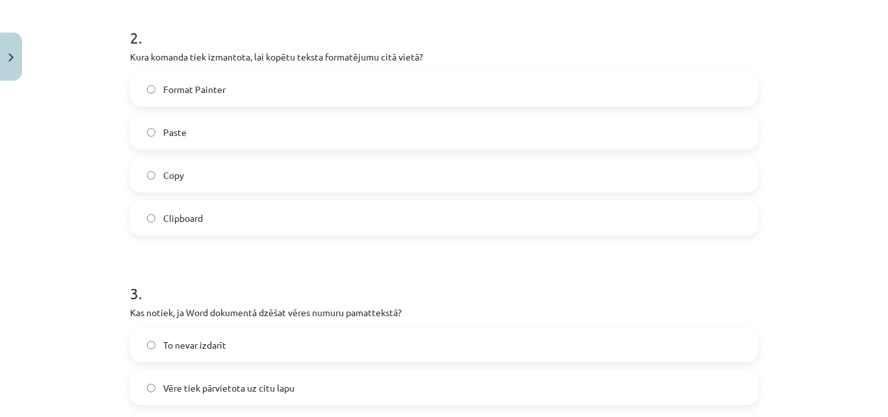
click at [231, 92] on label "Format Painter" at bounding box center [443, 89] width 625 height 33
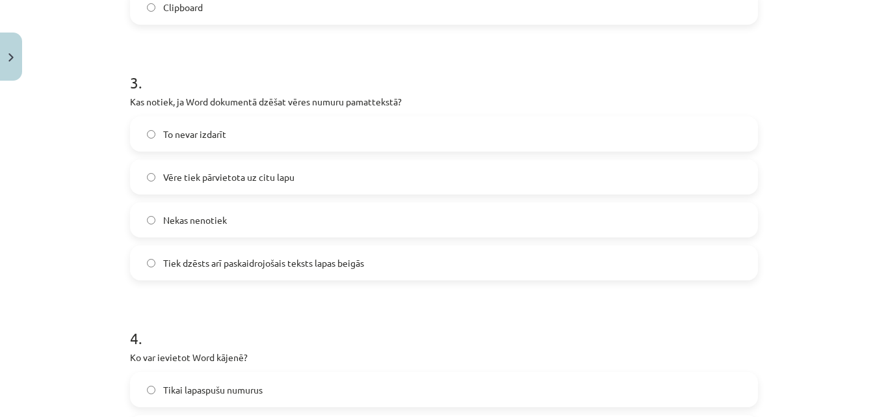
scroll to position [822, 0]
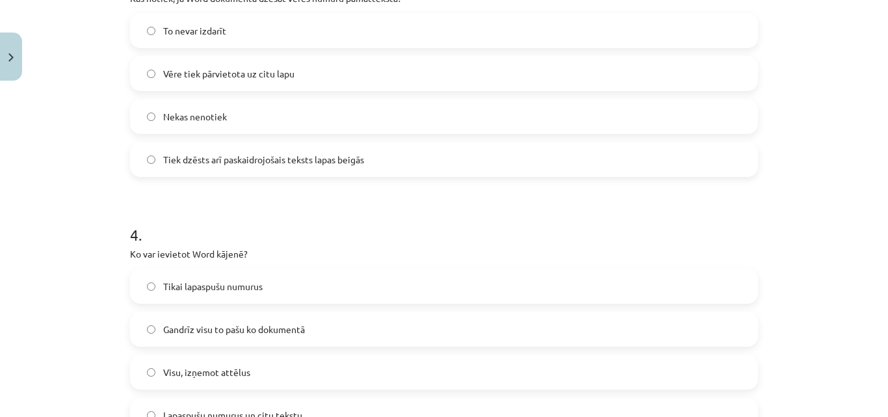
click at [391, 149] on label "Tiek dzēsts arī paskaidrojošais teksts lapas beigās" at bounding box center [443, 159] width 625 height 33
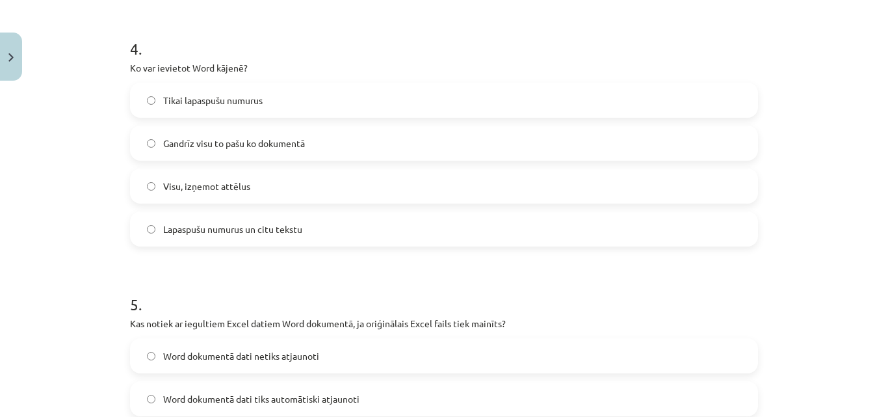
click at [263, 139] on span "Gandrīz visu to pašu ko dokumentā" at bounding box center [234, 144] width 142 height 14
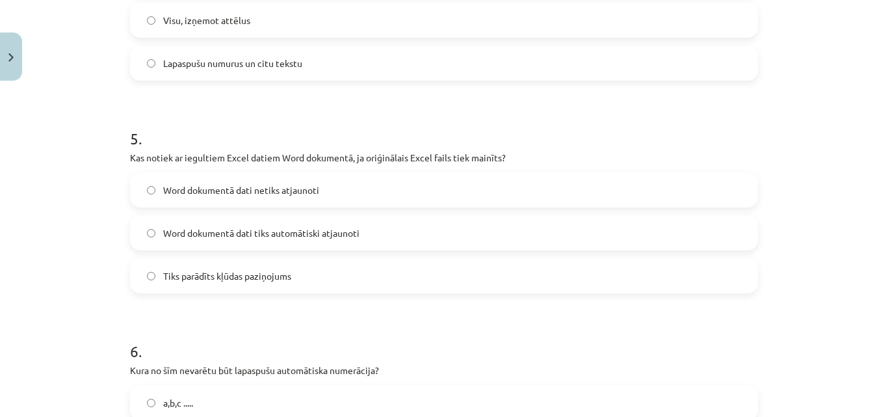
scroll to position [1212, 0]
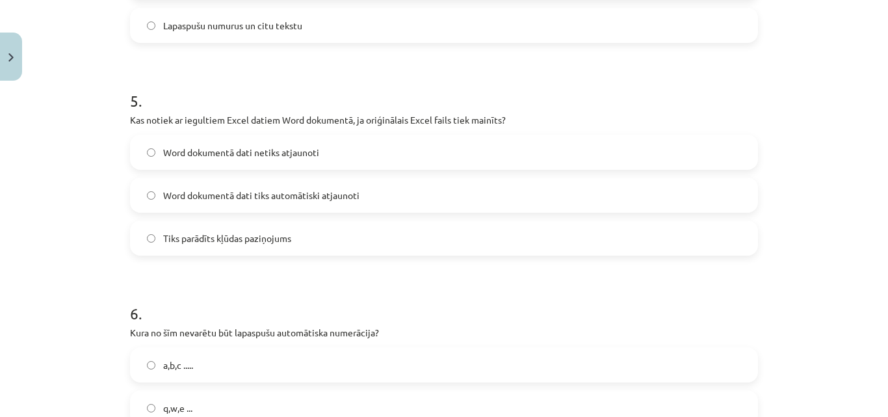
click at [284, 189] on span "Word dokumentā dati tiks automātiski atjaunoti" at bounding box center [261, 196] width 196 height 14
click at [263, 155] on span "Word dokumentā dati netiks atjaunoti" at bounding box center [241, 153] width 156 height 14
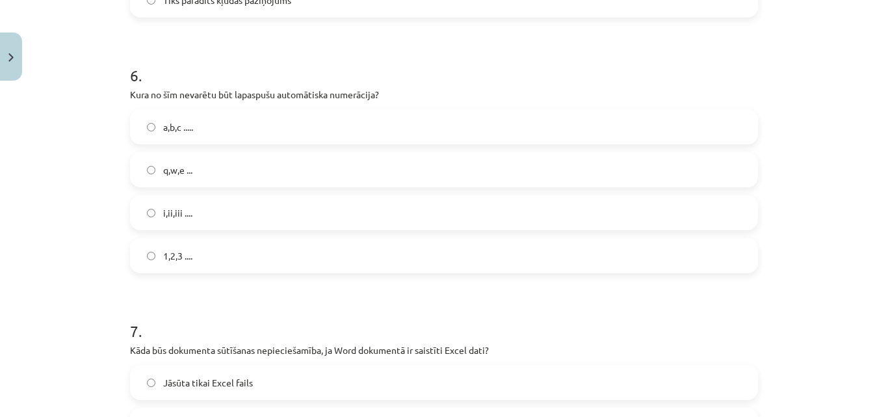
scroll to position [1474, 0]
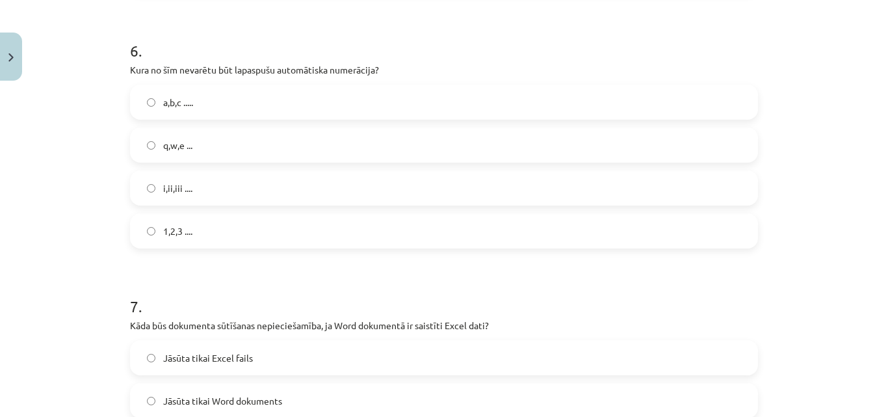
click at [223, 144] on label "q,w,e ..." at bounding box center [443, 145] width 625 height 33
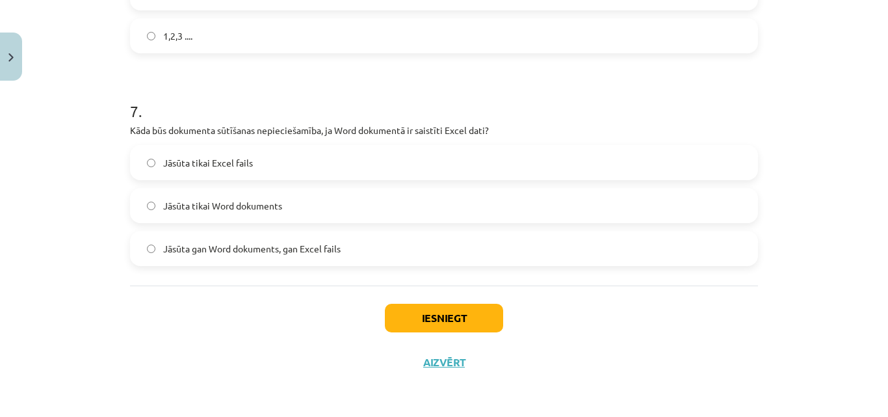
click at [327, 263] on label "Jāsūta gan Word dokuments, gan Excel fails" at bounding box center [443, 248] width 625 height 33
click at [441, 322] on button "Iesniegt" at bounding box center [444, 318] width 118 height 29
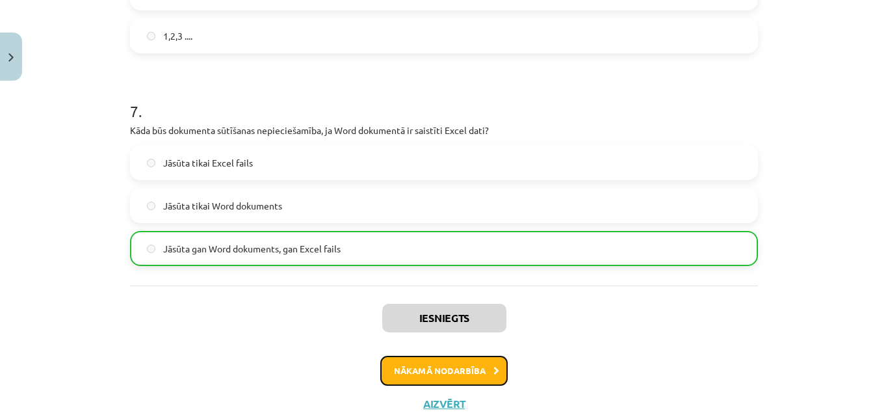
click at [453, 381] on button "Nākamā nodarbība" at bounding box center [443, 371] width 127 height 30
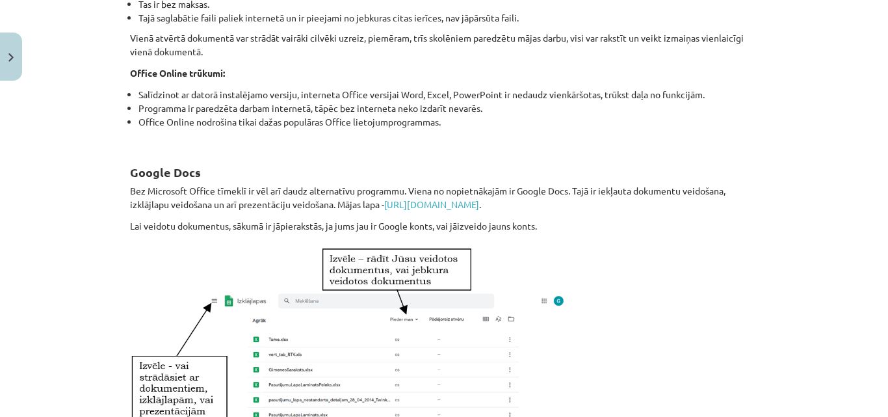
scroll to position [839, 0]
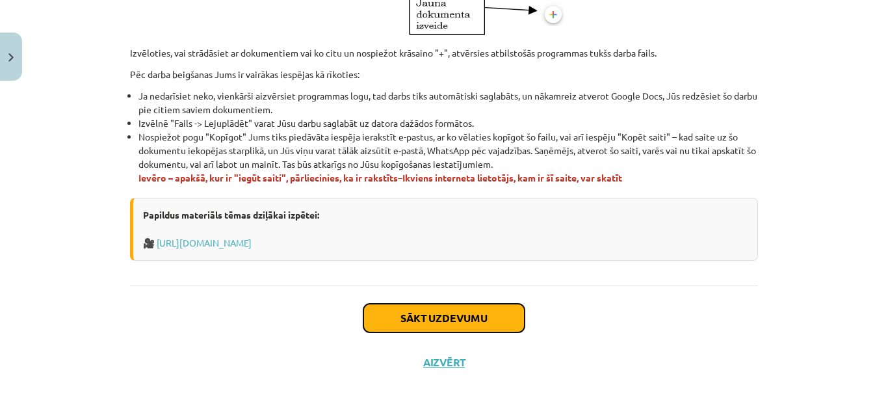
click at [430, 313] on button "Sākt uzdevumu" at bounding box center [443, 318] width 161 height 29
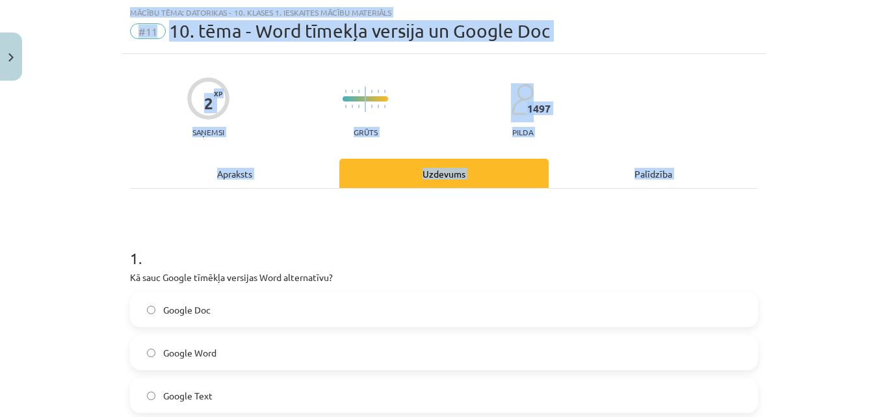
scroll to position [222, 0]
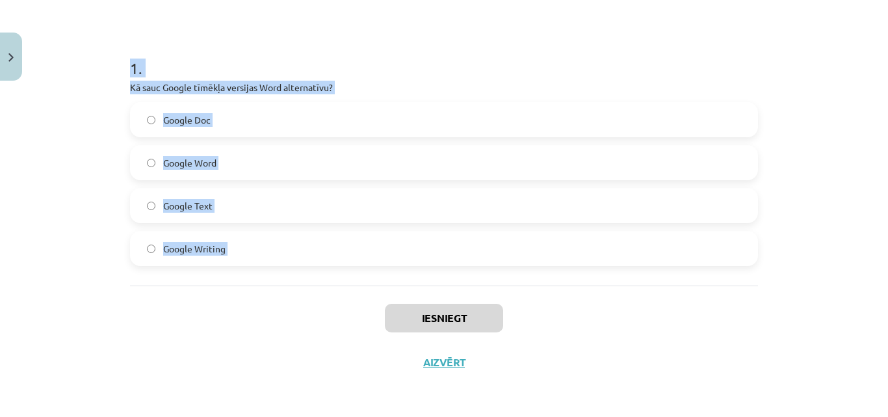
drag, startPoint x: 112, startPoint y: 245, endPoint x: 386, endPoint y: 289, distance: 277.2
click at [386, 289] on div "Mācību tēma: Datorikas - 10. klases 1. ieskaites mācību materiāls #11 10. tēma …" at bounding box center [444, 208] width 888 height 417
copy div "1 . Kā sauc Google tīmēkļa versijas Word alternatīvu? Google Doc Google Word Go…"
click at [239, 116] on label "Google Doc" at bounding box center [443, 119] width 625 height 33
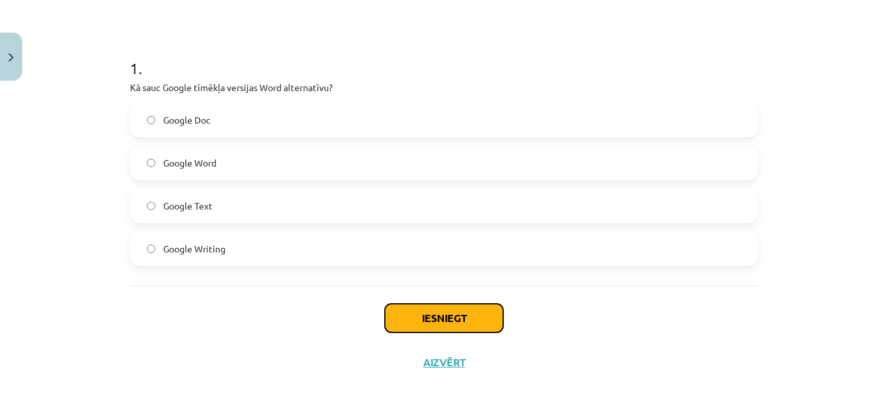
click at [449, 320] on button "Iesniegt" at bounding box center [444, 318] width 118 height 29
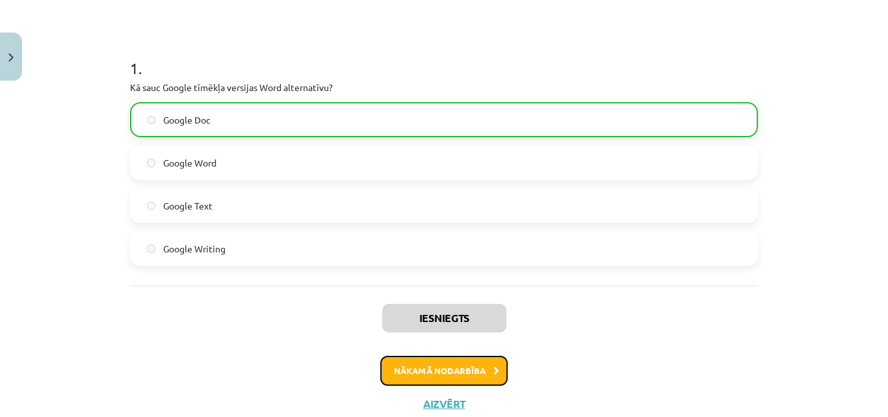
click at [447, 365] on button "Nākamā nodarbība" at bounding box center [443, 371] width 127 height 30
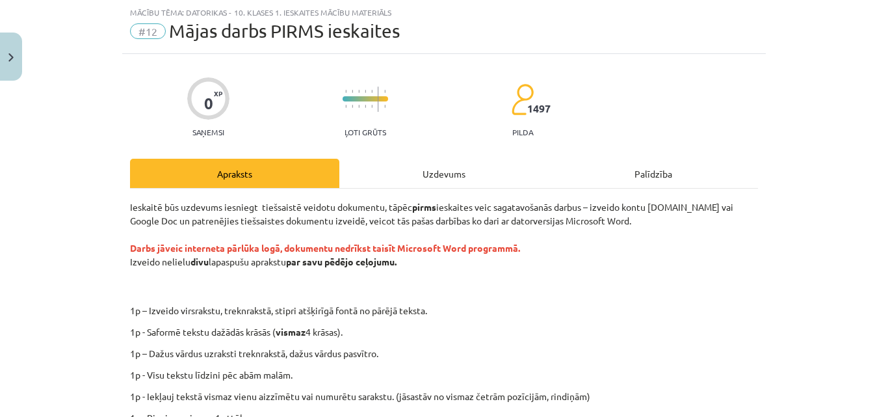
scroll to position [339, 0]
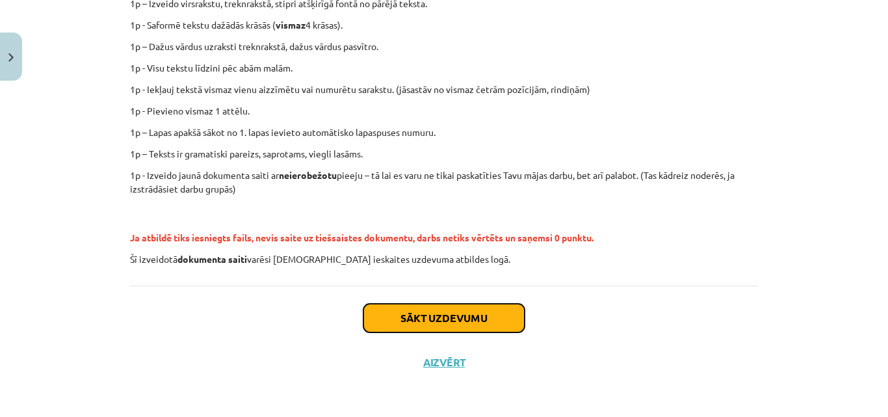
click at [391, 322] on button "Sākt uzdevumu" at bounding box center [443, 318] width 161 height 29
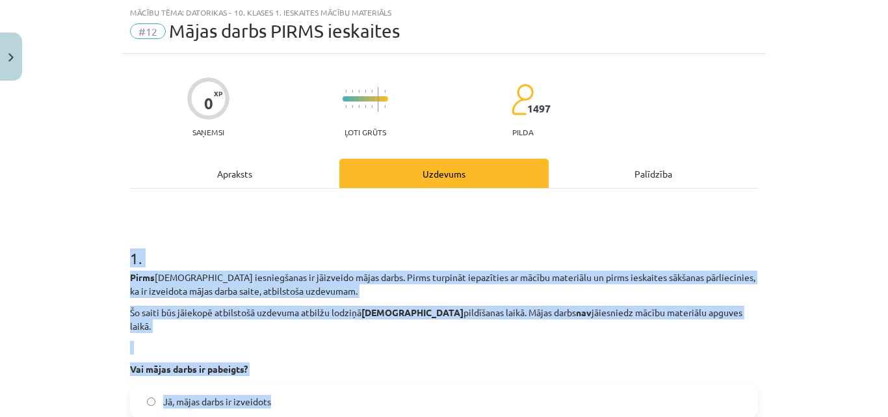
scroll to position [172, 0]
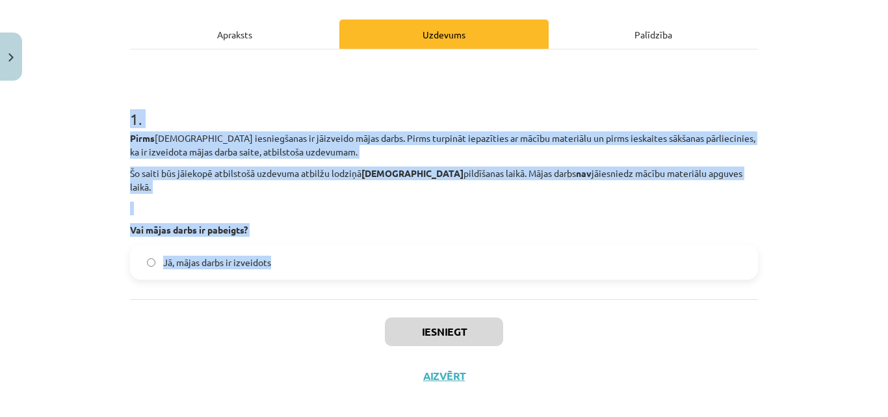
drag, startPoint x: 109, startPoint y: 237, endPoint x: 373, endPoint y: 267, distance: 265.6
click at [373, 267] on div "Mācību tēma: Datorikas - 10. klases 1. ieskaites mācību materiāls #12 Mājas dar…" at bounding box center [444, 208] width 888 height 417
click at [225, 255] on span "Jā, mājas darbs ir izveidots" at bounding box center [217, 262] width 108 height 14
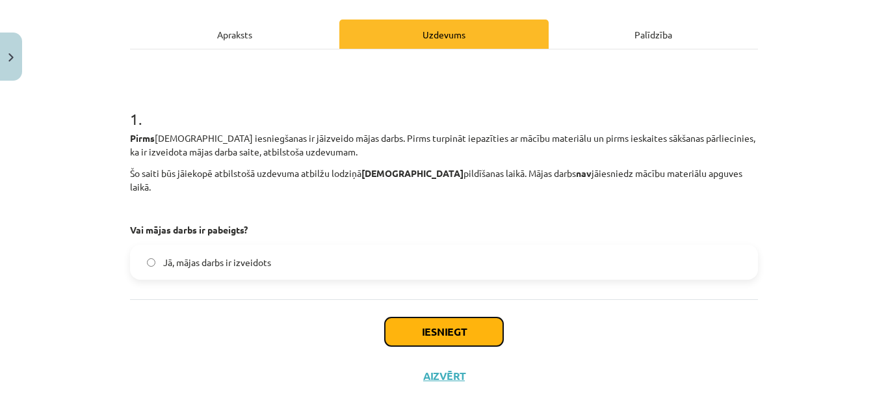
click at [462, 317] on button "Iesniegt" at bounding box center [444, 331] width 118 height 29
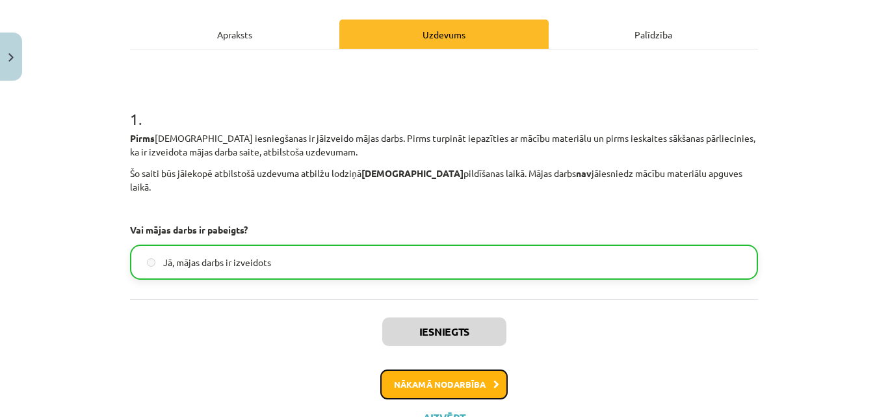
click at [431, 369] on button "Nākamā nodarbība" at bounding box center [443, 384] width 127 height 30
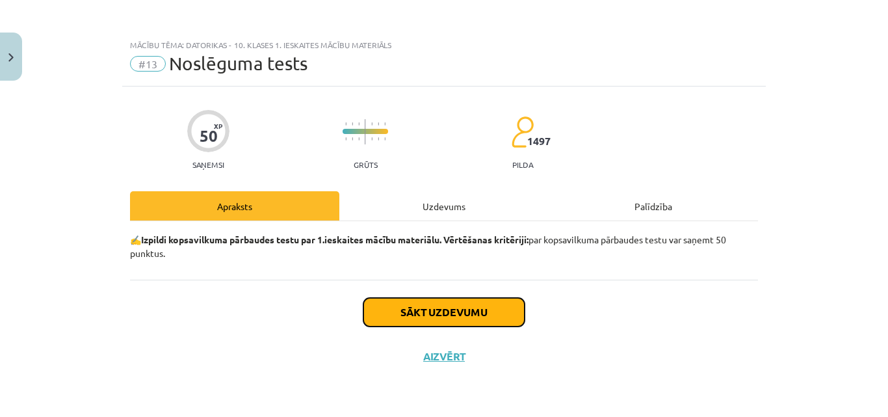
click at [403, 311] on button "Sākt uzdevumu" at bounding box center [443, 312] width 161 height 29
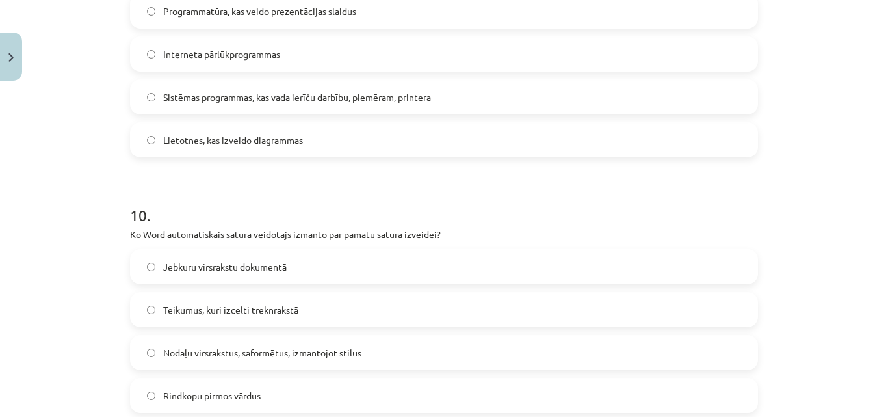
scroll to position [2497, 0]
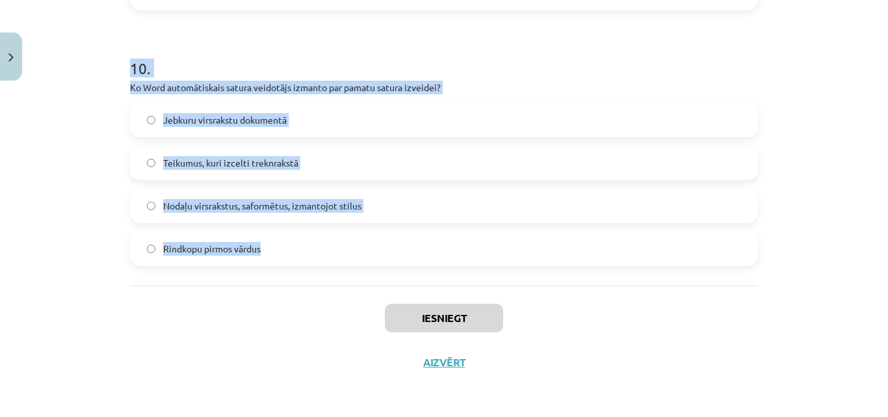
drag, startPoint x: 111, startPoint y: 264, endPoint x: 360, endPoint y: 257, distance: 249.1
click at [360, 257] on div "Mācību tēma: Datorikas - 10. klases 1. ieskaites mācību materiāls #13 Noslēguma…" at bounding box center [444, 208] width 888 height 417
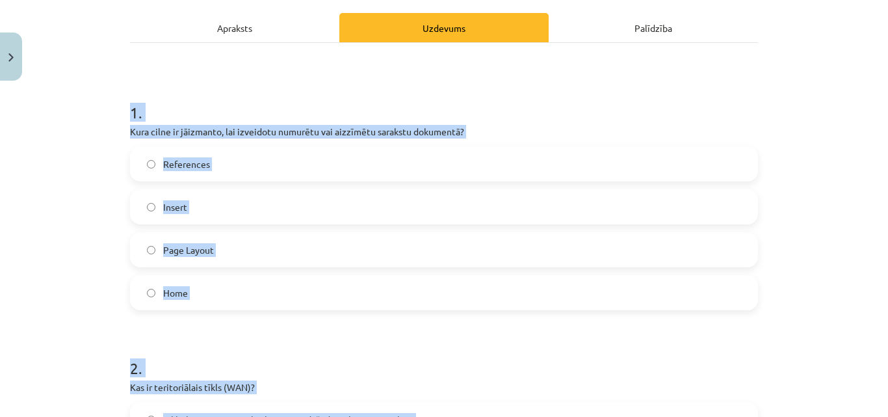
scroll to position [275, 0]
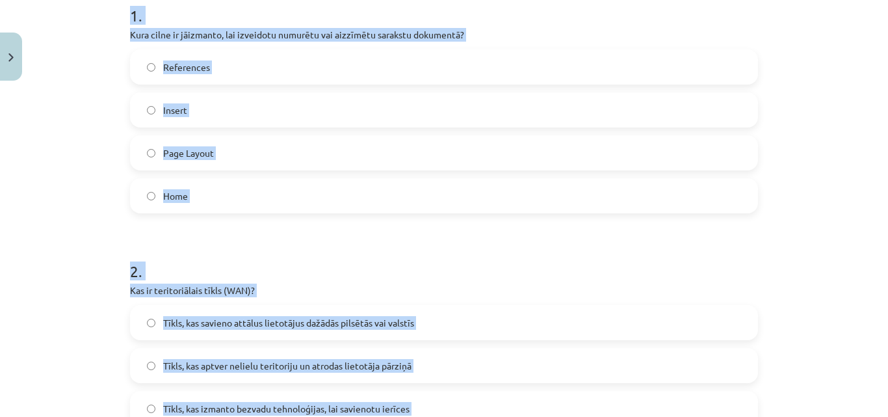
click at [570, 205] on label "Home" at bounding box center [443, 195] width 625 height 33
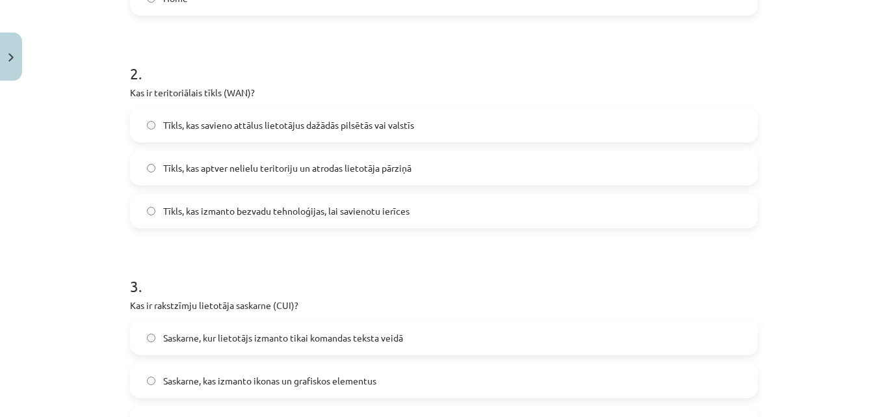
scroll to position [506, 0]
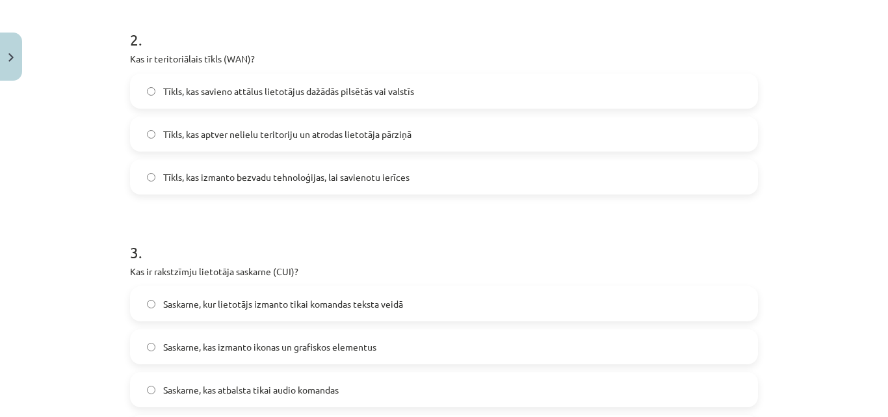
click at [453, 111] on div "Tīkls, kas savieno attālus lietotājus dažādās pilsētās vai valstīs Tīkls, kas a…" at bounding box center [444, 133] width 628 height 121
click at [458, 91] on label "Tīkls, kas savieno attālus lietotājus dažādās pilsētās vai valstīs" at bounding box center [443, 91] width 625 height 33
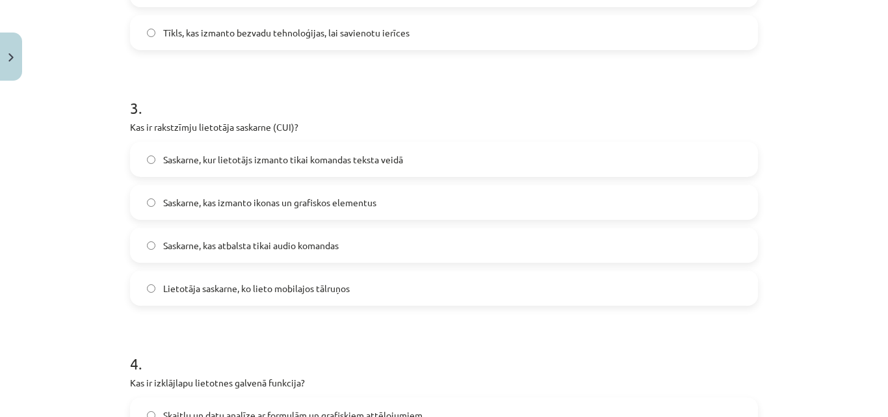
scroll to position [742, 0]
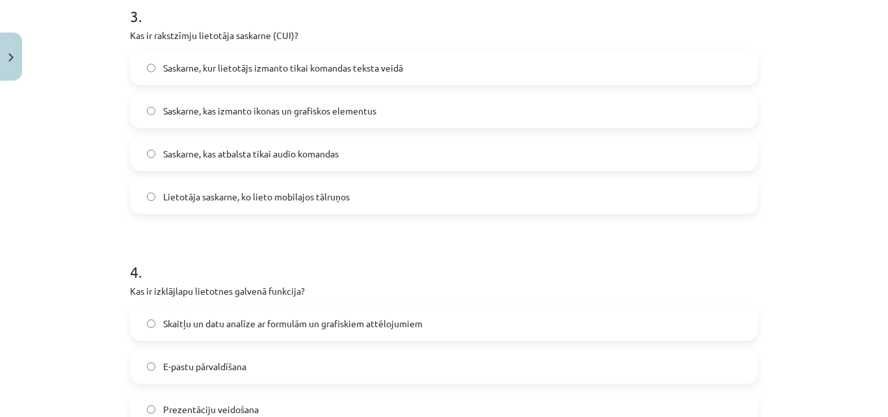
click at [380, 75] on label "Saskarne, kur lietotājs izmanto tikai komandas teksta veidā" at bounding box center [443, 67] width 625 height 33
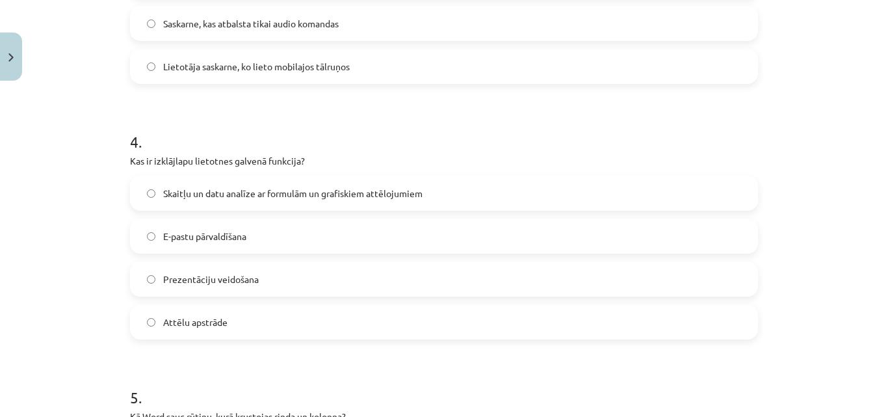
scroll to position [974, 0]
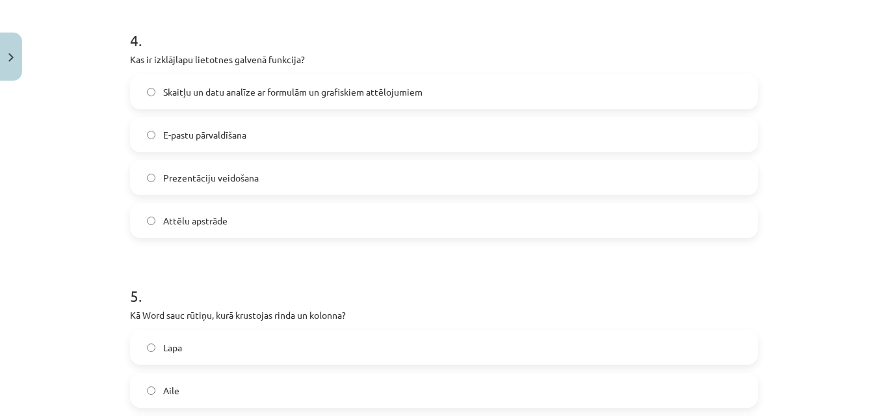
click at [196, 84] on label "Skaitļu un datu analīze ar formulām un grafiskiem attēlojumiem" at bounding box center [443, 91] width 625 height 33
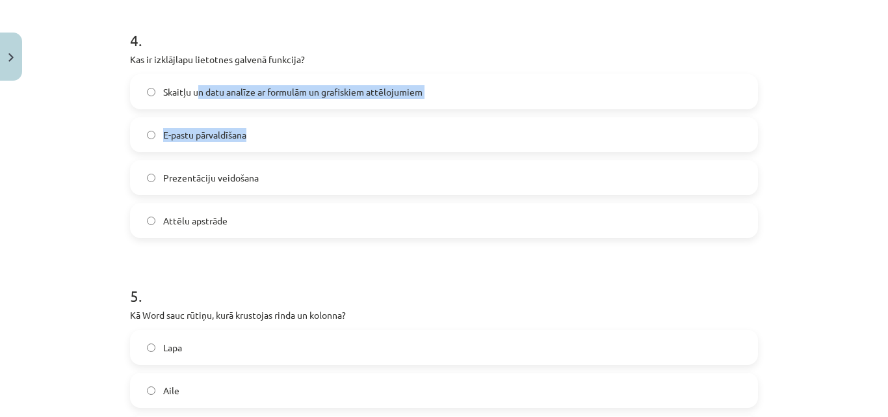
drag, startPoint x: 196, startPoint y: 84, endPoint x: 426, endPoint y: 111, distance: 232.4
click at [426, 111] on div "Skaitļu un datu analīze ar formulām un grafiskiem attēlojumiem E-pastu pārvaldī…" at bounding box center [444, 156] width 628 height 164
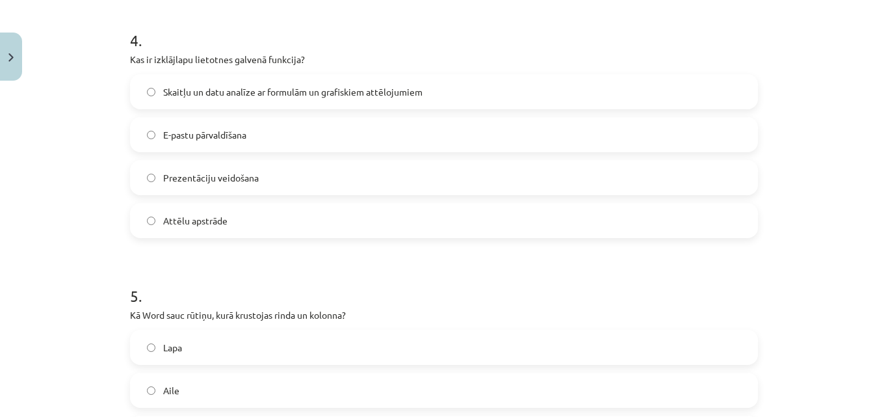
click at [815, 168] on div "Mācību tēma: Datorikas - 10. klases 1. ieskaites mācību materiāls #13 Noslēguma…" at bounding box center [444, 208] width 888 height 417
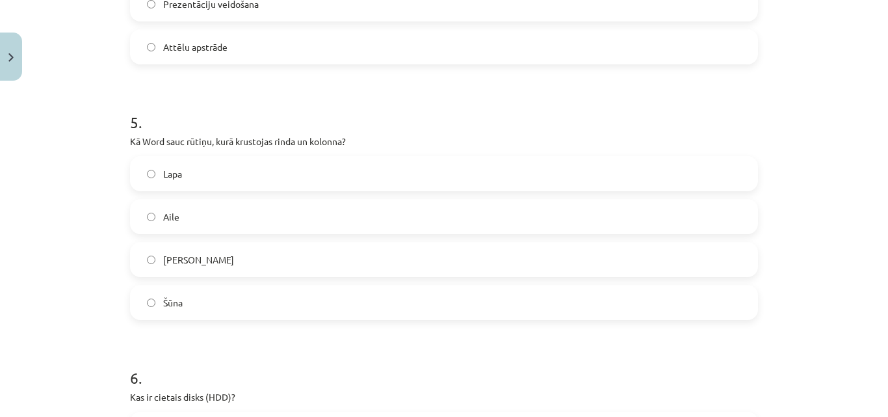
scroll to position [1253, 0]
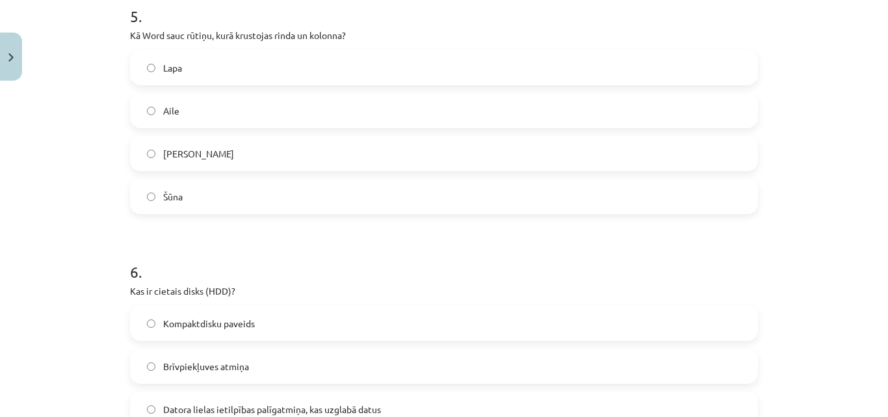
click at [218, 203] on label "Šūna" at bounding box center [443, 196] width 625 height 33
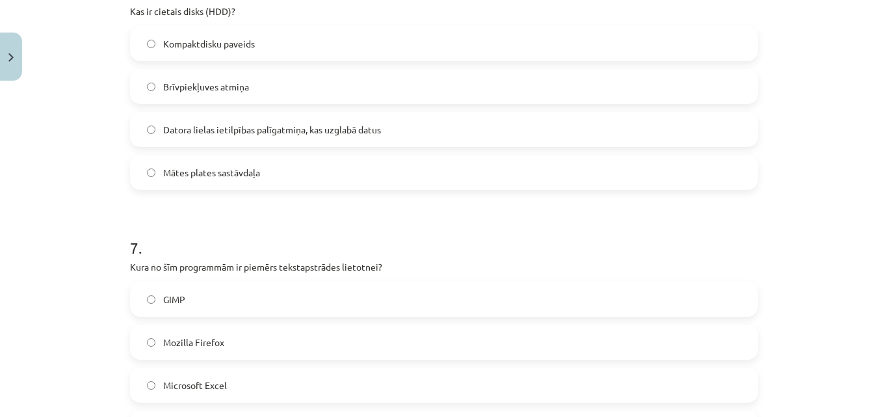
scroll to position [1509, 0]
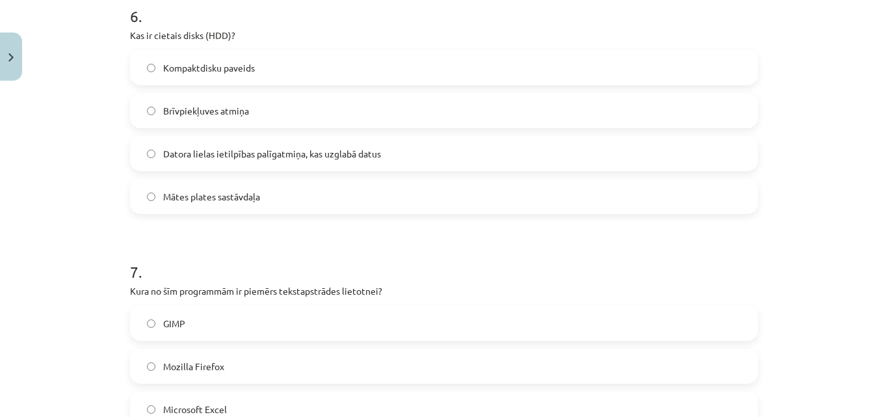
click at [252, 162] on label "Datora lielas ietilpības palīgatmiņa, kas uzglabā datus" at bounding box center [443, 153] width 625 height 33
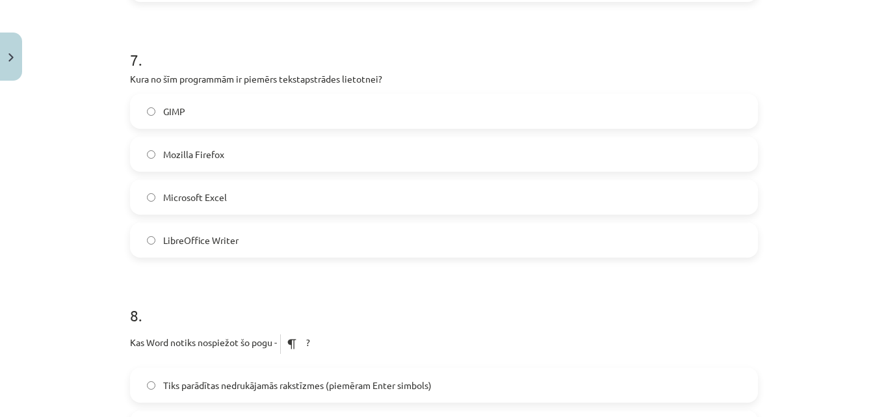
scroll to position [1740, 0]
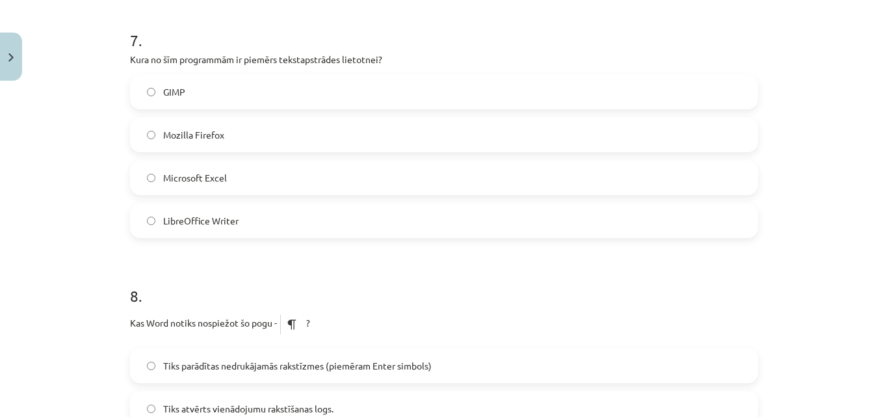
click at [238, 211] on label "LibreOffice Writer" at bounding box center [443, 220] width 625 height 33
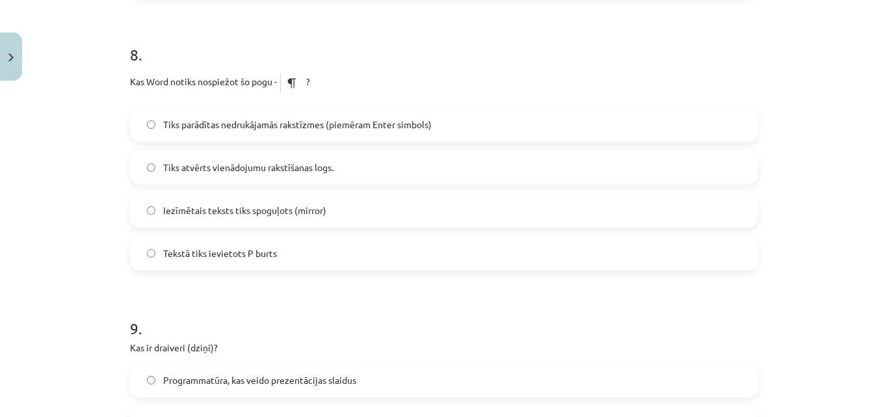
scroll to position [2000, 0]
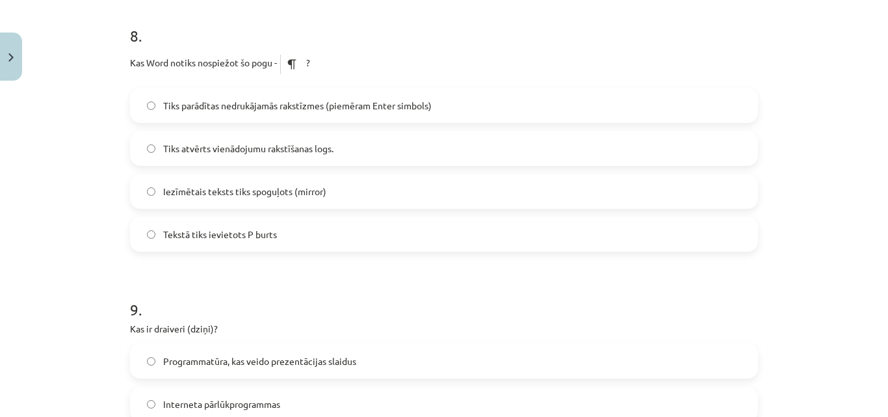
click at [431, 97] on label "Tiks parādītas nedrukājamās rakstīzmes (piemēram Enter simbols)" at bounding box center [443, 105] width 625 height 33
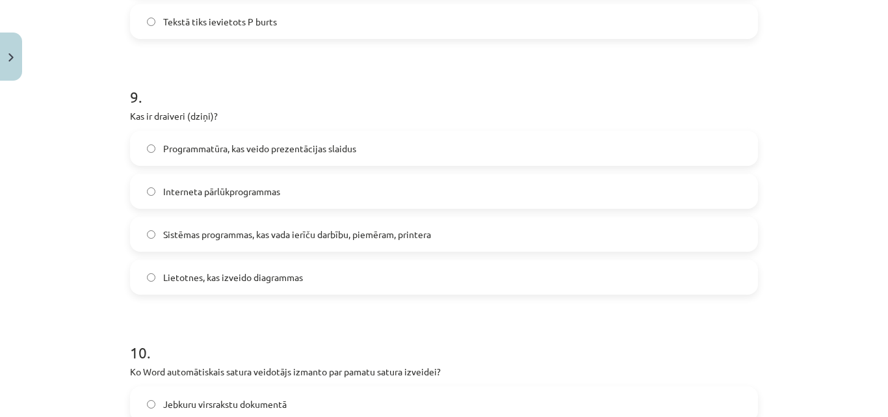
scroll to position [2261, 0]
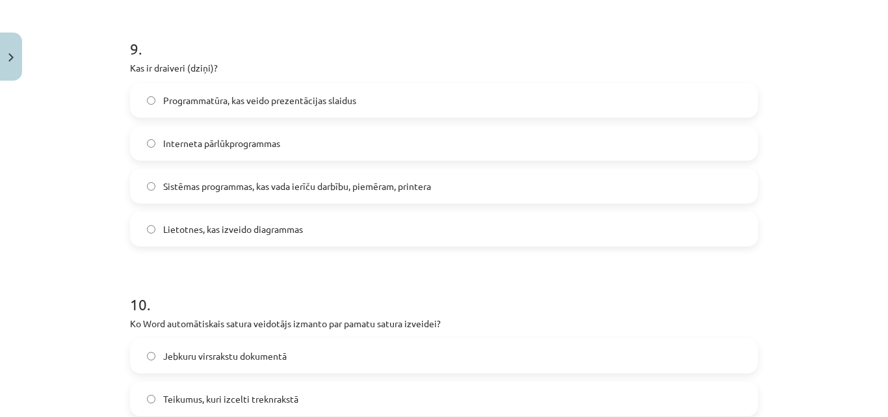
click at [239, 192] on span "Sistēmas programmas, kas vada ierīču darbību, piemēram, printera" at bounding box center [297, 186] width 268 height 14
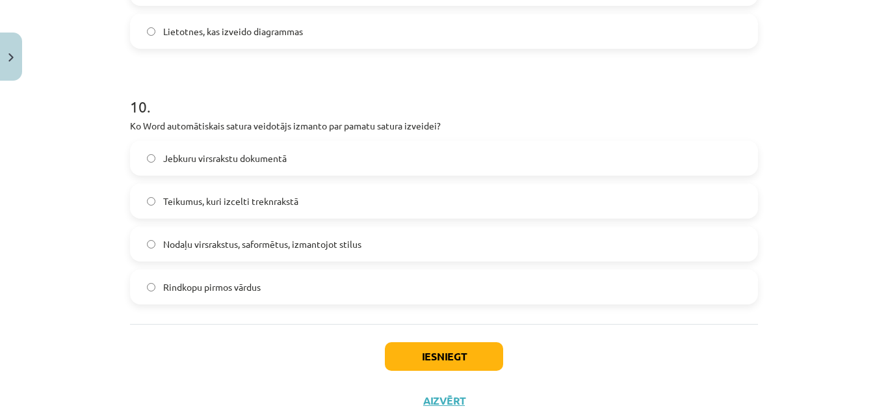
scroll to position [2493, 0]
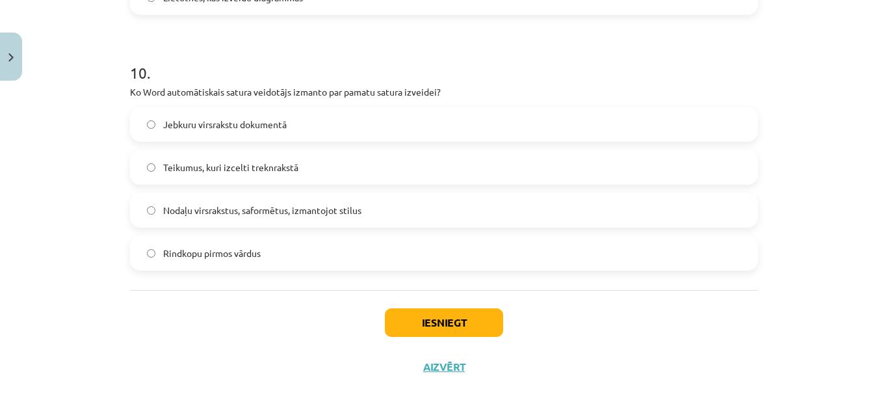
click at [271, 216] on span "Nodaļu virsrakstus, saformētus, izmantojot stilus" at bounding box center [262, 210] width 198 height 14
click at [428, 330] on button "Iesniegt" at bounding box center [444, 322] width 118 height 29
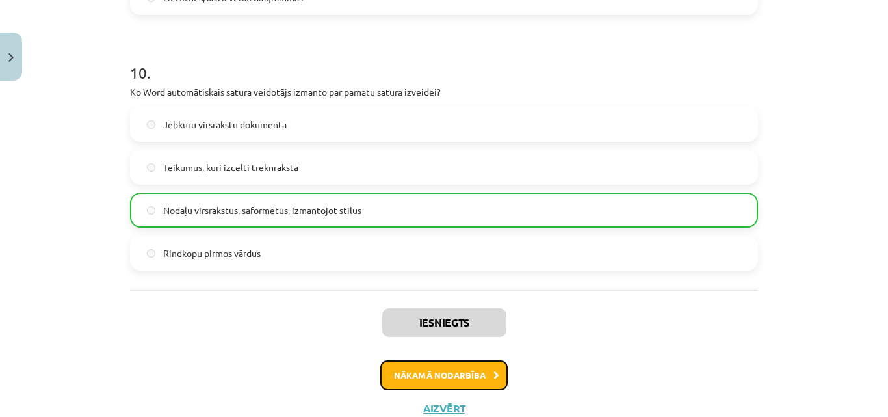
click at [436, 373] on button "Nākamā nodarbība" at bounding box center [443, 375] width 127 height 30
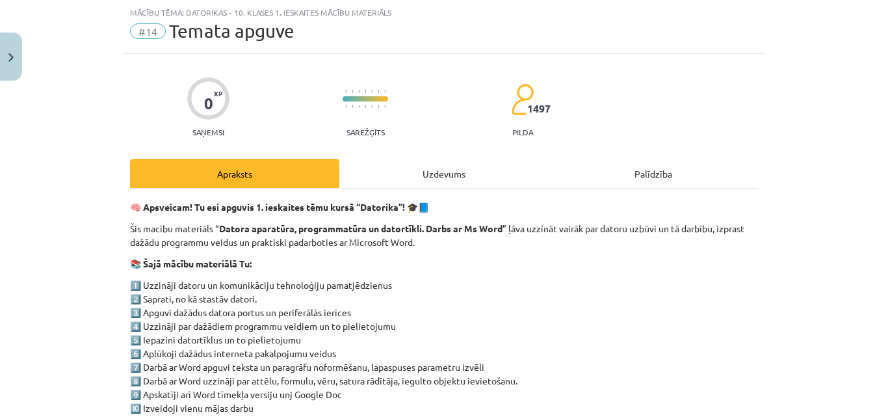
scroll to position [306, 0]
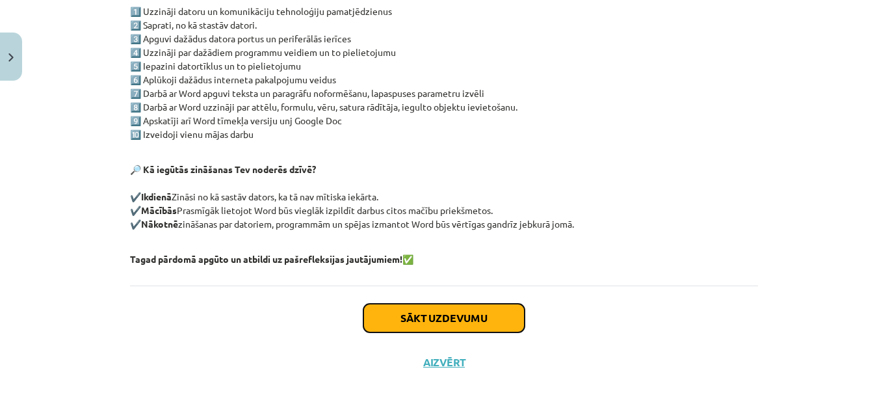
click at [436, 327] on button "Sākt uzdevumu" at bounding box center [443, 318] width 161 height 29
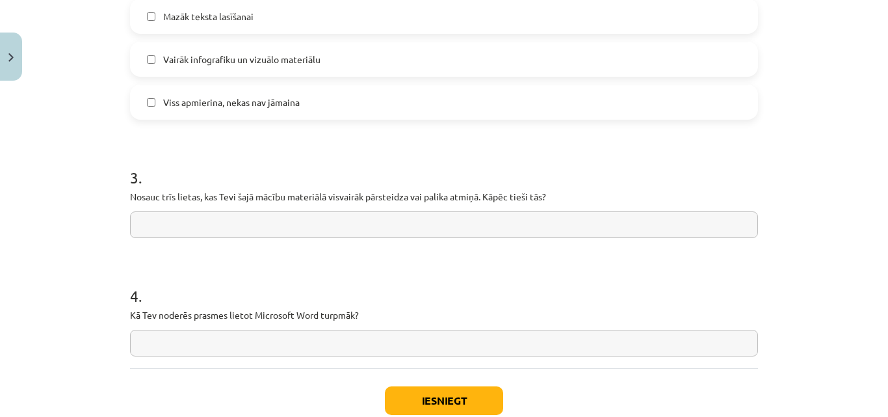
scroll to position [1106, 0]
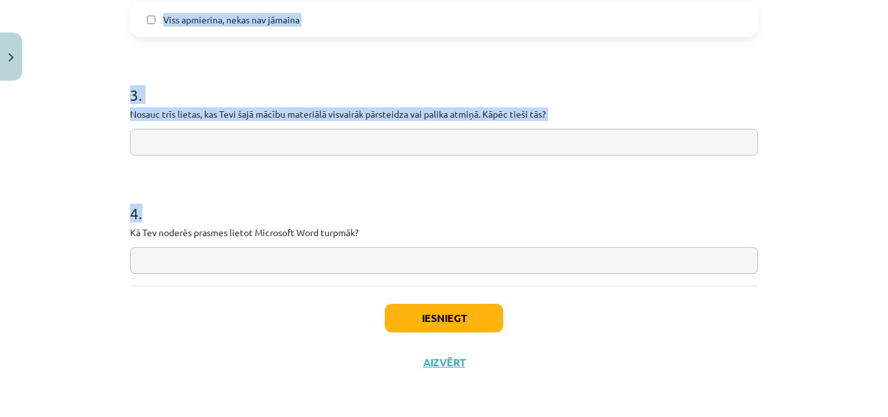
drag, startPoint x: 127, startPoint y: 229, endPoint x: 374, endPoint y: 263, distance: 249.9
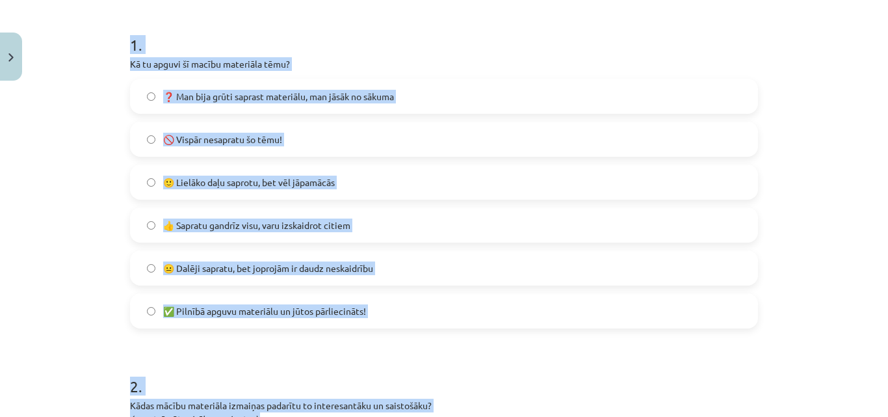
scroll to position [241, 0]
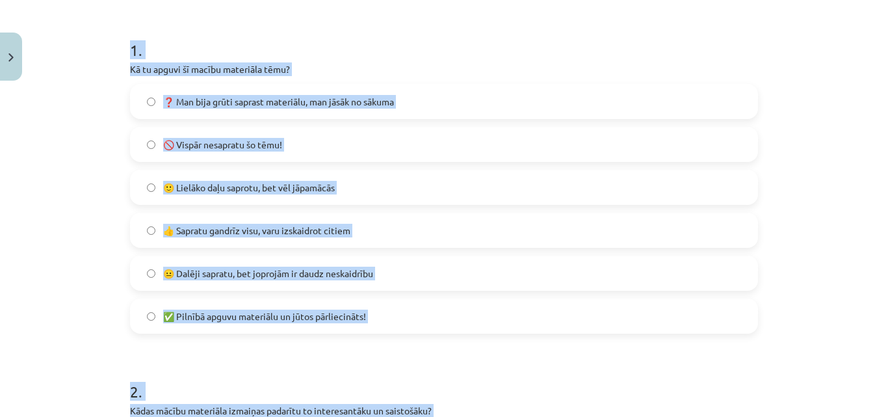
click at [596, 49] on h1 "1 ." at bounding box center [444, 38] width 628 height 40
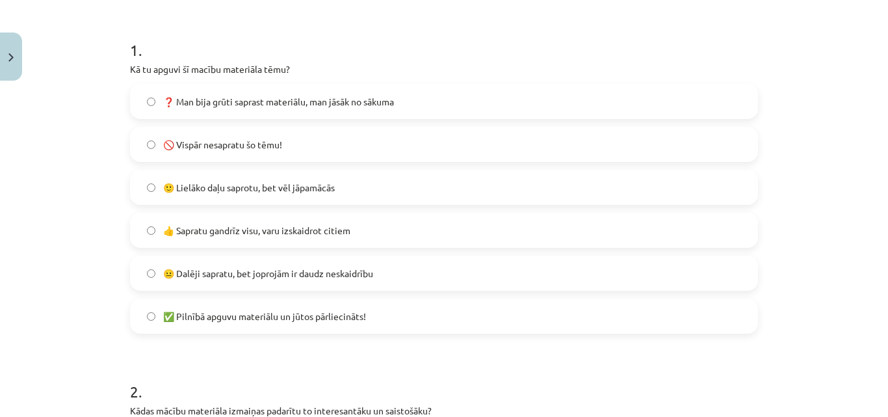
click at [417, 197] on label "🙂 Lielāko daļu saprotu, bet vēl jāpamācās" at bounding box center [443, 187] width 625 height 33
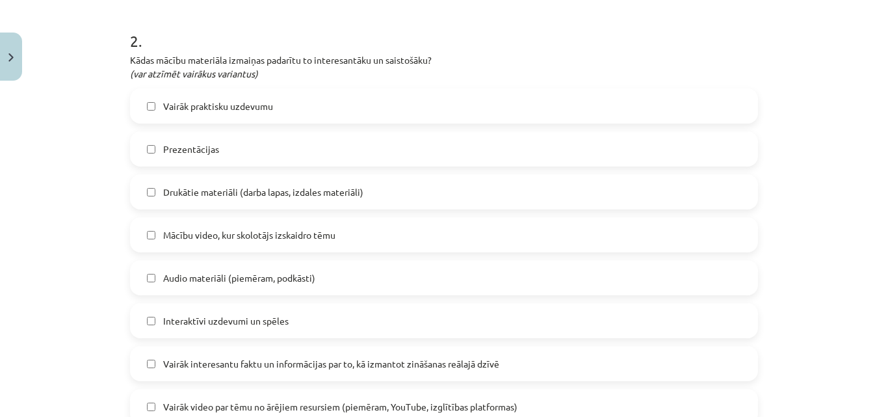
scroll to position [611, 0]
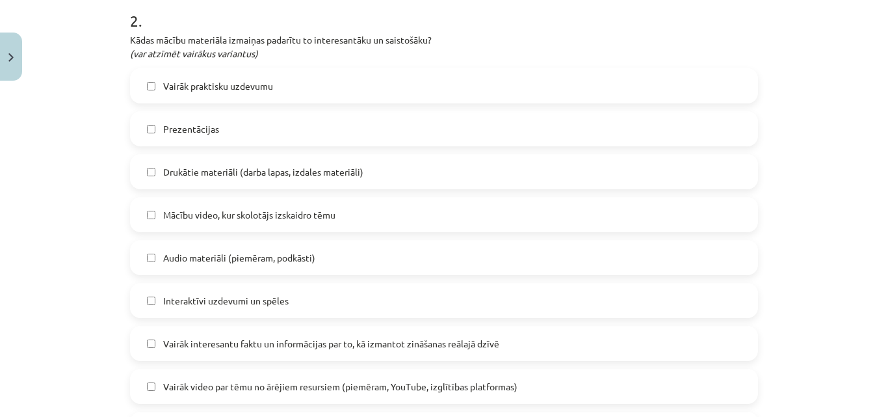
click at [259, 218] on span "Mācību video, kur skolotājs izskaidro tēmu" at bounding box center [249, 215] width 172 height 14
click at [228, 85] on span "Vairāk praktisku uzdevumu" at bounding box center [218, 86] width 110 height 14
click at [267, 312] on label "Interaktīvi uzdevumi un spēles" at bounding box center [443, 300] width 625 height 33
click at [270, 340] on span "Vairāk interesantu faktu un informācijas par to, kā izmantot zināšanas reālajā …" at bounding box center [331, 344] width 336 height 14
click at [270, 375] on label "Vairāk video par tēmu no ārējiem resursiem (piemēram, YouTube, izglītības platf…" at bounding box center [443, 386] width 625 height 33
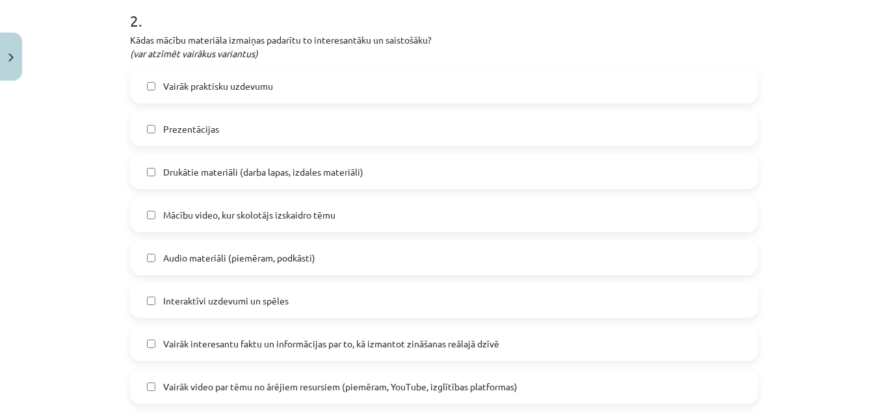
click at [276, 314] on label "Interaktīvi uzdevumi un spēles" at bounding box center [443, 300] width 625 height 33
click at [274, 351] on label "Vairāk interesantu faktu un informācijas par to, kā izmantot zināšanas reālajā …" at bounding box center [443, 343] width 625 height 33
click at [278, 370] on label "Vairāk video par tēmu no ārējiem resursiem (piemēram, YouTube, izglītības platf…" at bounding box center [443, 386] width 625 height 33
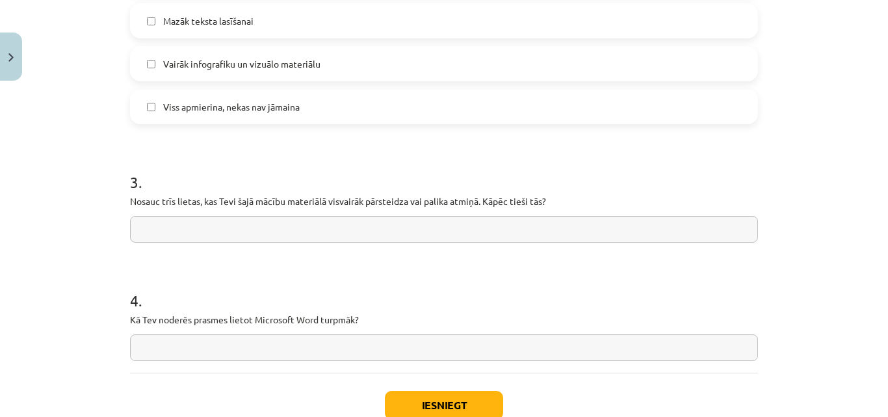
scroll to position [1088, 0]
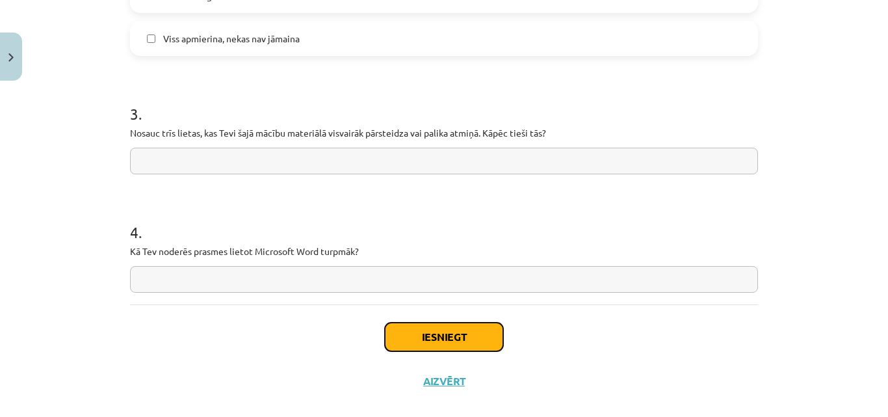
click at [451, 343] on button "Iesniegt" at bounding box center [444, 336] width 118 height 29
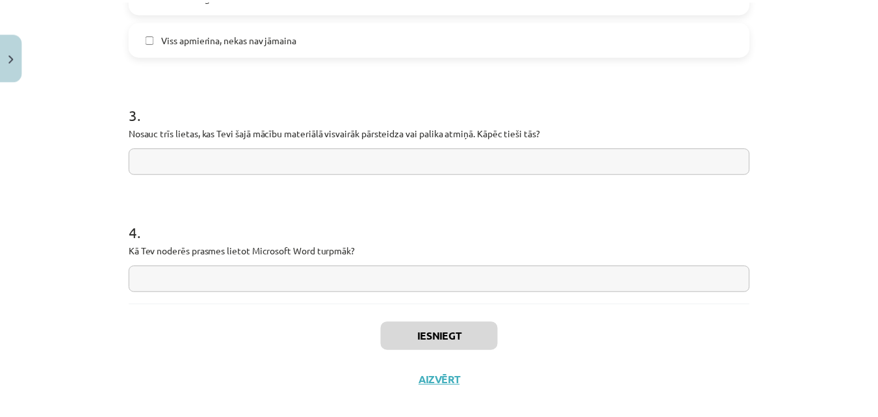
scroll to position [318, 0]
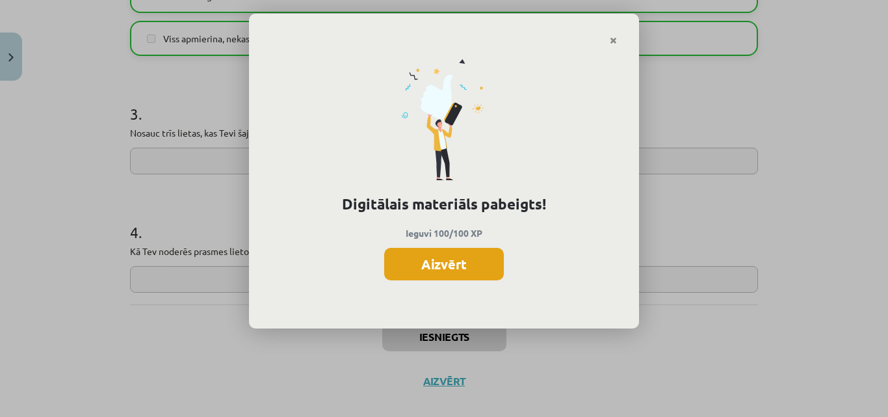
click at [449, 259] on button "Aizvērt" at bounding box center [444, 264] width 120 height 33
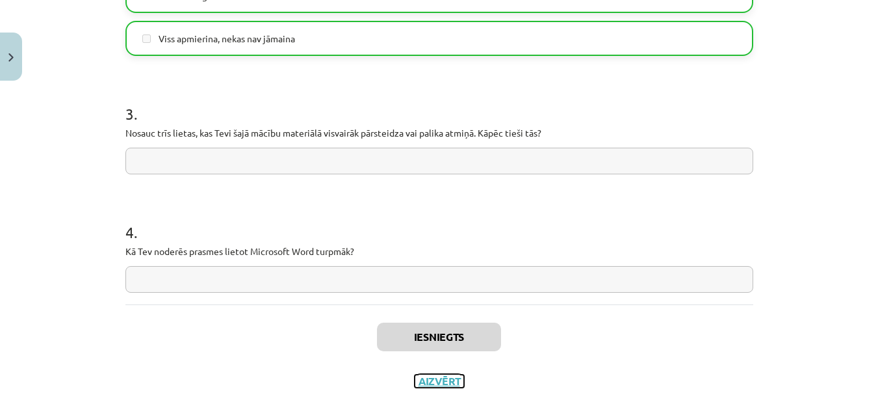
click at [439, 386] on button "Aizvērt" at bounding box center [439, 380] width 49 height 13
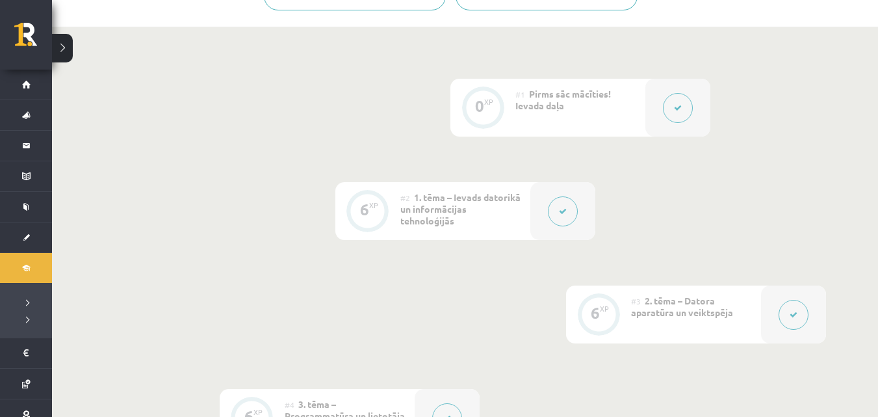
scroll to position [0, 0]
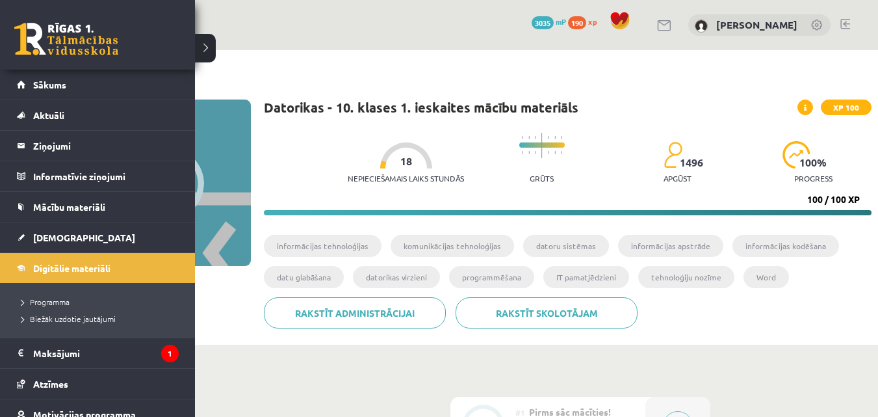
click at [72, 50] on link at bounding box center [66, 39] width 104 height 33
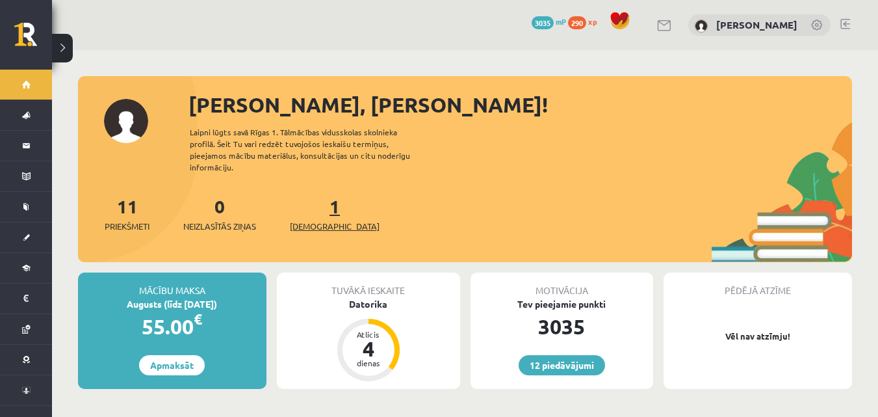
click at [317, 201] on link "1 Ieskaites" at bounding box center [335, 213] width 90 height 38
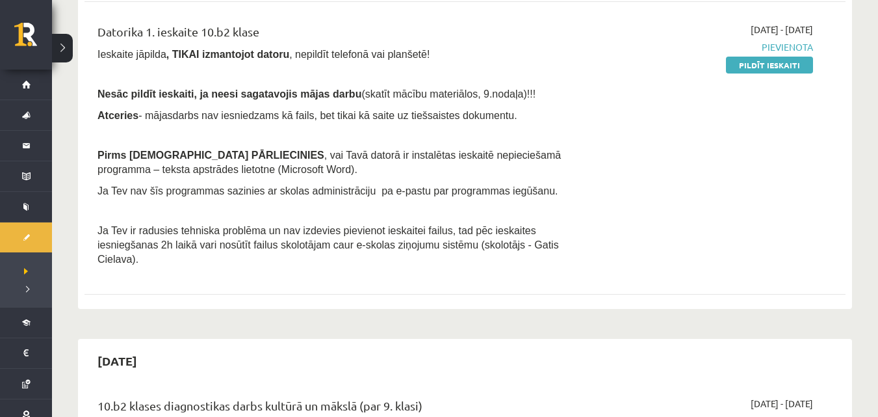
scroll to position [394, 0]
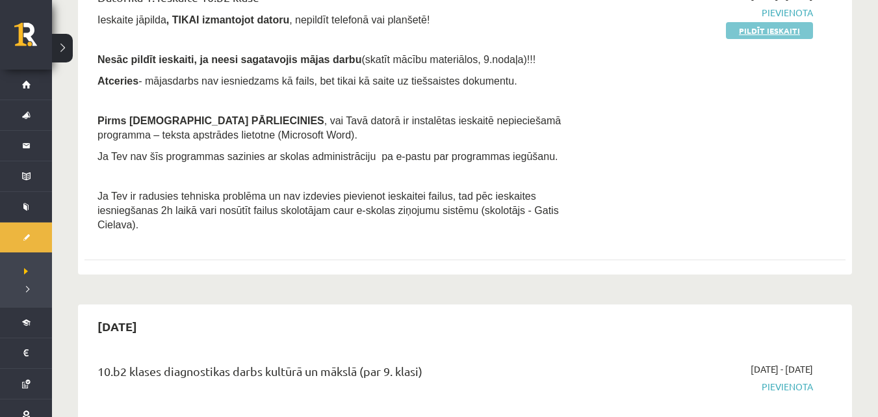
click at [773, 24] on link "Pildīt ieskaiti" at bounding box center [769, 30] width 87 height 17
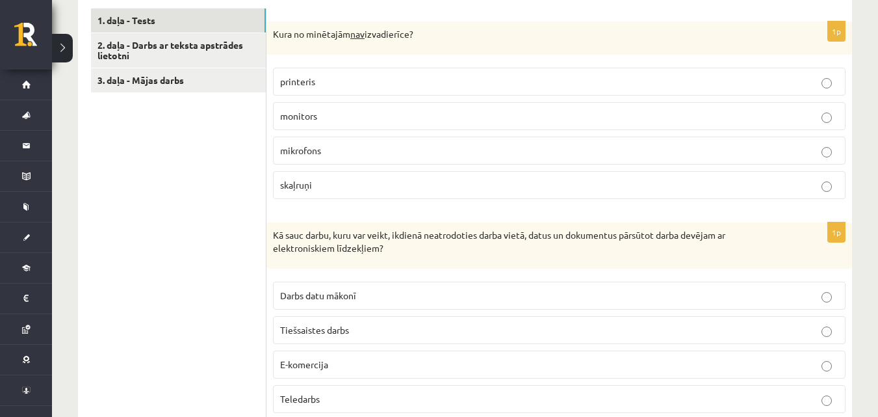
scroll to position [429, 0]
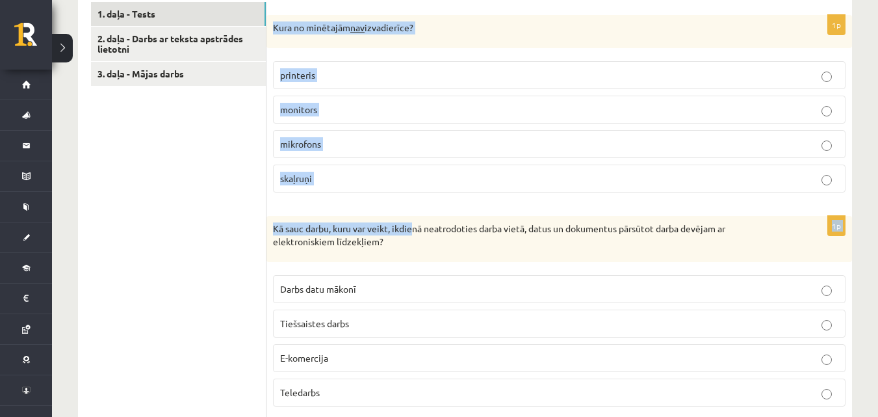
drag, startPoint x: 273, startPoint y: 20, endPoint x: 462, endPoint y: 271, distance: 314.3
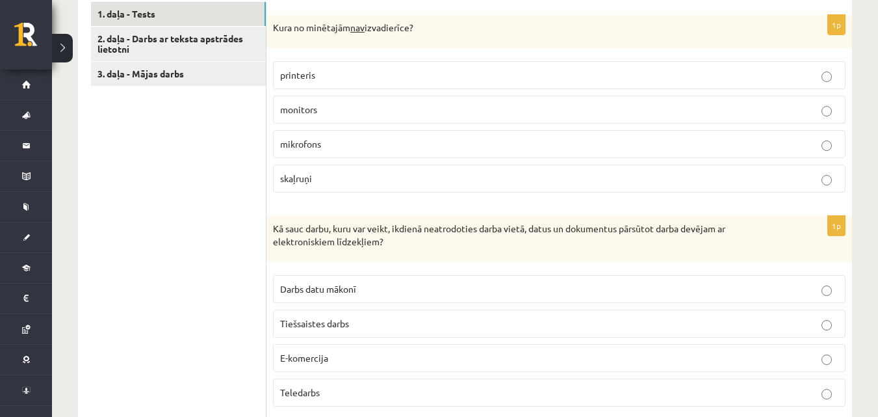
drag, startPoint x: 272, startPoint y: 19, endPoint x: 127, endPoint y: 251, distance: 273.7
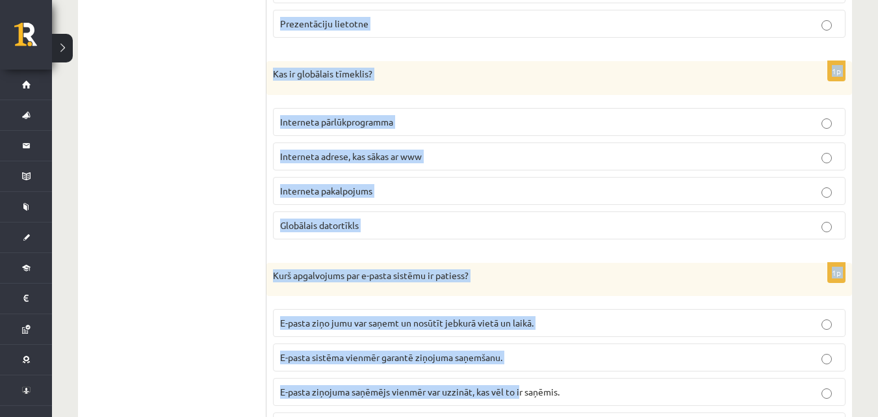
scroll to position [3708, 0]
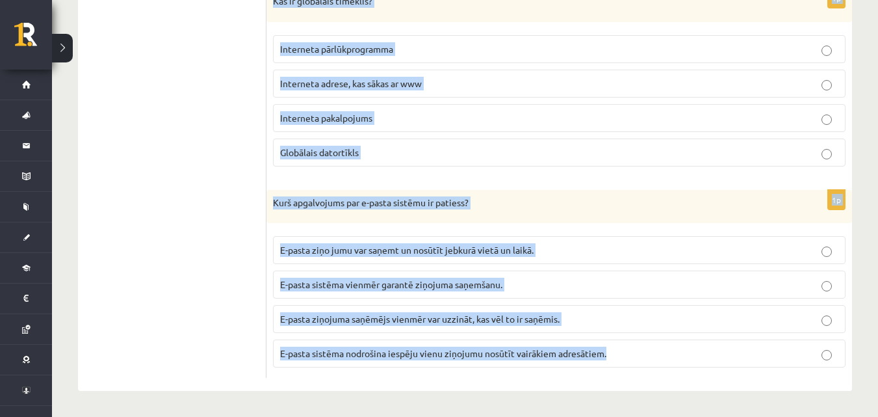
drag, startPoint x: 268, startPoint y: 17, endPoint x: 738, endPoint y: 442, distance: 633.3
copy form "Kura no minētajām nav izvadierīce? printeris monitors mikrofons skaļruņi 1p Kā …"
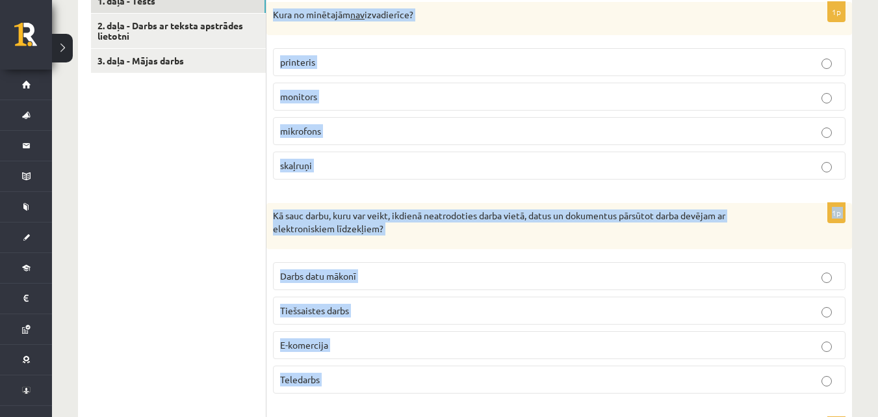
scroll to position [394, 0]
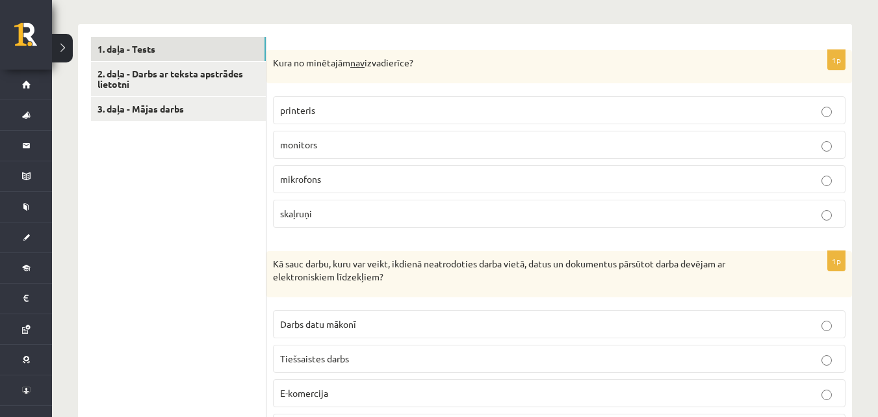
click at [378, 178] on p "mikrofons" at bounding box center [559, 179] width 558 height 14
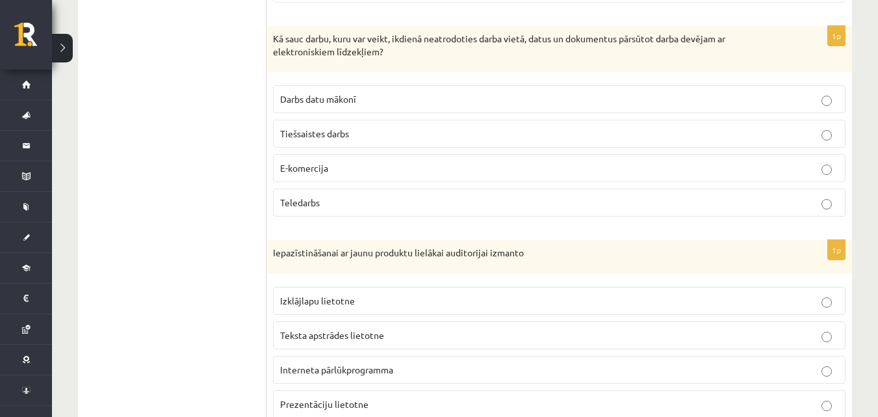
scroll to position [633, 0]
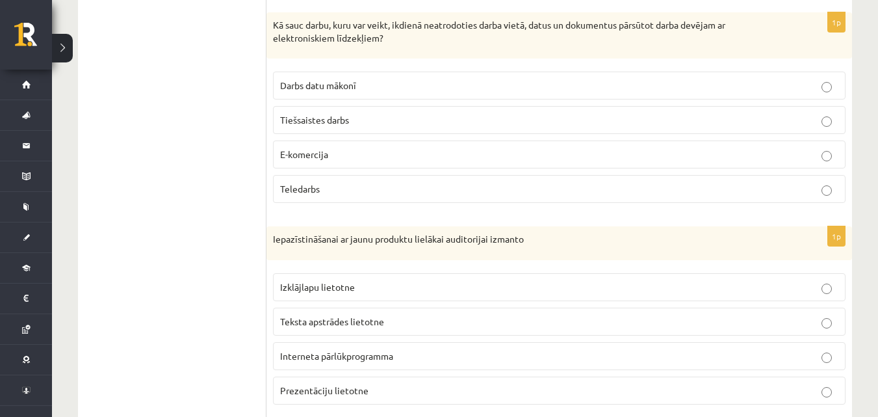
click at [384, 179] on label "Teledarbs" at bounding box center [559, 189] width 573 height 28
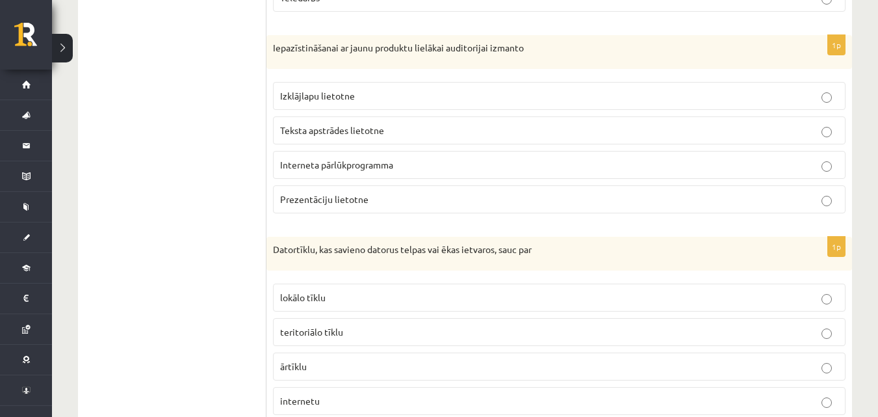
scroll to position [837, 0]
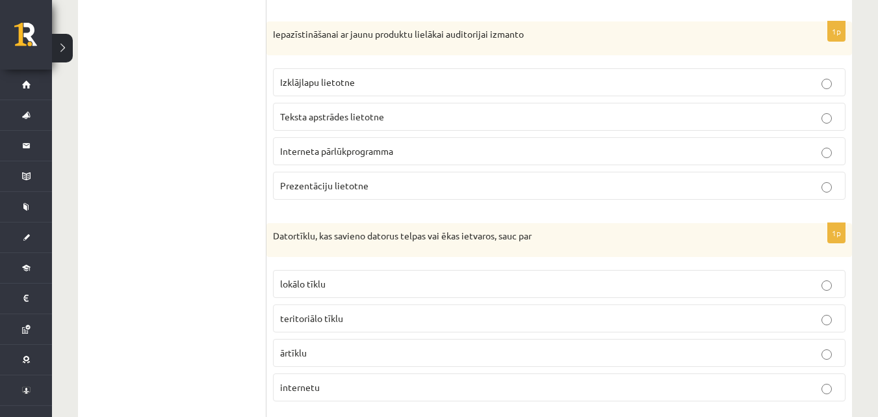
click at [386, 187] on p "Prezentāciju lietotne" at bounding box center [559, 186] width 558 height 14
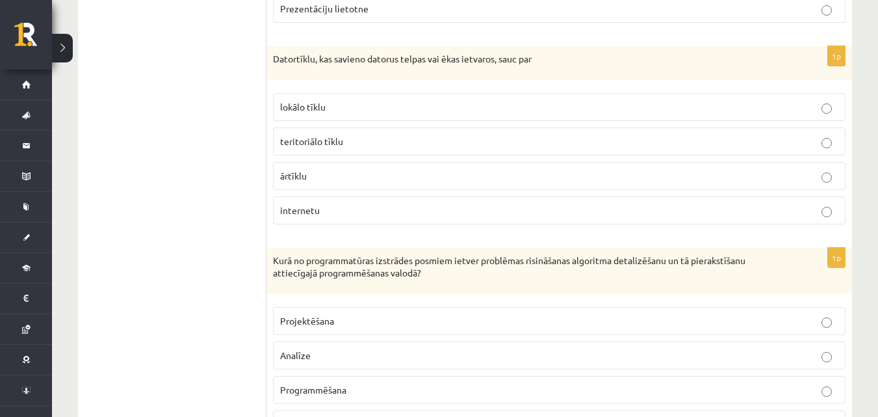
scroll to position [1055, 0]
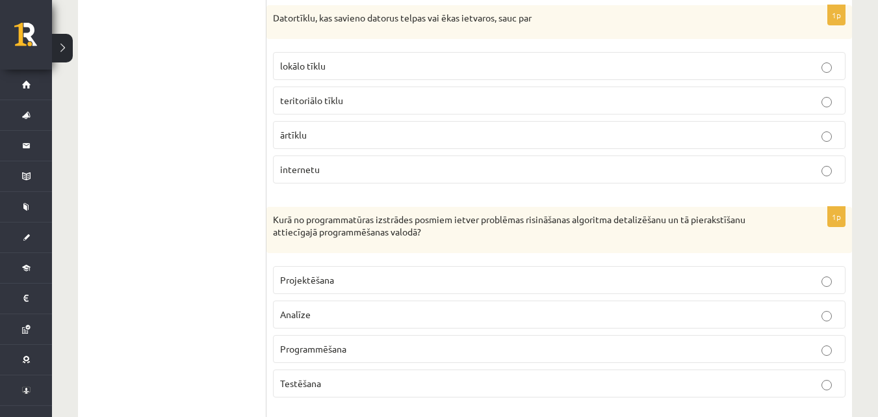
click at [386, 64] on p "lokālo tīklu" at bounding box center [559, 66] width 558 height 14
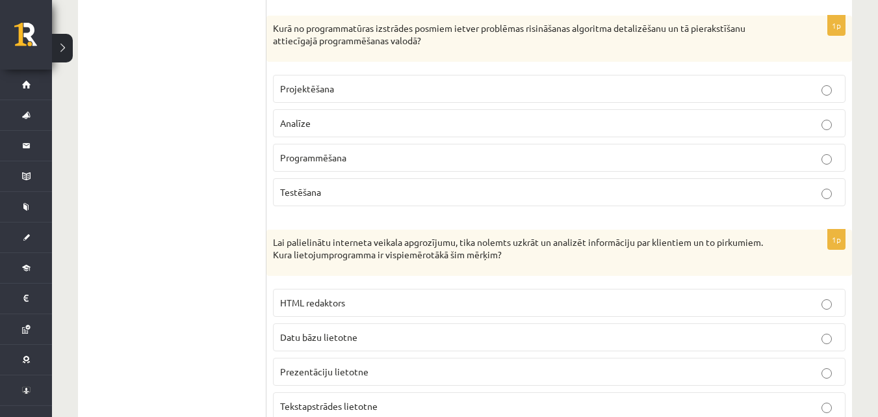
scroll to position [1253, 0]
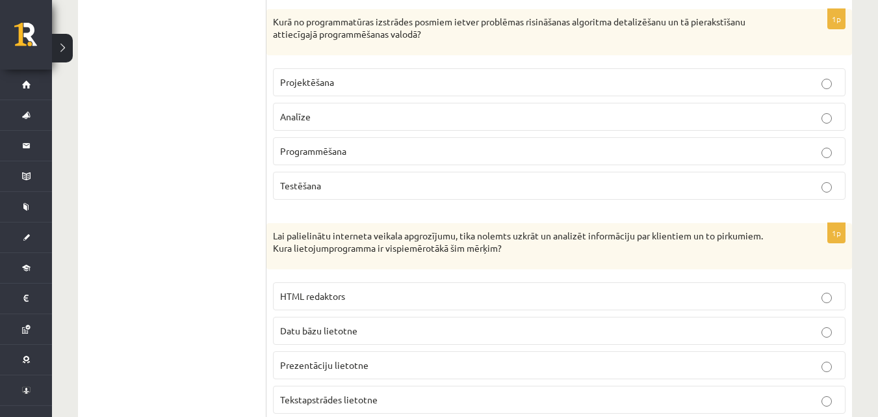
click at [374, 154] on p "Programmēšana" at bounding box center [559, 151] width 558 height 14
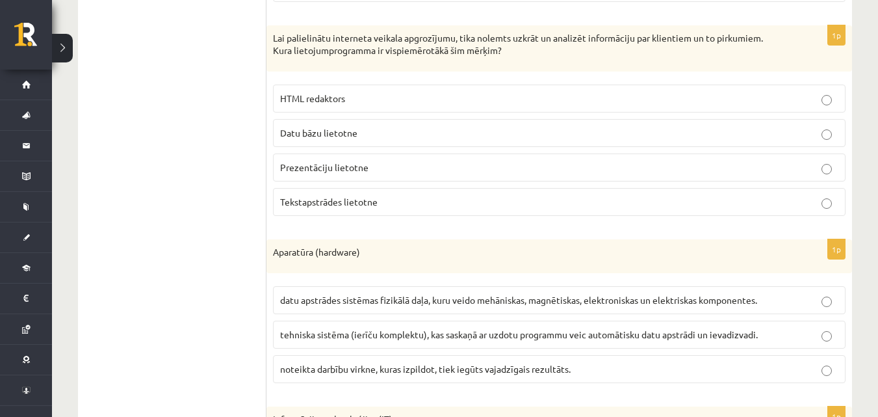
scroll to position [1464, 0]
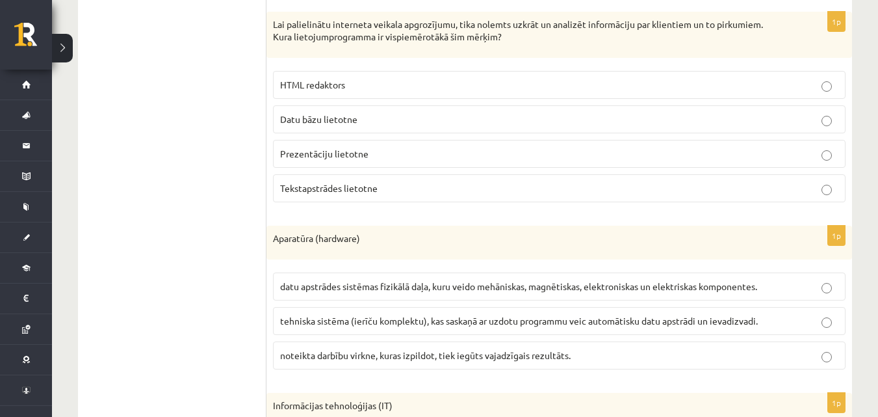
click at [363, 127] on label "Datu bāzu lietotne" at bounding box center [559, 119] width 573 height 28
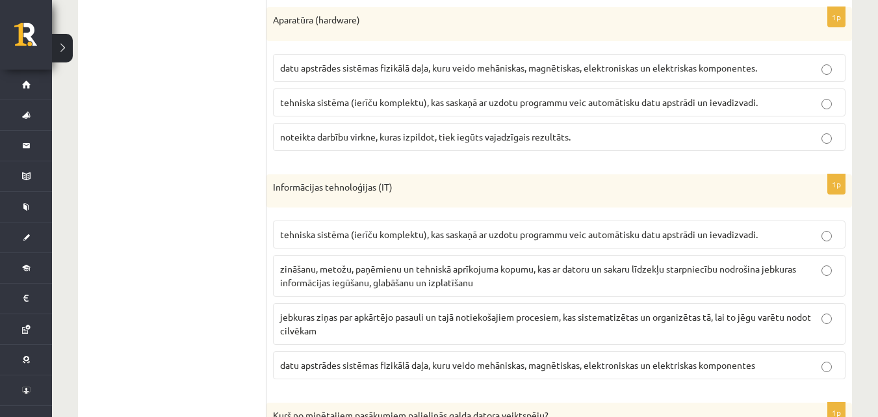
scroll to position [1696, 0]
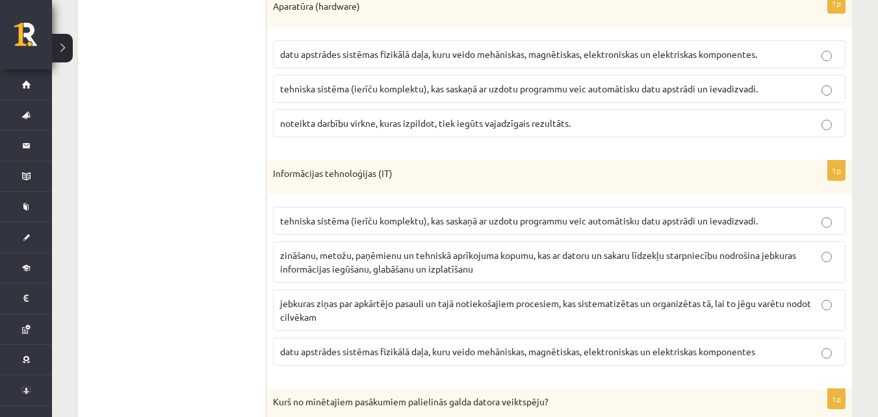
click at [359, 59] on span "datu apstrādes sistēmas fizikālā daļa, kuru veido mehāniskas, magnētiskas, elek…" at bounding box center [518, 54] width 477 height 12
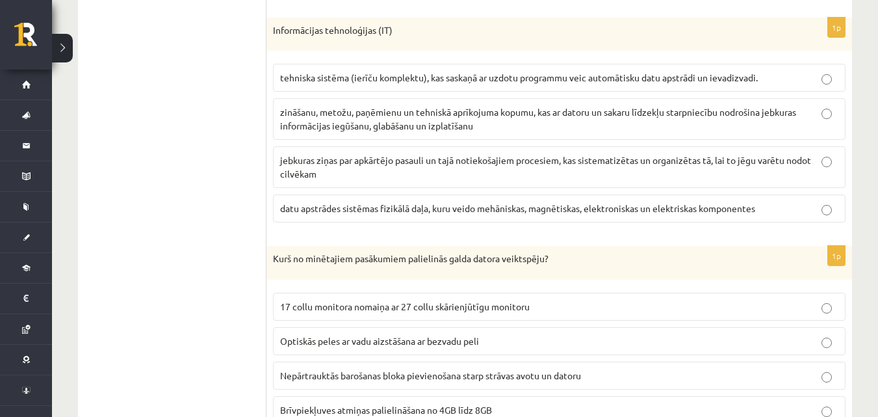
scroll to position [1853, 0]
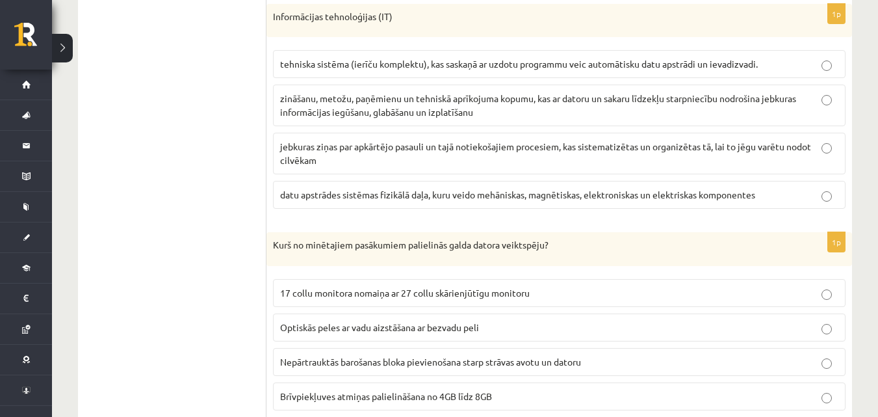
click at [371, 103] on span "zināšanu, metožu, paņēmienu un tehniskā aprīkojuma kopumu, kas ar datoru un sak…" at bounding box center [538, 104] width 516 height 25
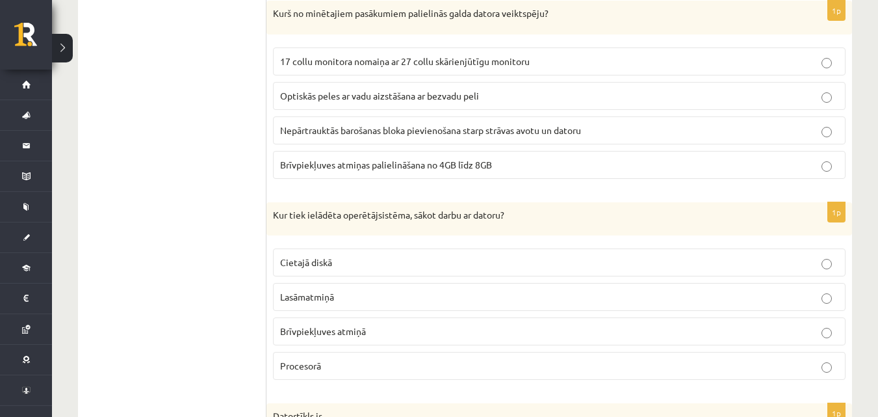
scroll to position [2071, 0]
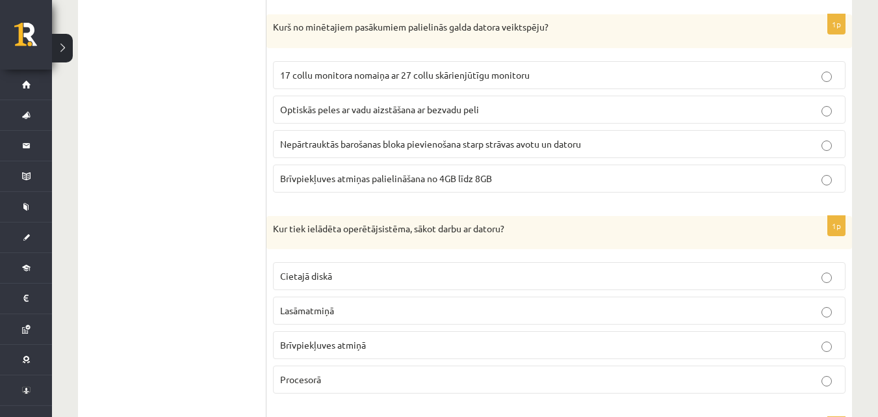
click at [428, 192] on label "Brīvpiekļuves atmiņas palielināšana no 4GB līdz 8GB" at bounding box center [559, 178] width 573 height 28
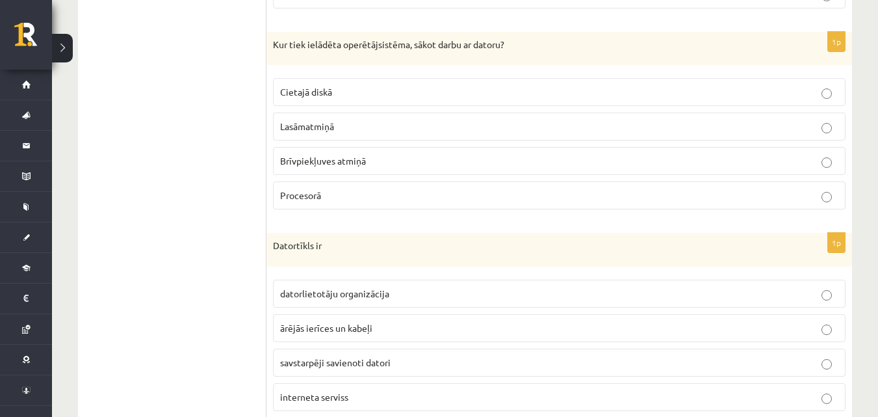
scroll to position [2262, 0]
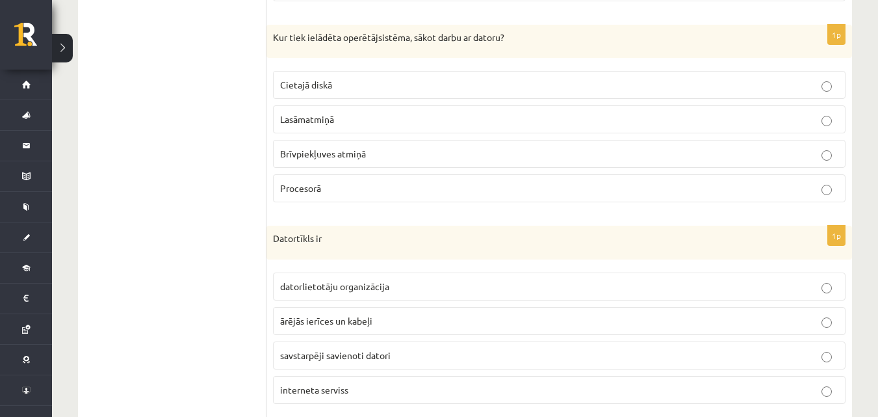
click at [351, 147] on label "Brīvpiekļuves atmiņā" at bounding box center [559, 154] width 573 height 28
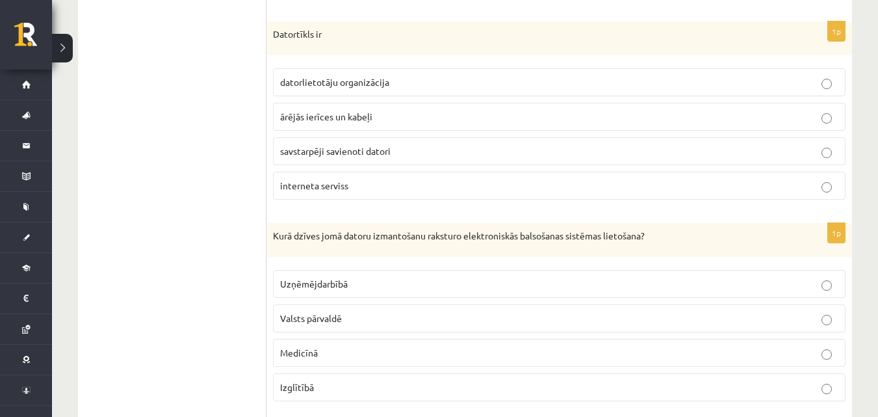
scroll to position [2480, 0]
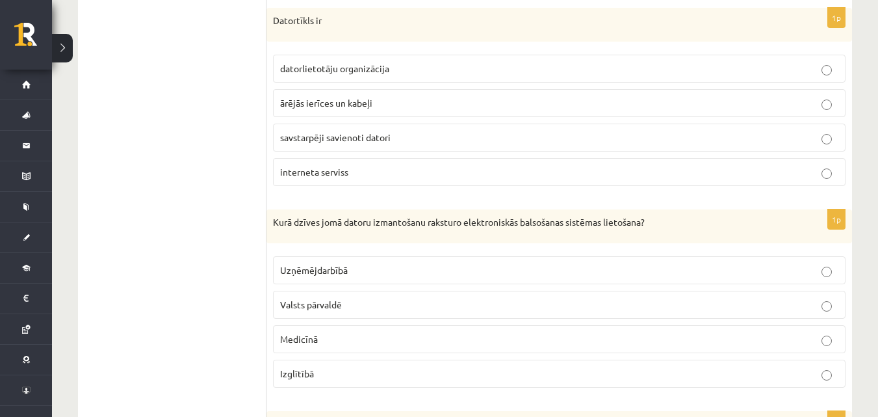
click at [380, 142] on span "savstarpēji savienoti datori" at bounding box center [335, 137] width 111 height 12
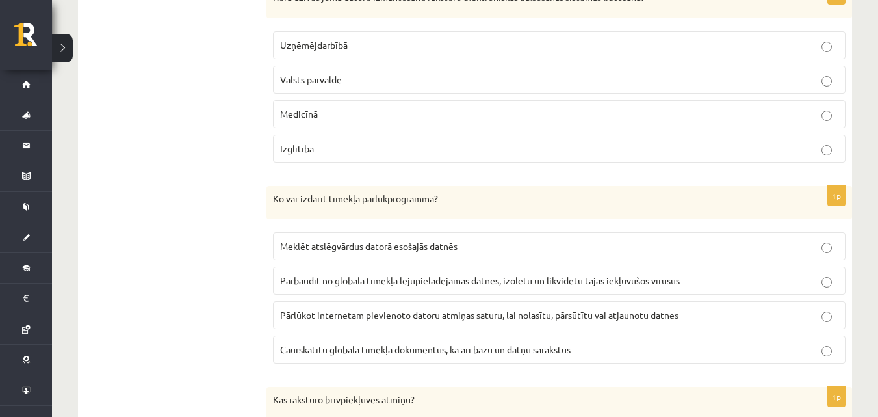
scroll to position [2671, 0]
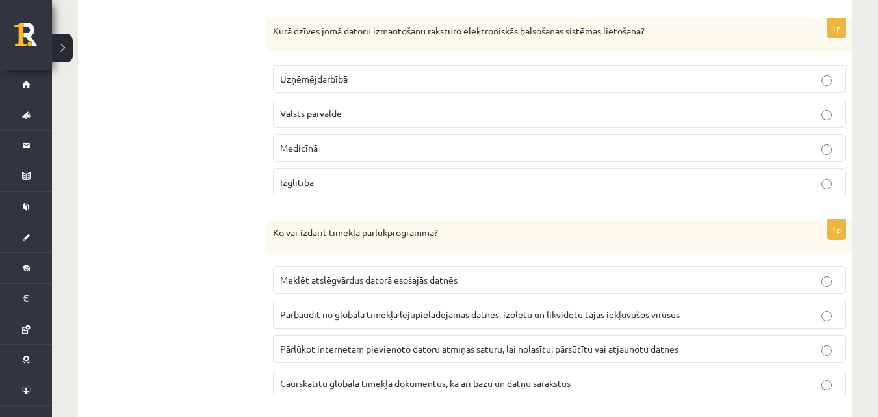
click at [359, 114] on p "Valsts pārvaldē" at bounding box center [559, 114] width 558 height 14
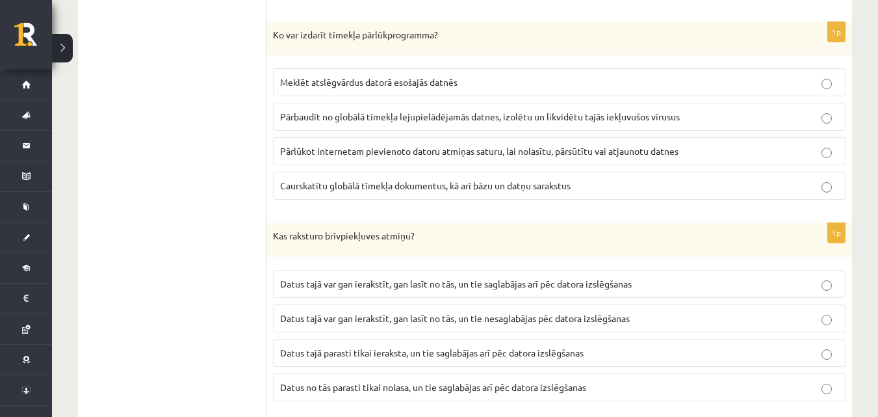
scroll to position [2882, 0]
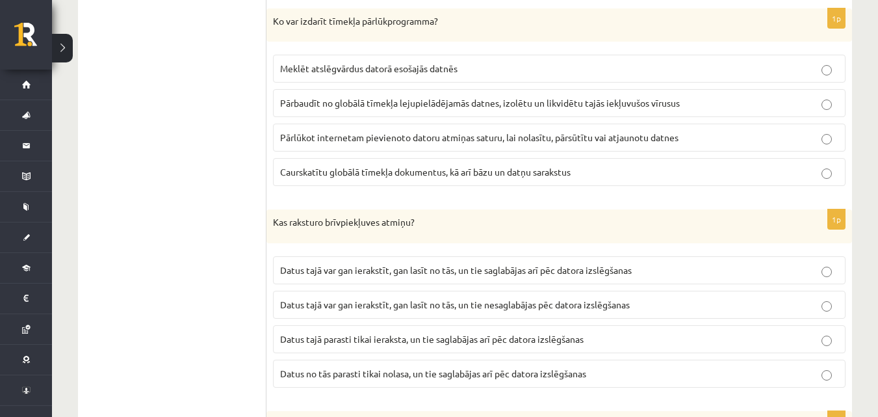
click at [371, 164] on label "Caurskatītu globālā tīmekļa dokumentus, kā arī bāzu un datņu sarakstus" at bounding box center [559, 172] width 573 height 28
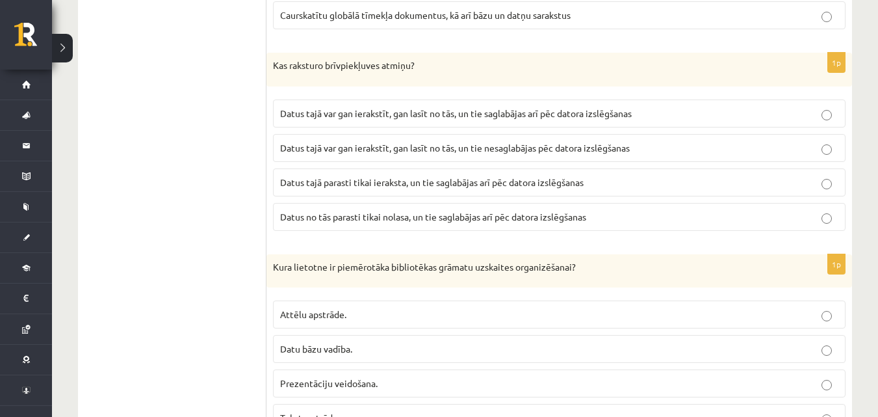
scroll to position [3059, 0]
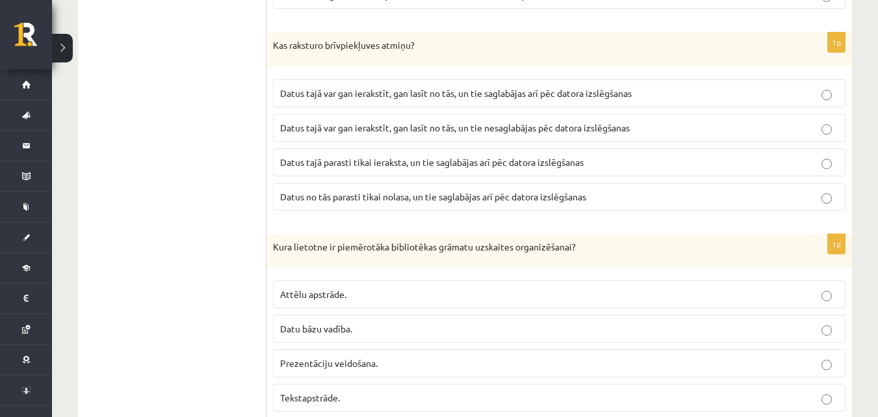
click at [507, 141] on label "Datus tajā var gan ierakstīt, gan lasīt no tās, un tie nesaglabājas pēc datora …" at bounding box center [559, 128] width 573 height 28
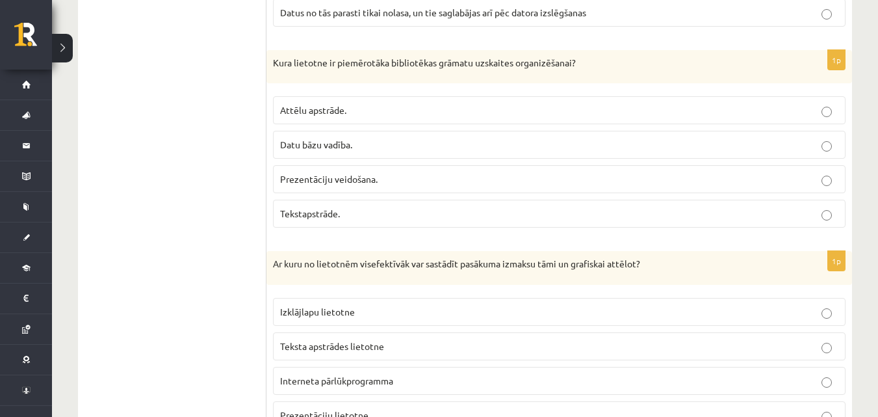
scroll to position [3297, 0]
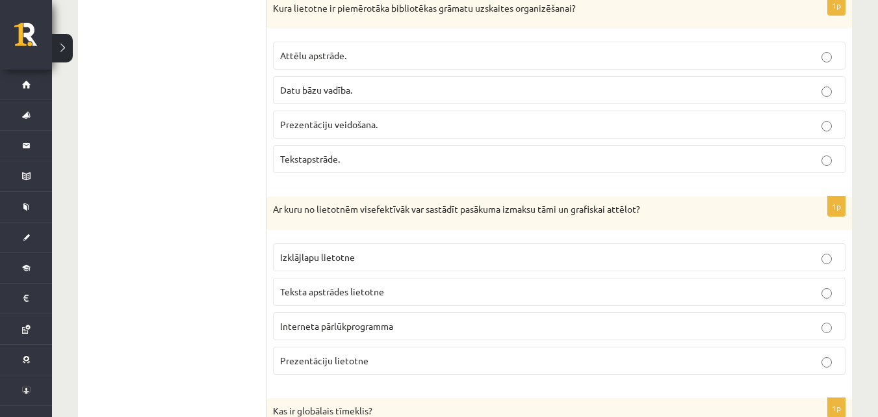
click at [377, 85] on p "Datu bāzu vadība." at bounding box center [559, 90] width 558 height 14
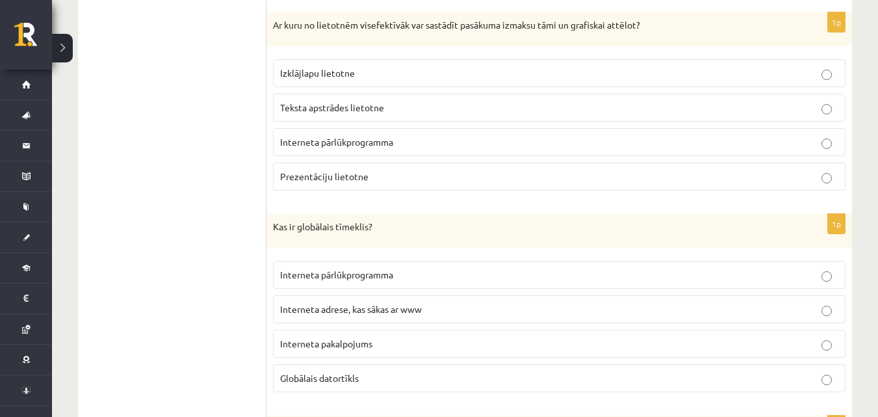
scroll to position [3489, 0]
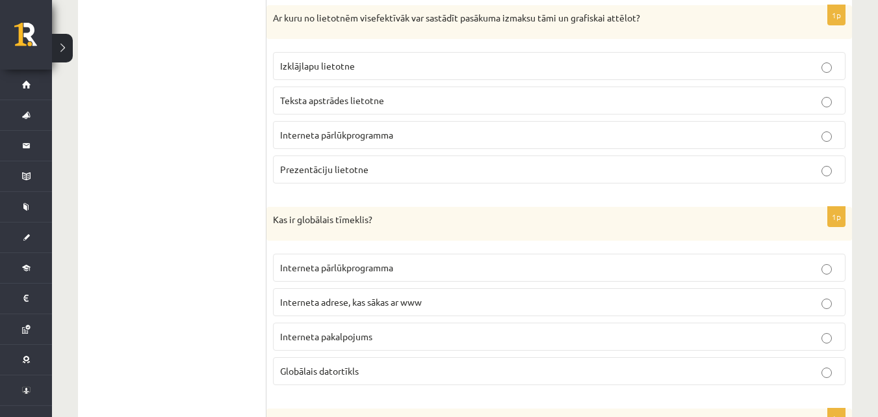
click at [343, 69] on span "Izklājlapu lietotne" at bounding box center [317, 66] width 75 height 12
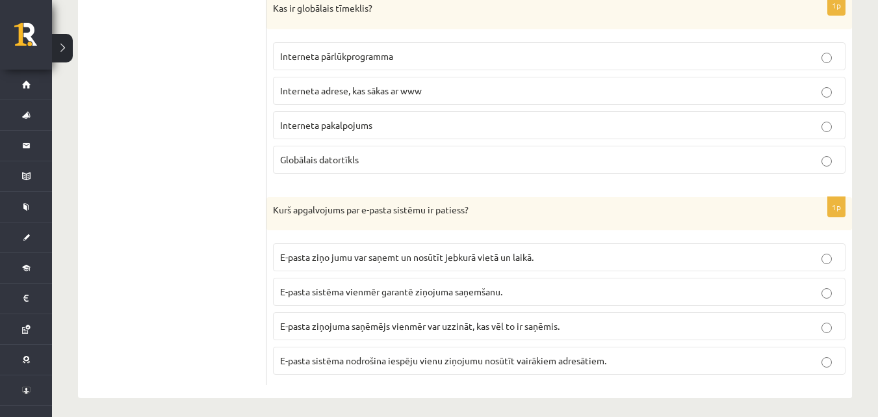
scroll to position [3708, 0]
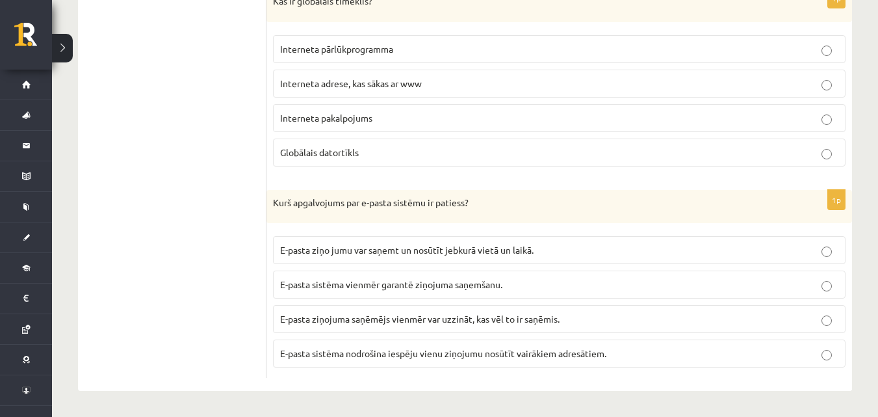
click at [388, 253] on span "E-pasta ziņo jumu var saņemt un nosūtīt jebkurā vietā un laikā." at bounding box center [407, 250] width 254 height 12
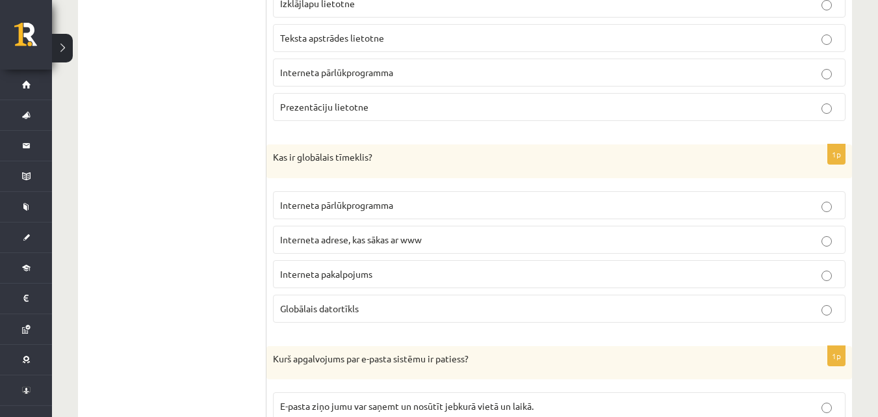
scroll to position [3524, 0]
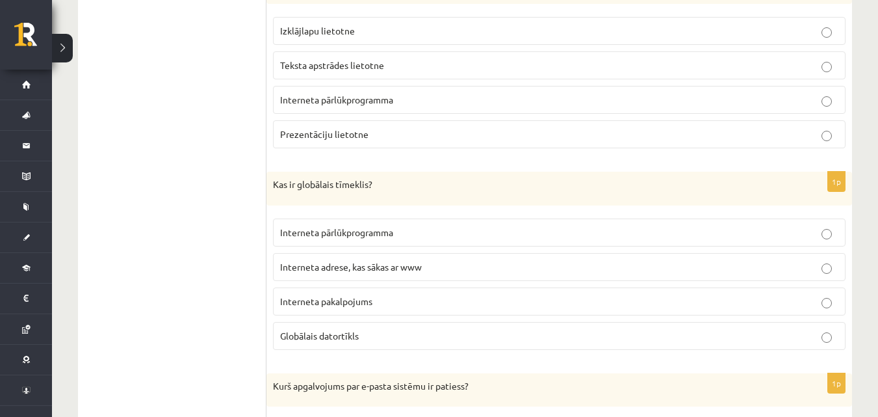
click at [395, 335] on p "Globālais datortīkls" at bounding box center [559, 336] width 558 height 14
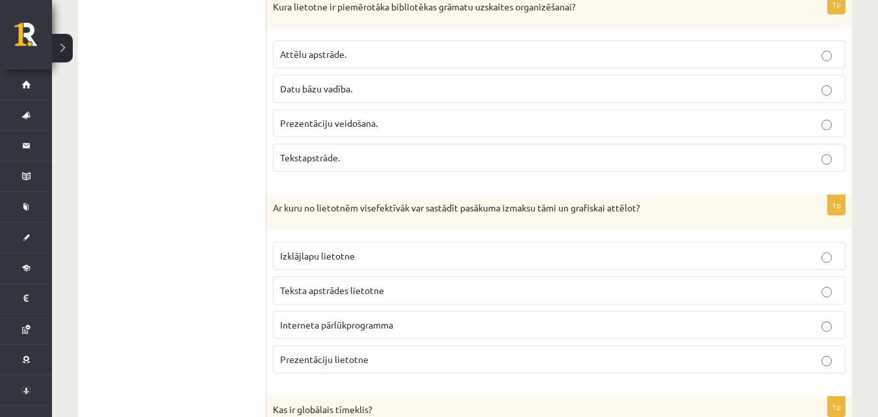
scroll to position [3305, 0]
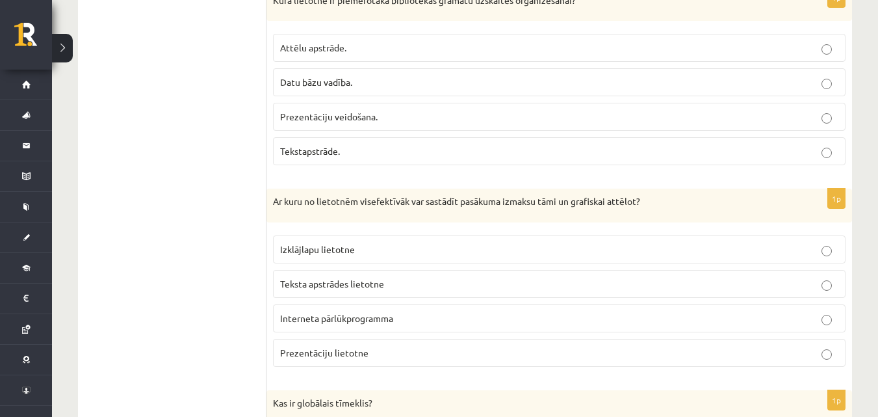
click at [347, 237] on label "Izklājlapu lietotne" at bounding box center [559, 249] width 573 height 28
click at [393, 78] on p "Datu bāzu vadība." at bounding box center [559, 82] width 558 height 14
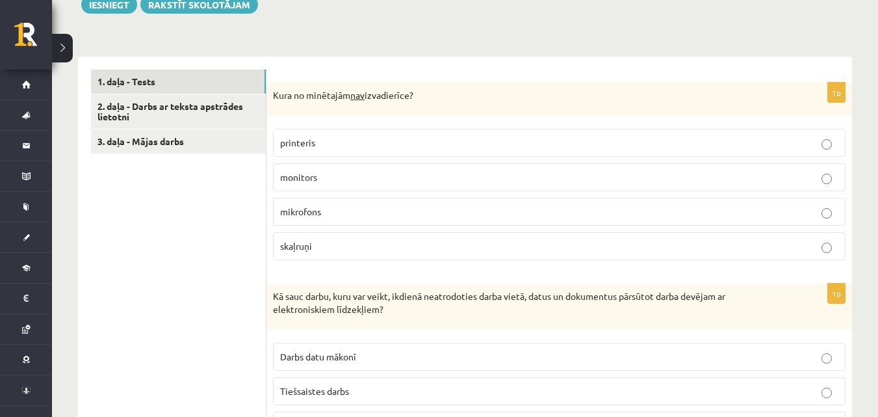
scroll to position [368, 0]
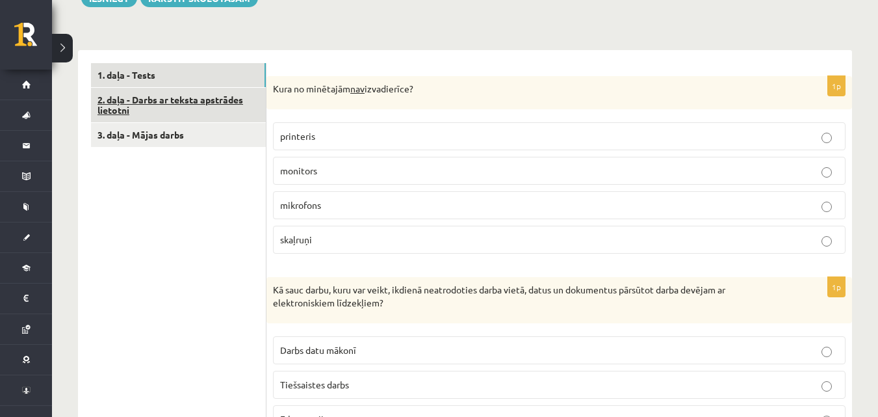
click at [185, 120] on link "2. daļa - Darbs ar teksta apstrādes lietotni" at bounding box center [178, 105] width 175 height 35
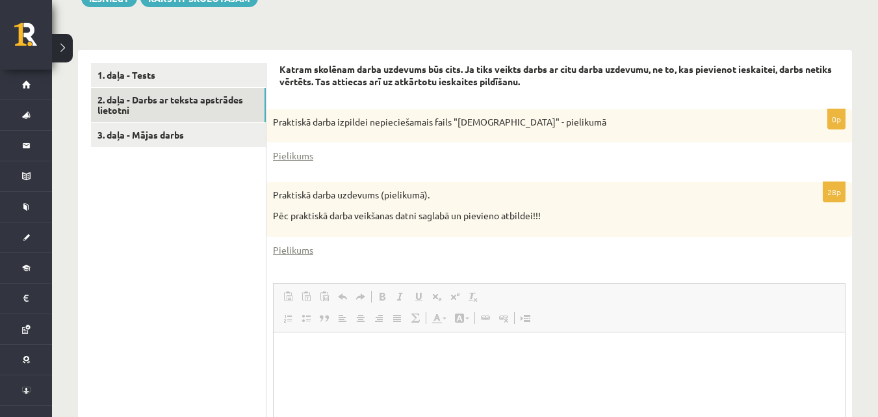
scroll to position [0, 0]
click at [280, 64] on strong "Katram skolēnam darba uzdevums būs cits. Ja tiks veikts darbs ar citu darba uzd…" at bounding box center [556, 75] width 553 height 25
click at [301, 152] on link "Pielikums" at bounding box center [293, 156] width 40 height 14
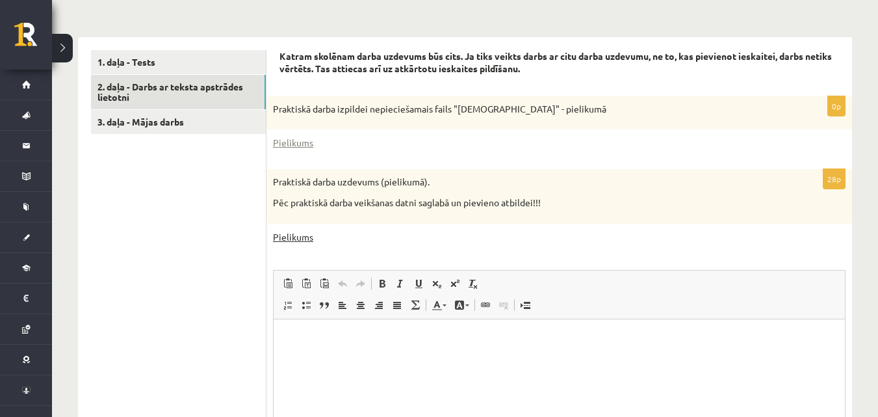
click at [296, 238] on link "Pielikums" at bounding box center [293, 237] width 40 height 14
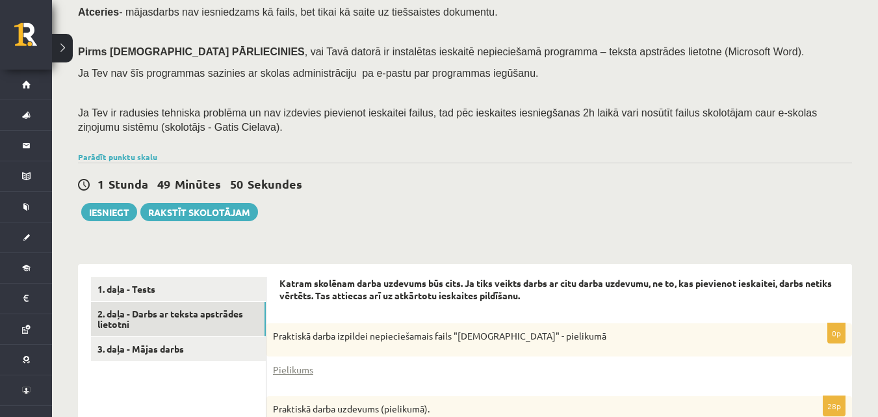
scroll to position [170, 0]
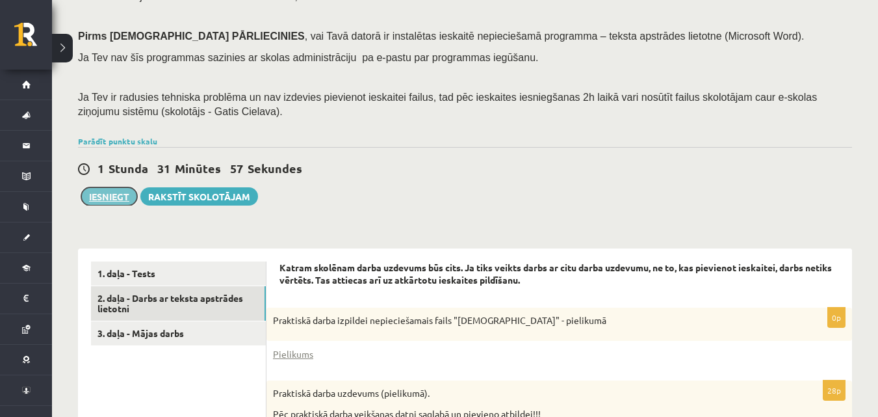
click at [123, 197] on button "Iesniegt" at bounding box center [109, 196] width 56 height 18
